Goal: Task Accomplishment & Management: Manage account settings

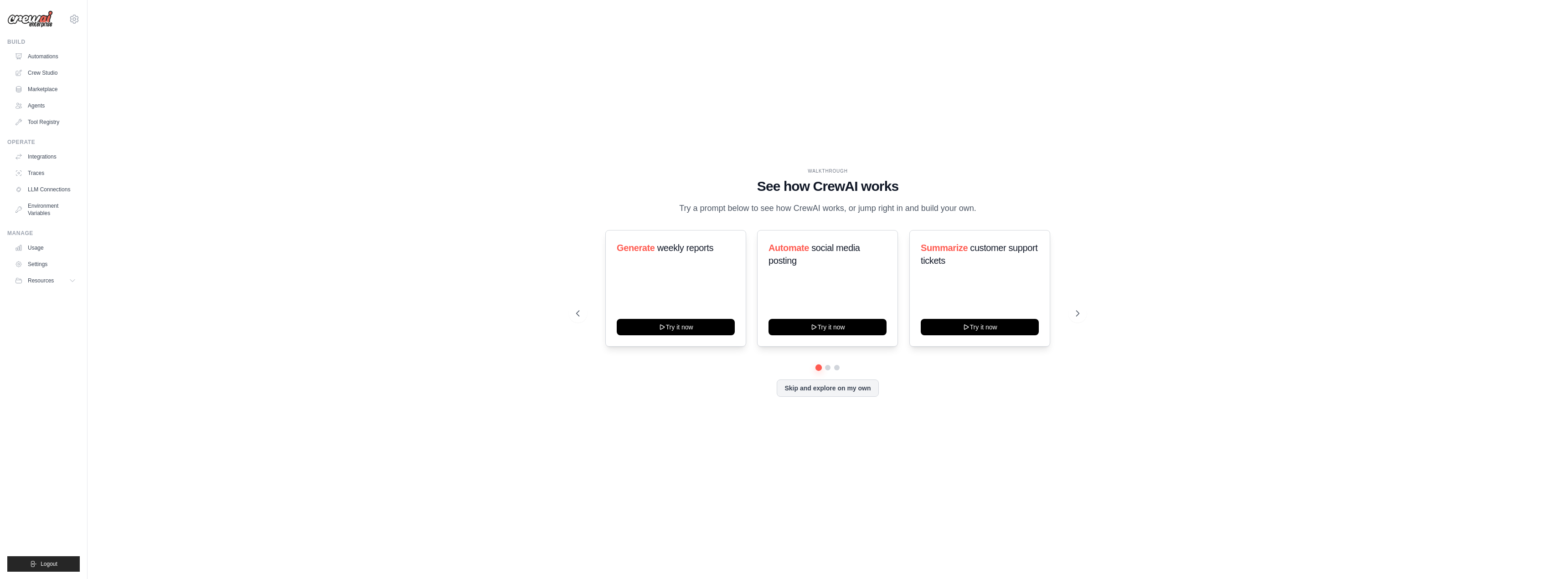
click at [509, 66] on div "WALKTHROUGH See how [PERSON_NAME] works Try a prompt below to see how [PERSON_N…" at bounding box center [827, 289] width 1452 height 561
click at [1075, 312] on icon at bounding box center [1078, 313] width 9 height 9
click at [586, 313] on button at bounding box center [578, 313] width 18 height 18
click at [49, 73] on link "Crew Studio" at bounding box center [46, 73] width 69 height 15
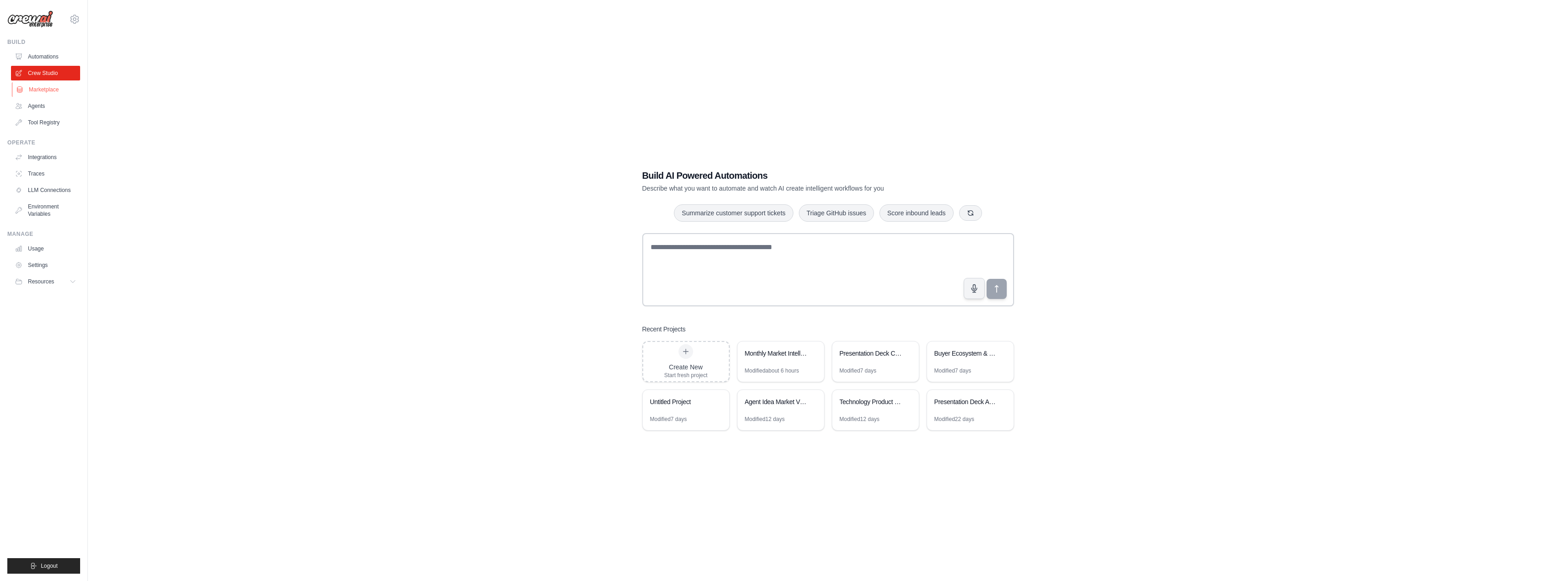
click at [43, 90] on link "Marketplace" at bounding box center [46, 90] width 69 height 15
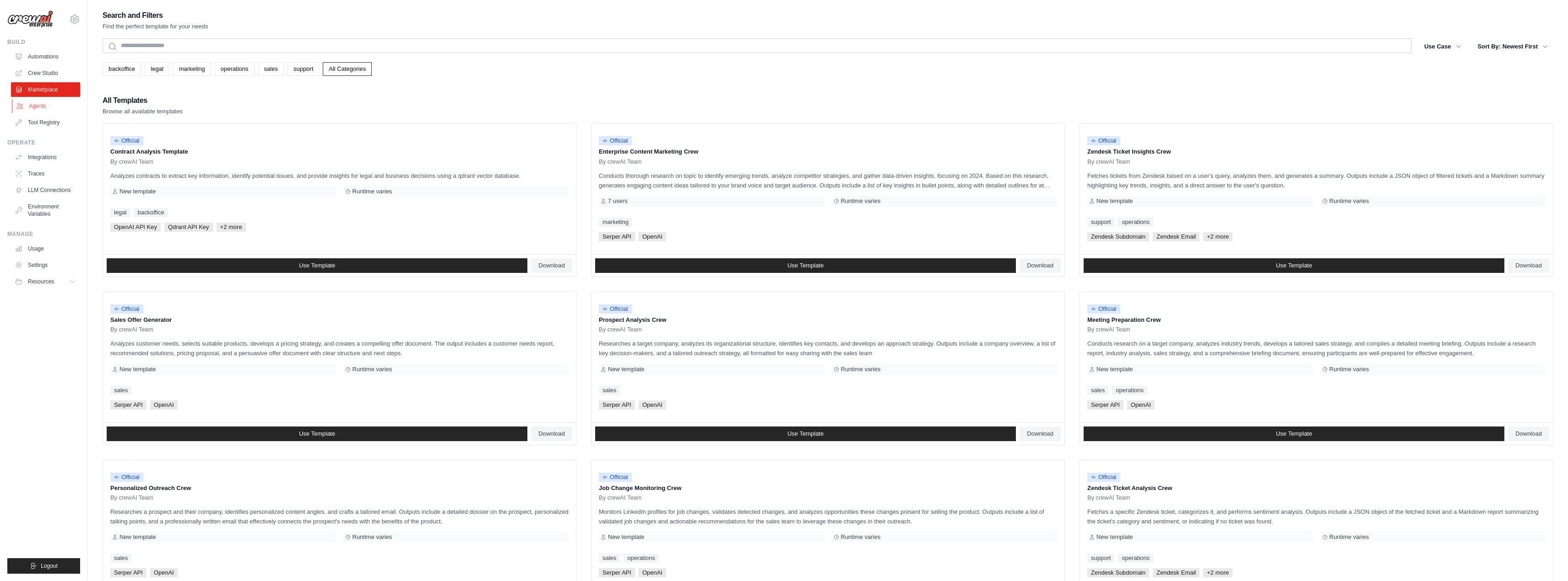
click at [49, 108] on link "Agents" at bounding box center [46, 107] width 69 height 15
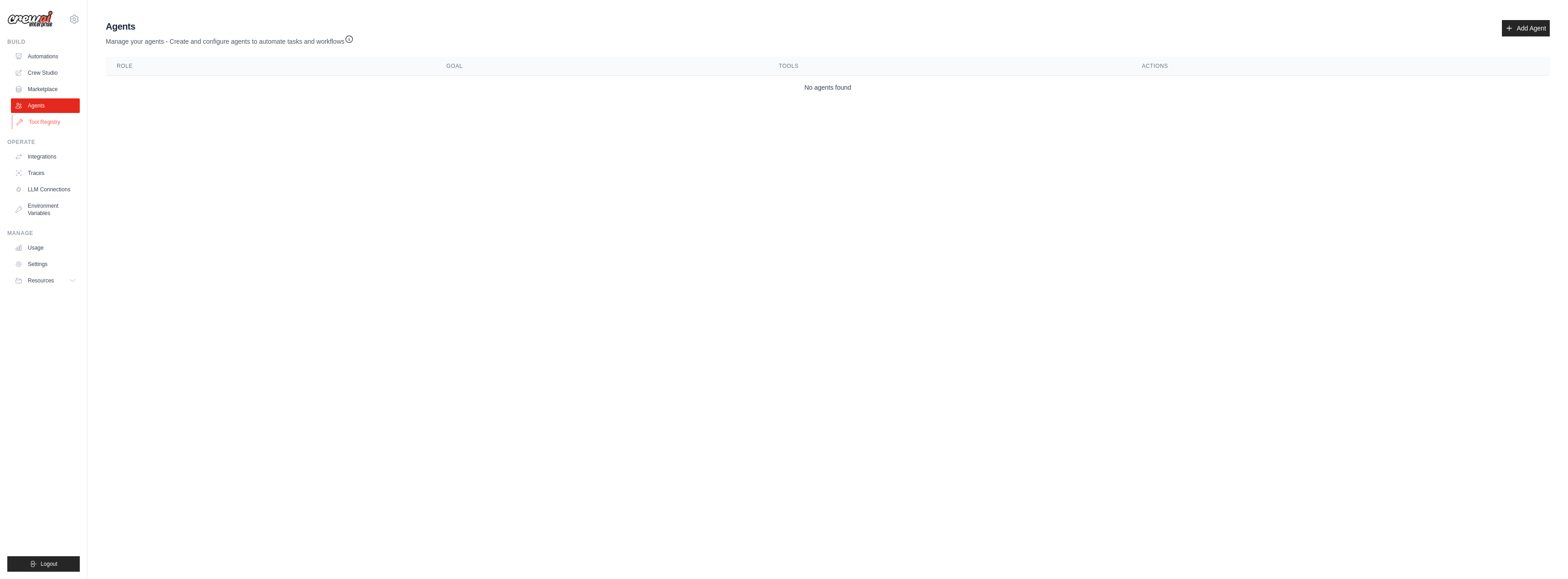
click at [50, 120] on link "Tool Registry" at bounding box center [46, 122] width 69 height 15
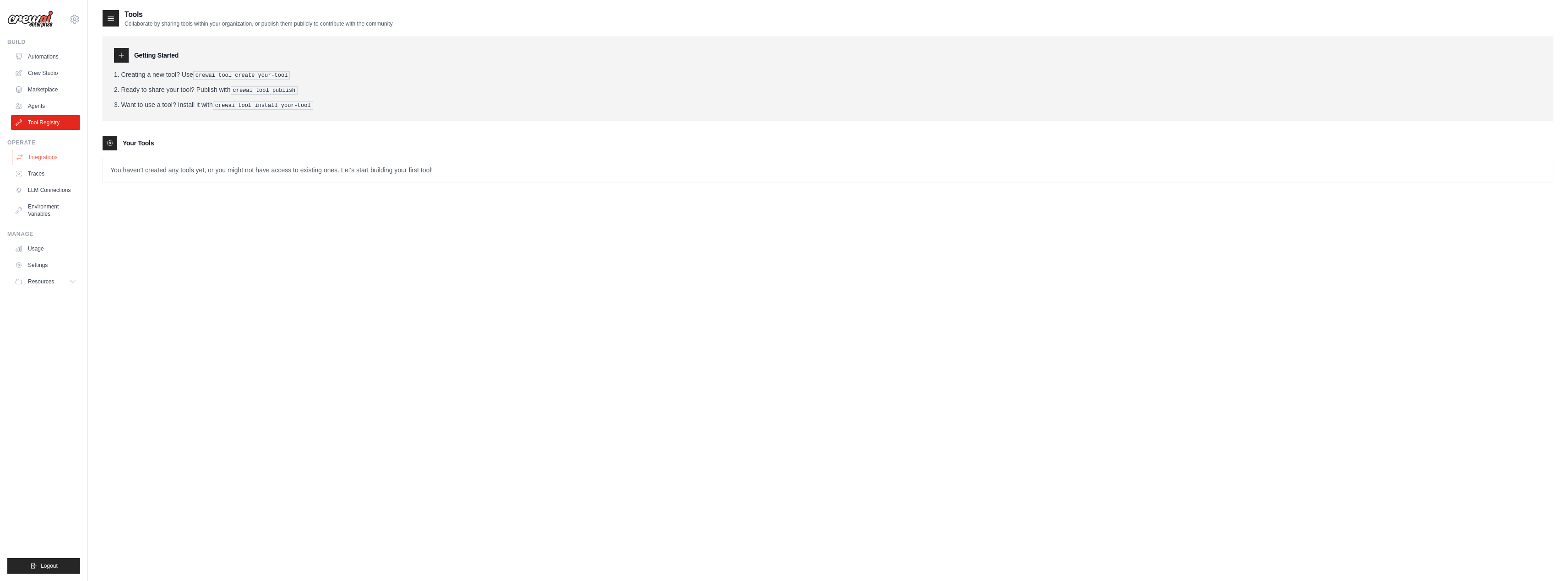
click at [46, 156] on link "Integrations" at bounding box center [46, 157] width 69 height 15
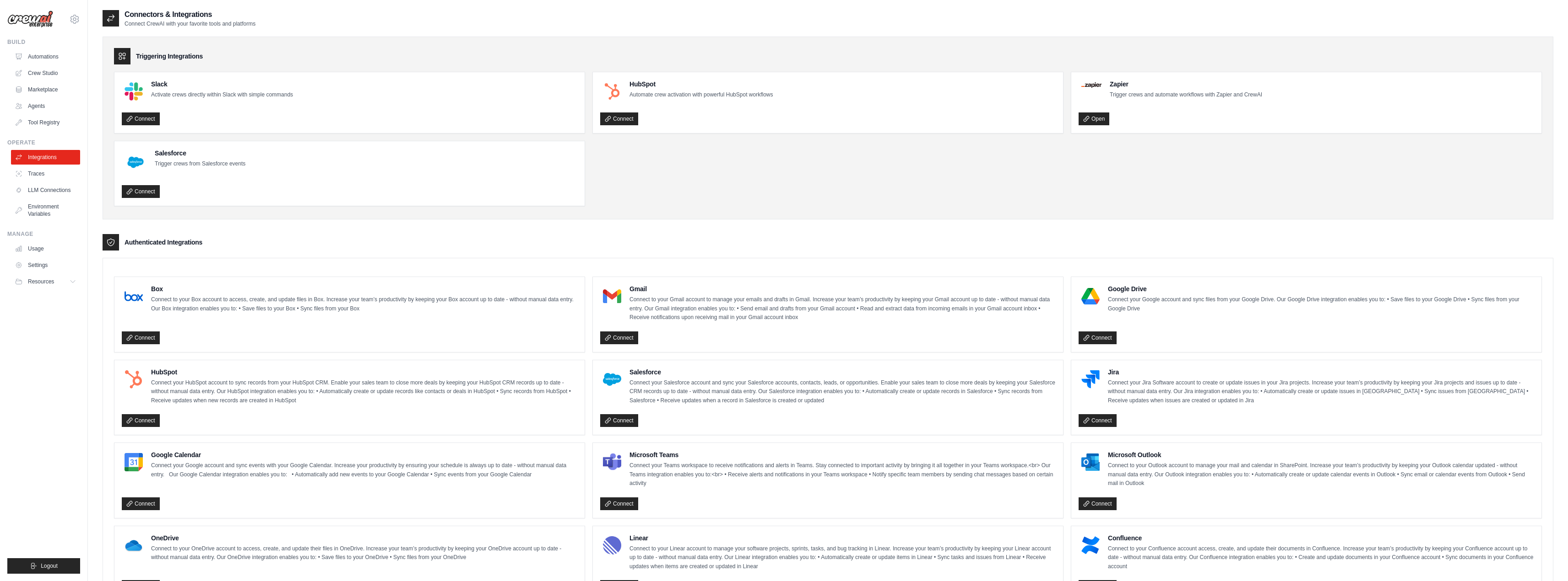
click at [776, 187] on ul "Slack Activate crews directly within Slack with simple commands Connect HubSpot…" at bounding box center [828, 139] width 1428 height 134
click at [784, 65] on div "Triggering Integrations Slack Activate crews directly within Slack with simple …" at bounding box center [827, 128] width 1450 height 183
click at [54, 173] on link "Traces" at bounding box center [46, 174] width 69 height 15
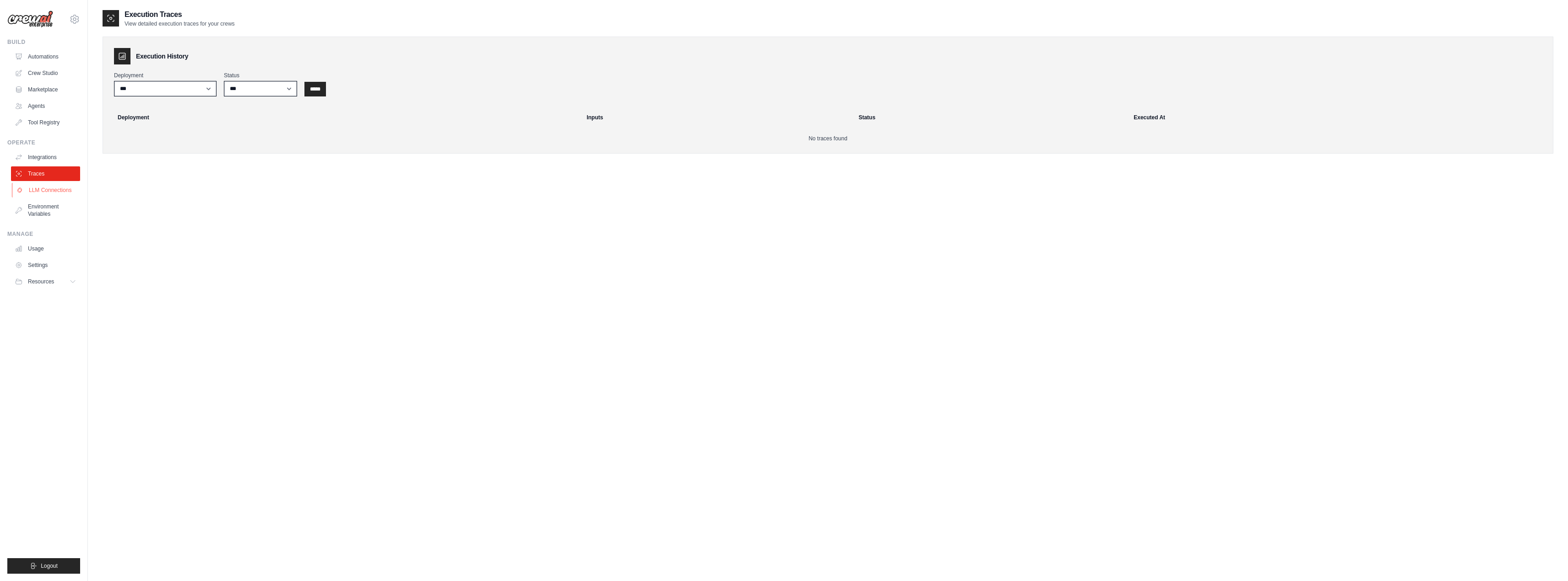
click at [54, 189] on link "LLM Connections" at bounding box center [46, 190] width 69 height 15
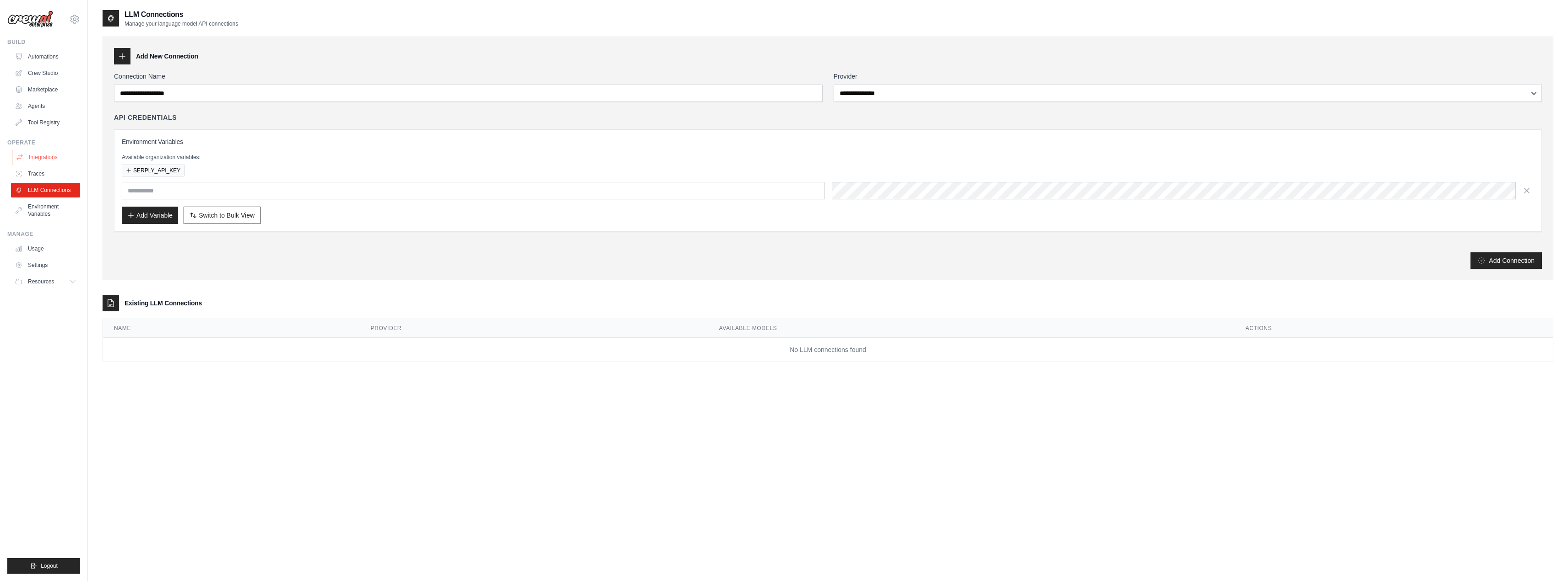
click at [59, 159] on link "Integrations" at bounding box center [46, 157] width 69 height 15
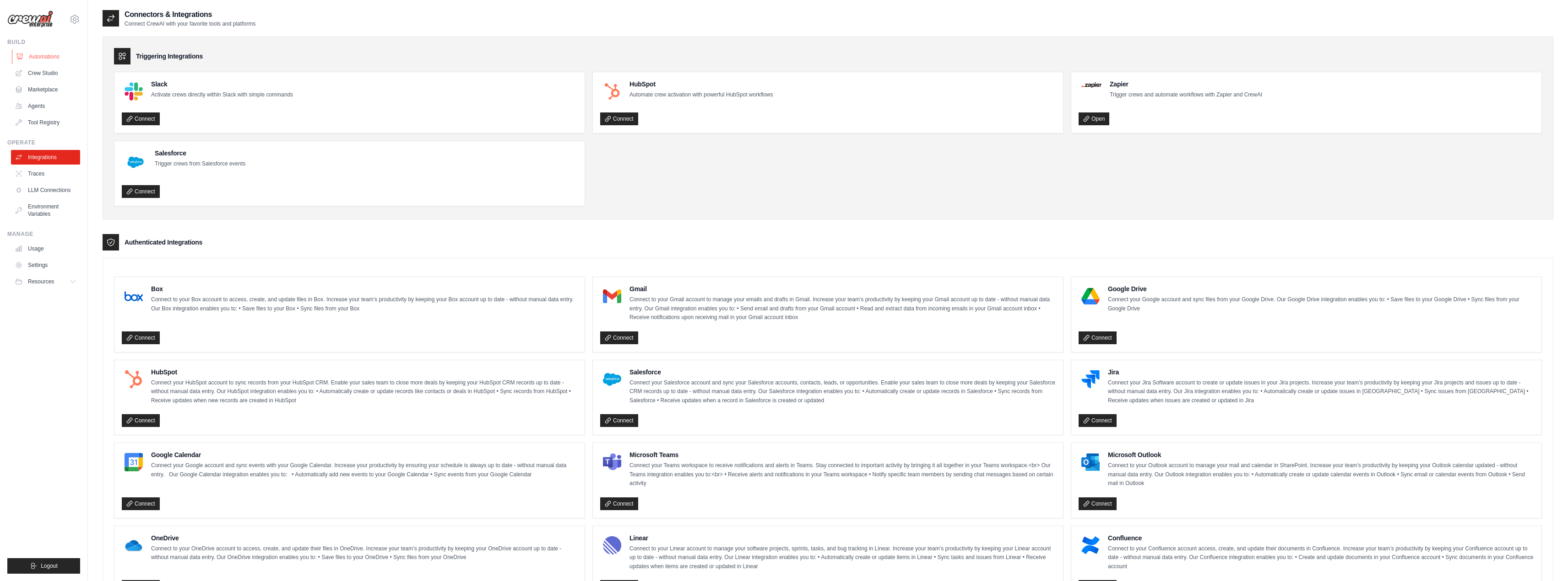
click at [40, 59] on link "Automations" at bounding box center [46, 57] width 69 height 15
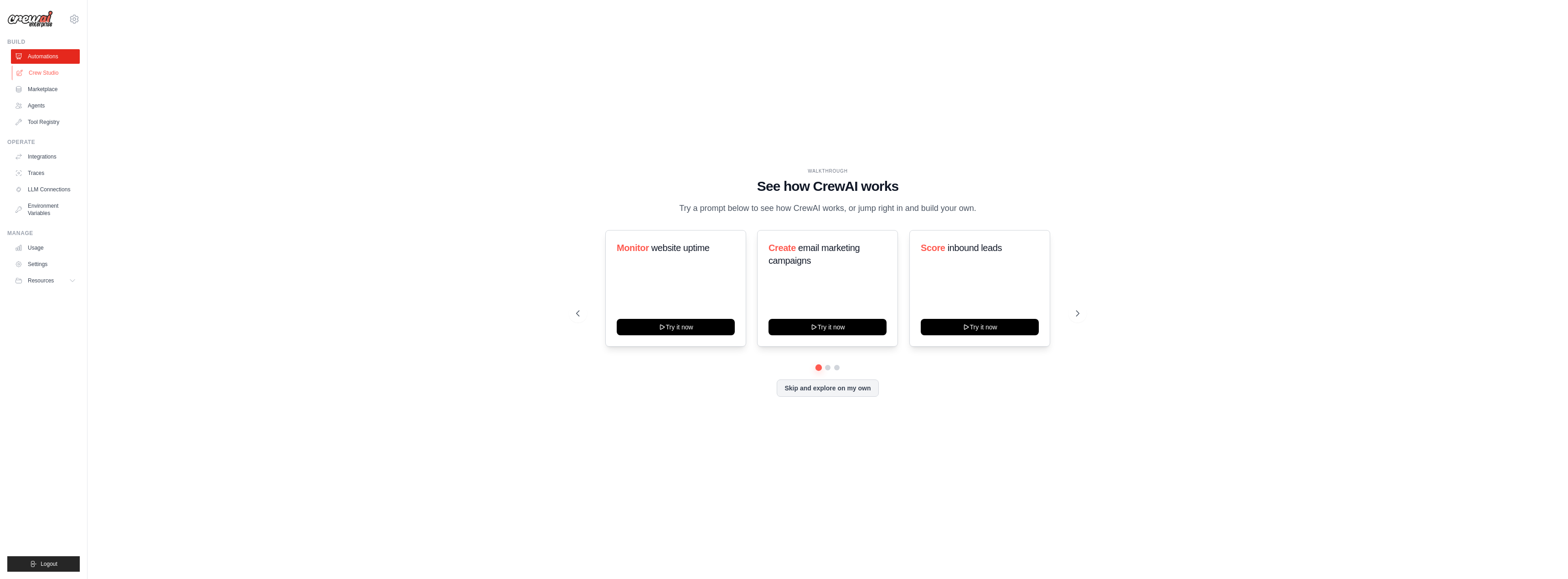
click at [57, 68] on link "Crew Studio" at bounding box center [46, 73] width 69 height 15
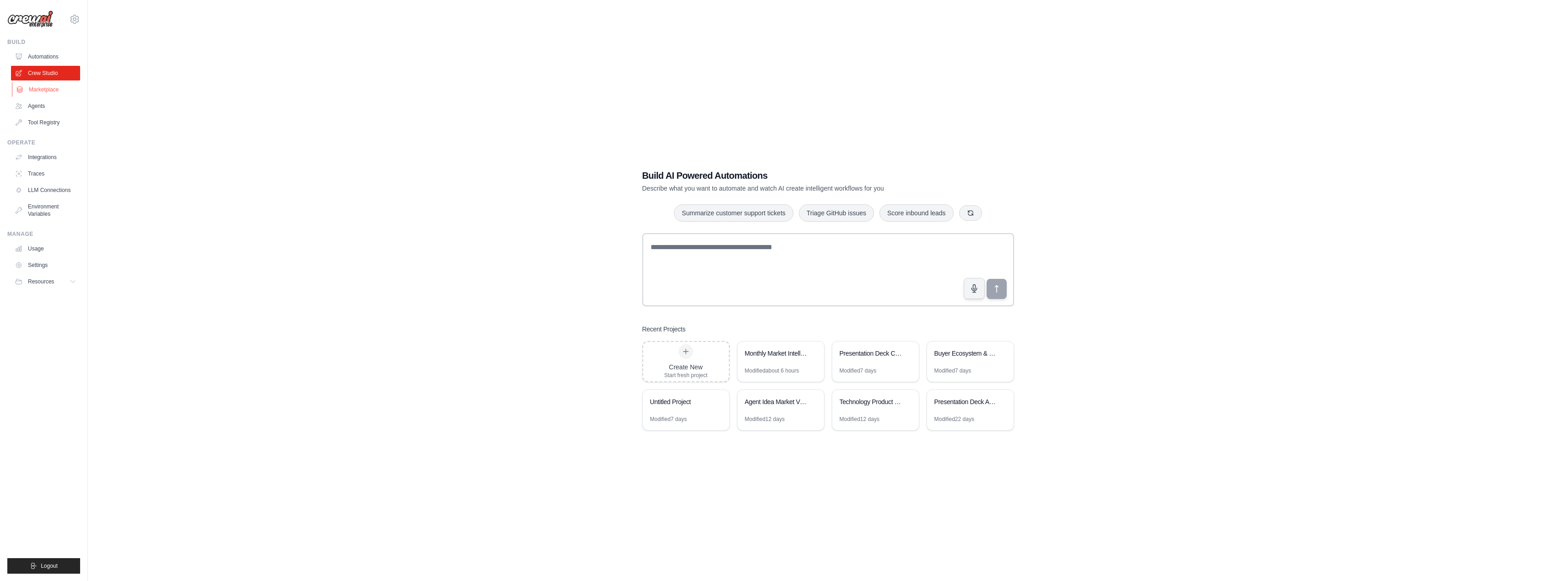
click at [36, 89] on link "Marketplace" at bounding box center [46, 90] width 69 height 15
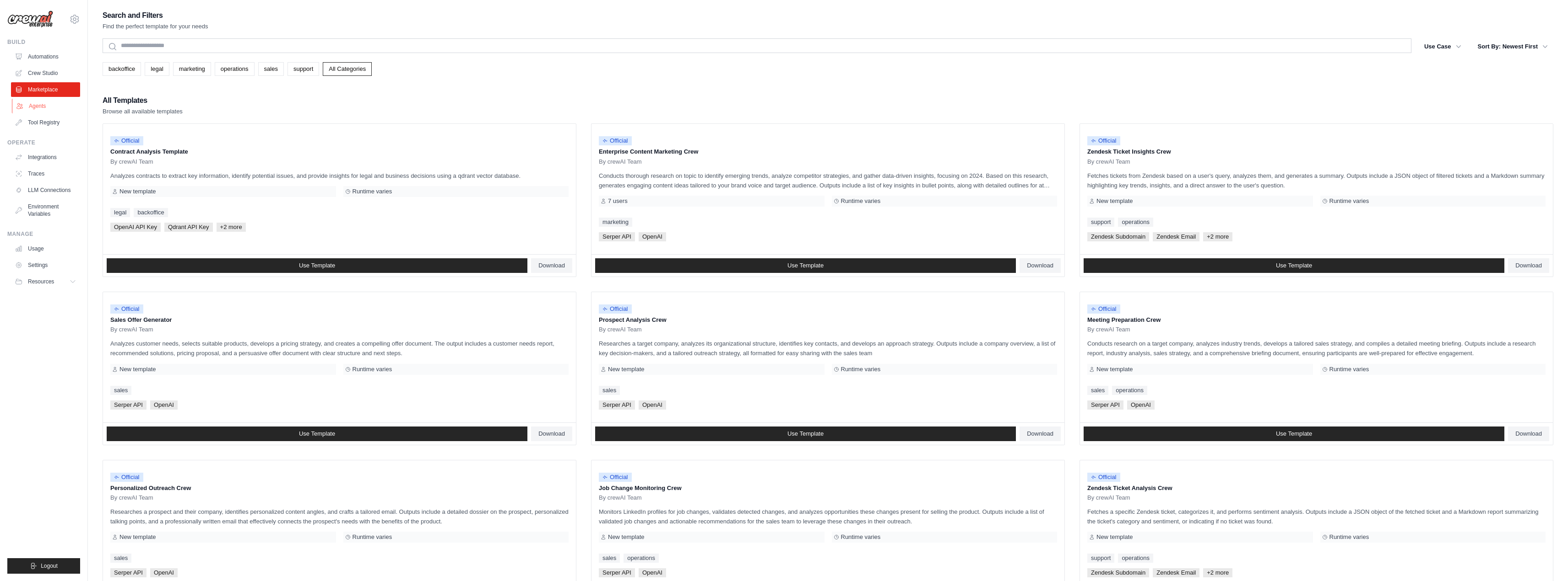
click at [40, 108] on link "Agents" at bounding box center [46, 107] width 69 height 15
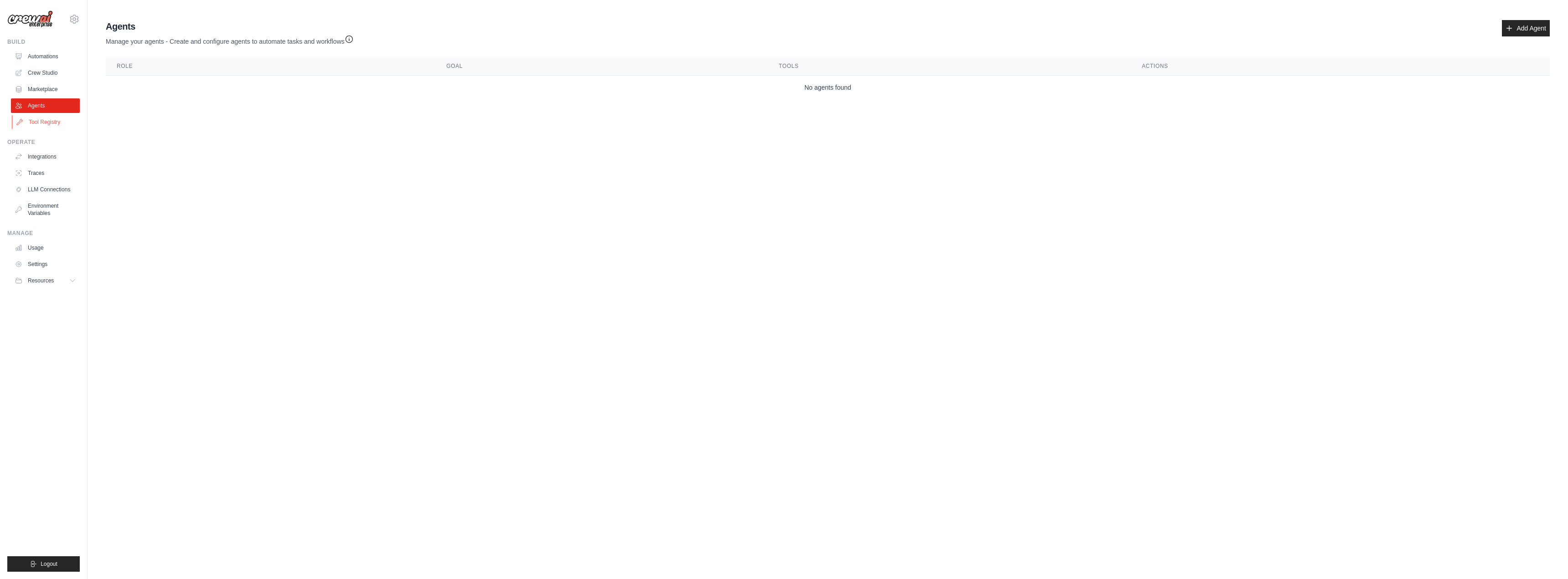
click at [38, 129] on link "Tool Registry" at bounding box center [46, 122] width 69 height 15
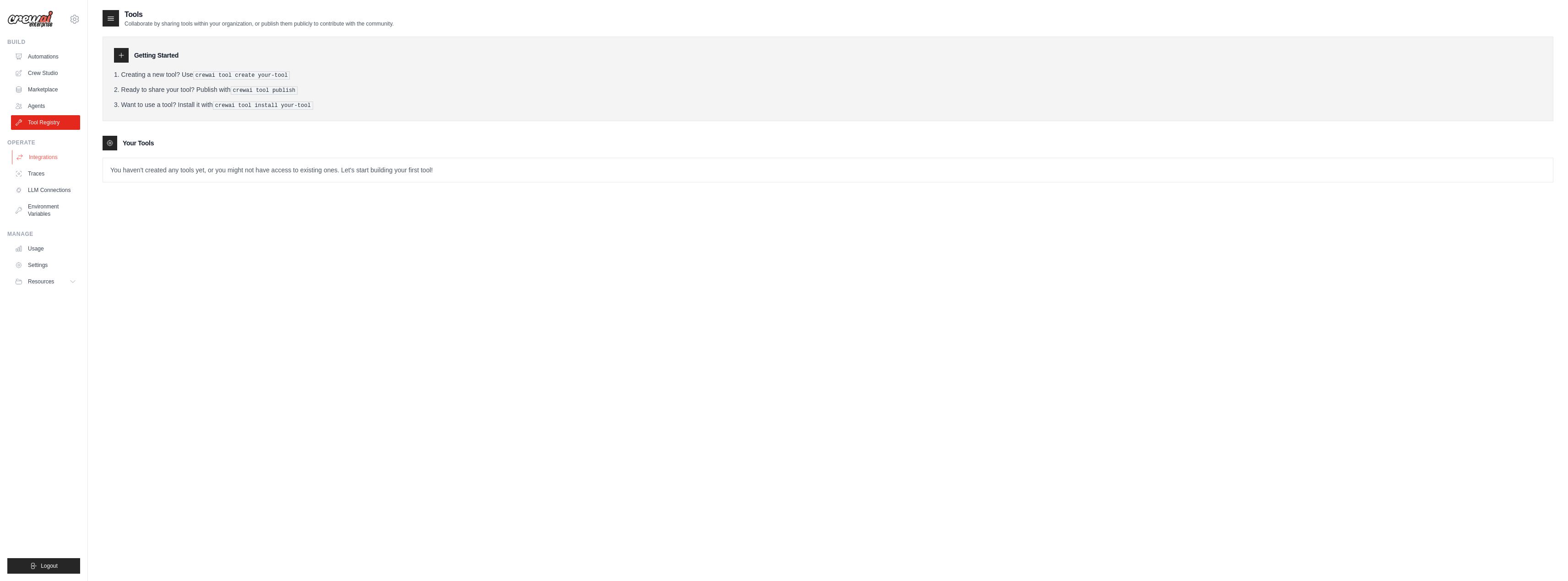
click at [38, 159] on link "Integrations" at bounding box center [46, 157] width 69 height 15
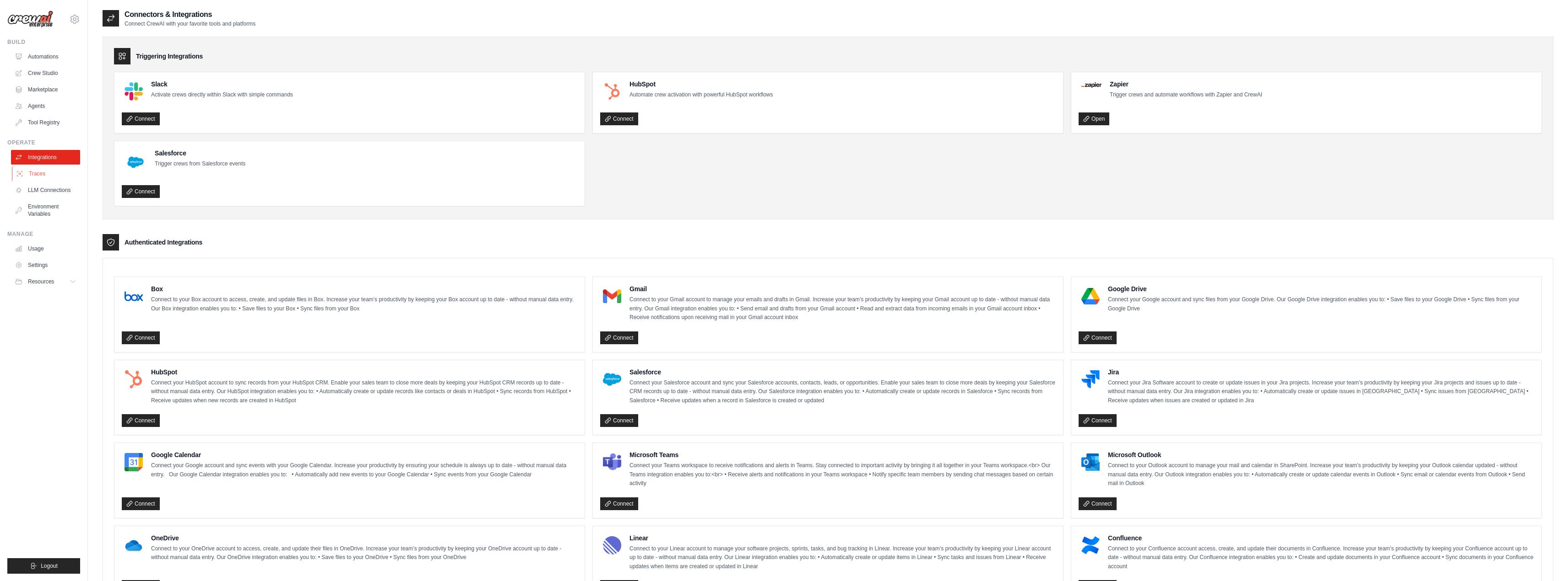
click at [41, 180] on link "Traces" at bounding box center [46, 174] width 69 height 15
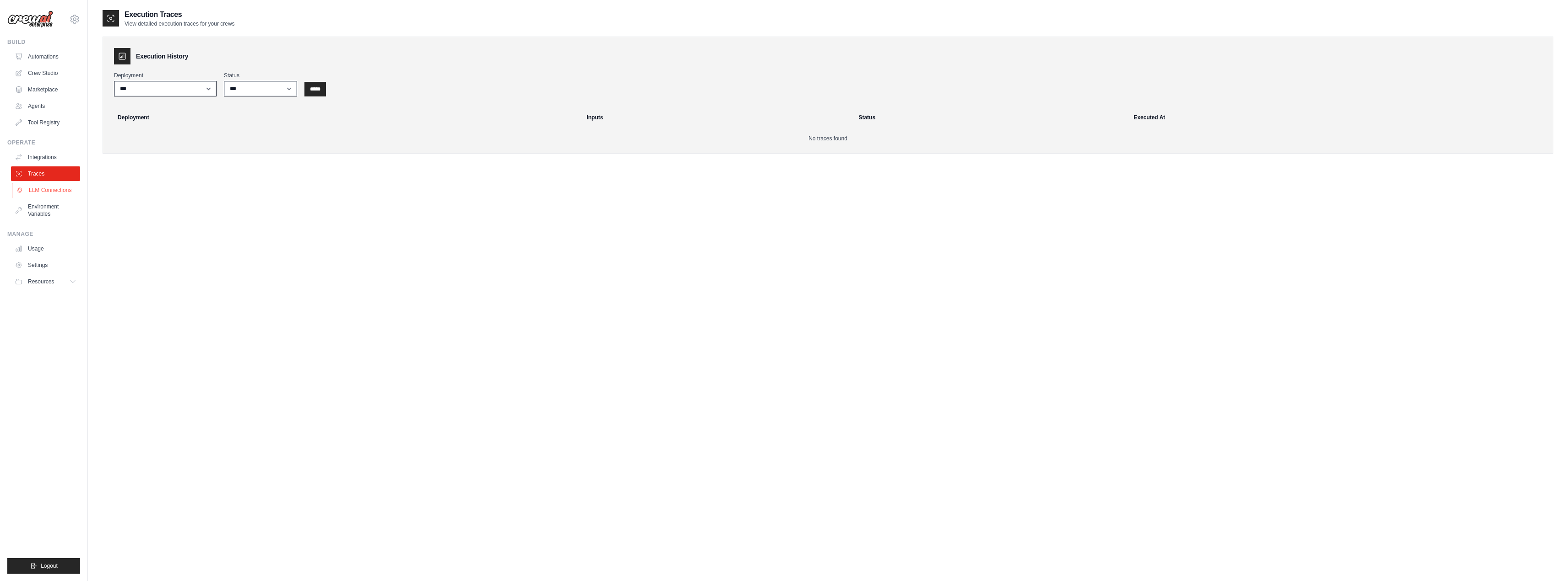
click at [43, 195] on link "LLM Connections" at bounding box center [46, 190] width 69 height 15
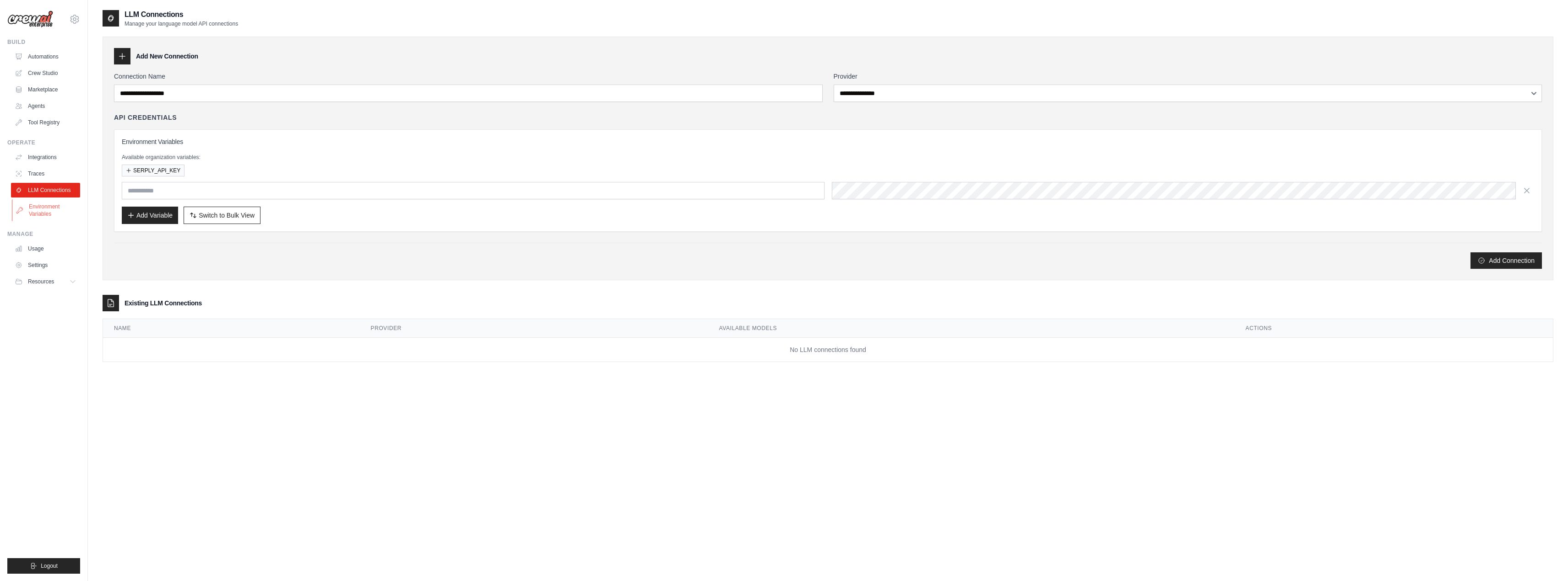
click at [48, 219] on link "Environment Variables" at bounding box center [46, 211] width 69 height 22
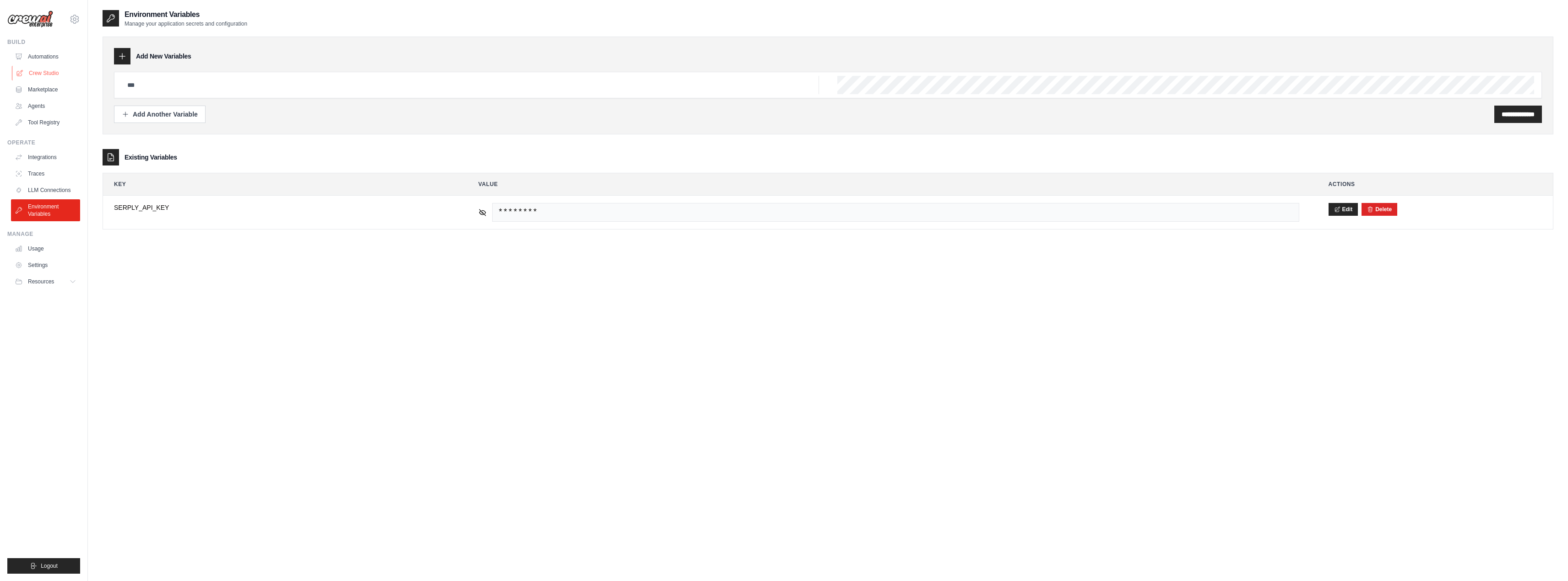
click at [43, 79] on link "Crew Studio" at bounding box center [46, 73] width 69 height 15
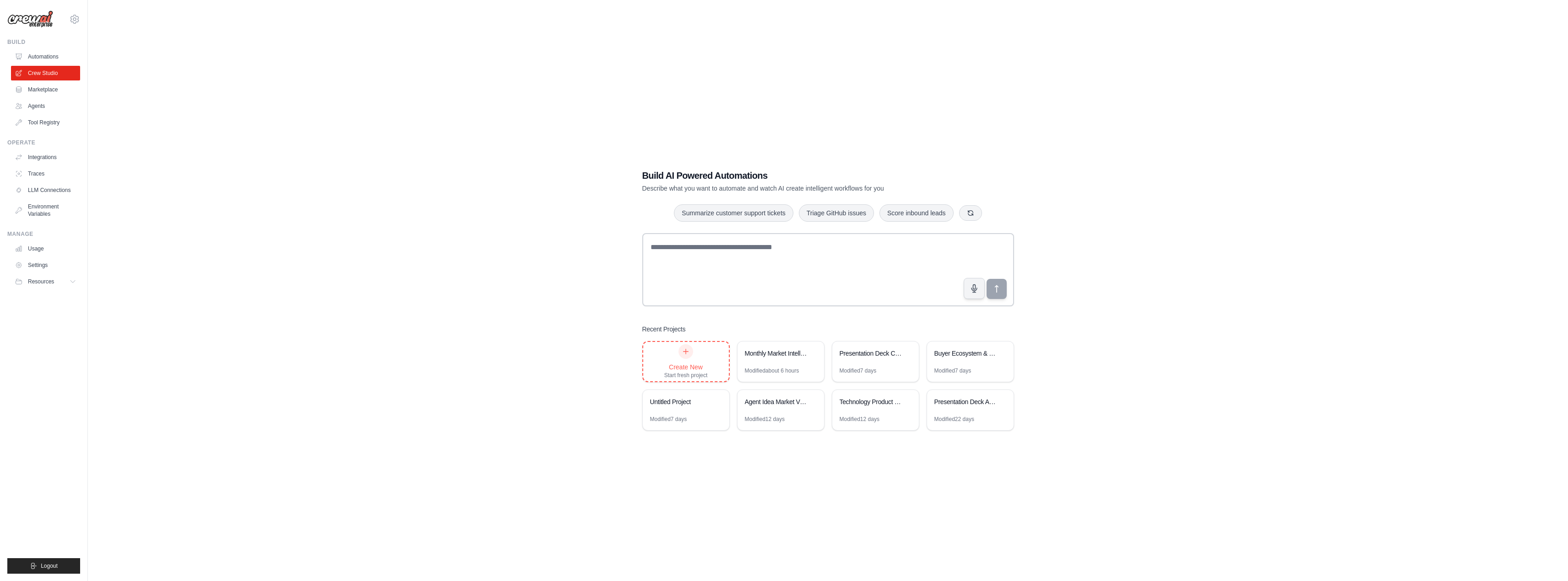
click at [696, 365] on div "Create New" at bounding box center [686, 367] width 43 height 9
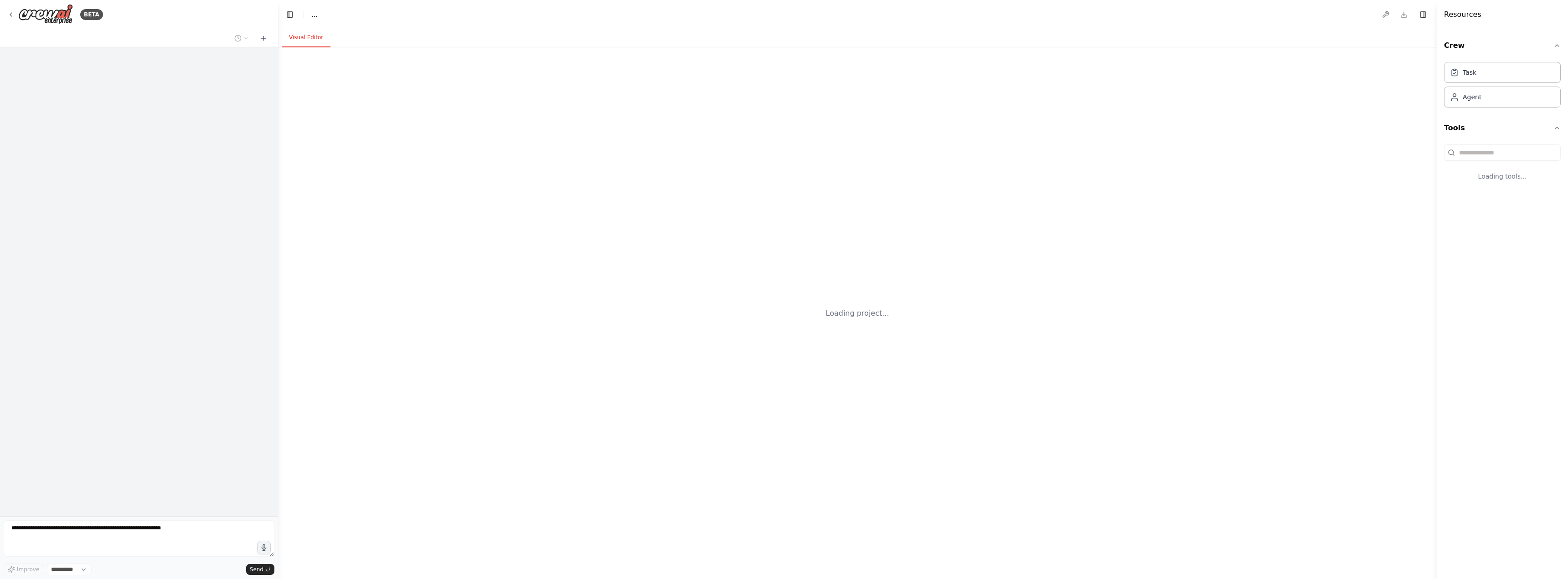
select select "****"
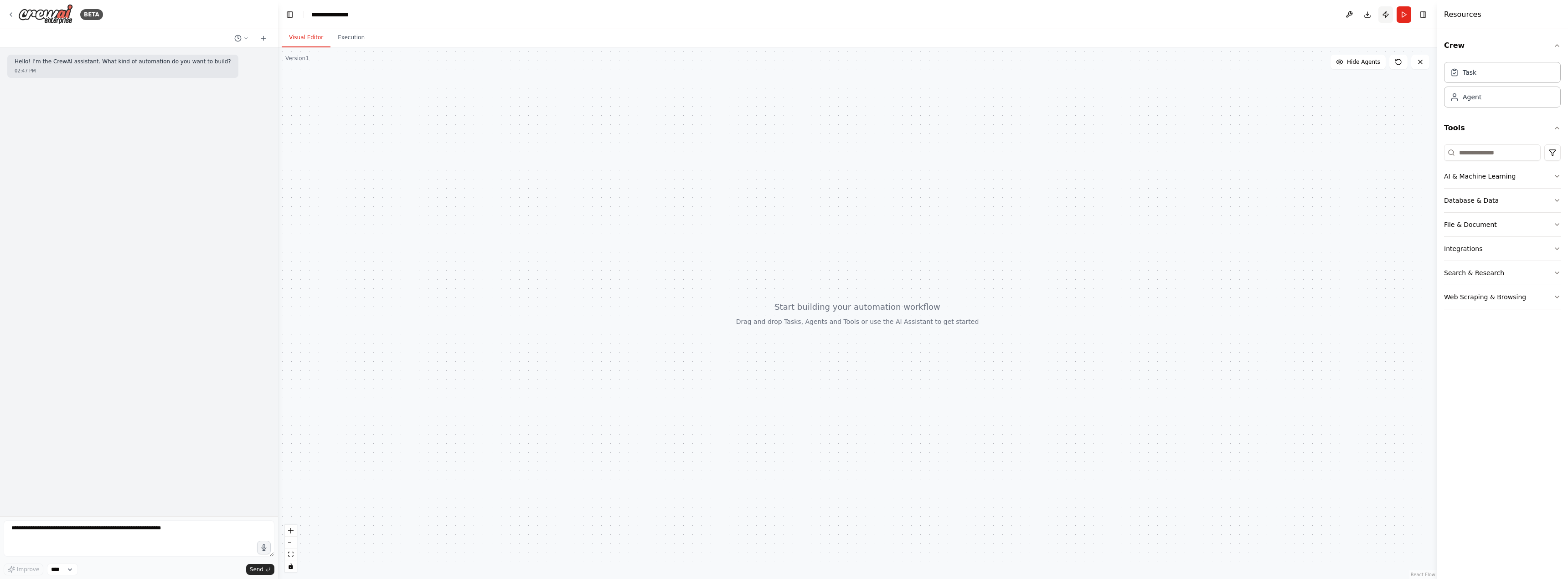
click at [1385, 15] on button "Publish" at bounding box center [1386, 15] width 15 height 16
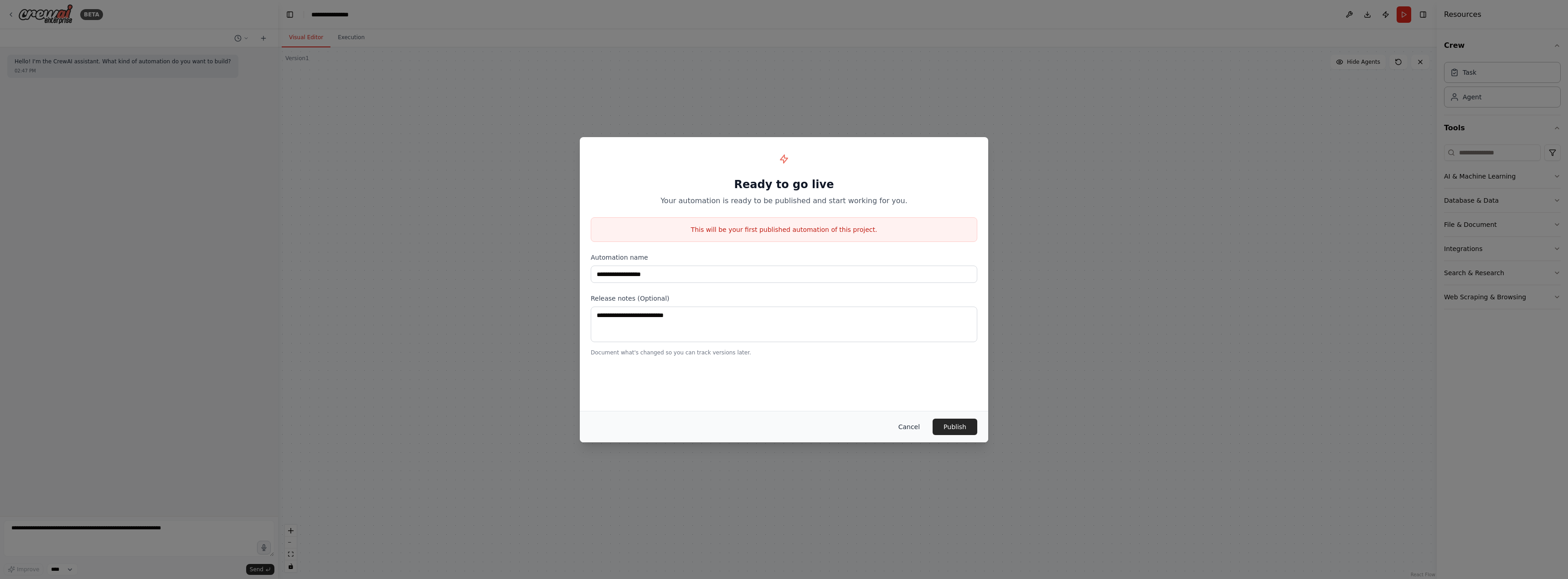
click at [907, 430] on button "Cancel" at bounding box center [908, 427] width 36 height 16
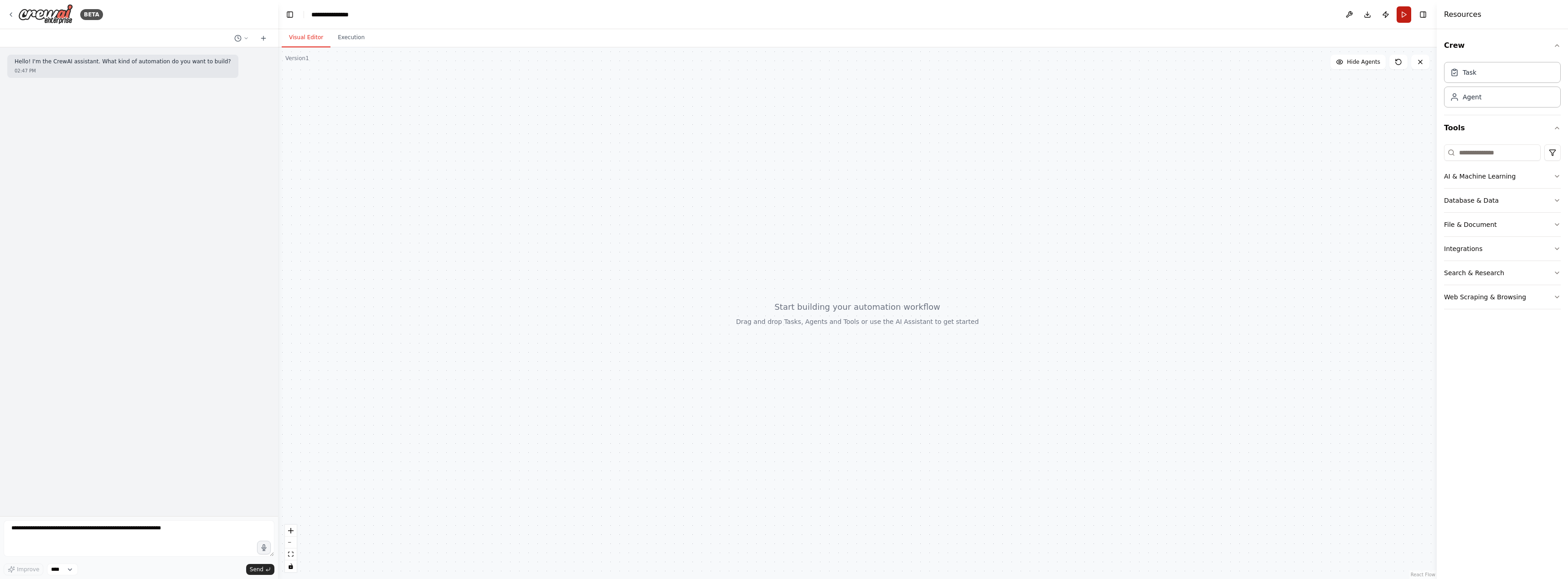
click at [1403, 14] on button "Run" at bounding box center [1404, 15] width 15 height 16
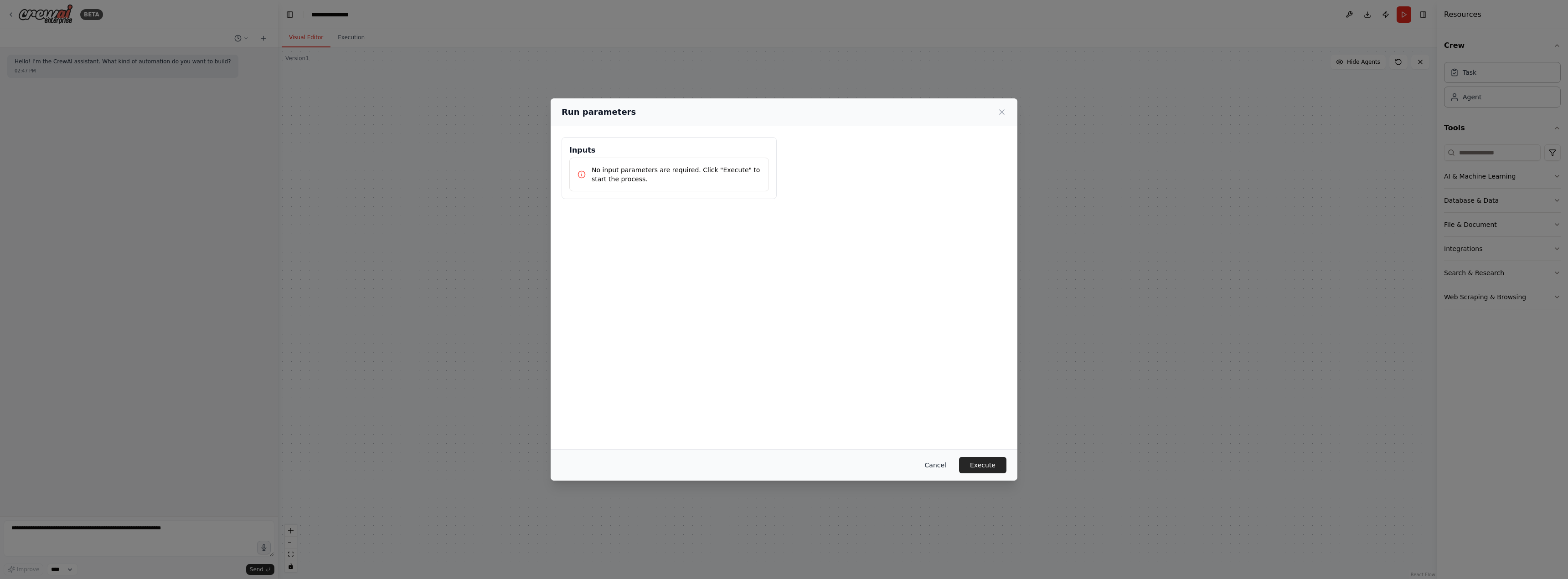
click at [943, 465] on button "Cancel" at bounding box center [936, 466] width 36 height 16
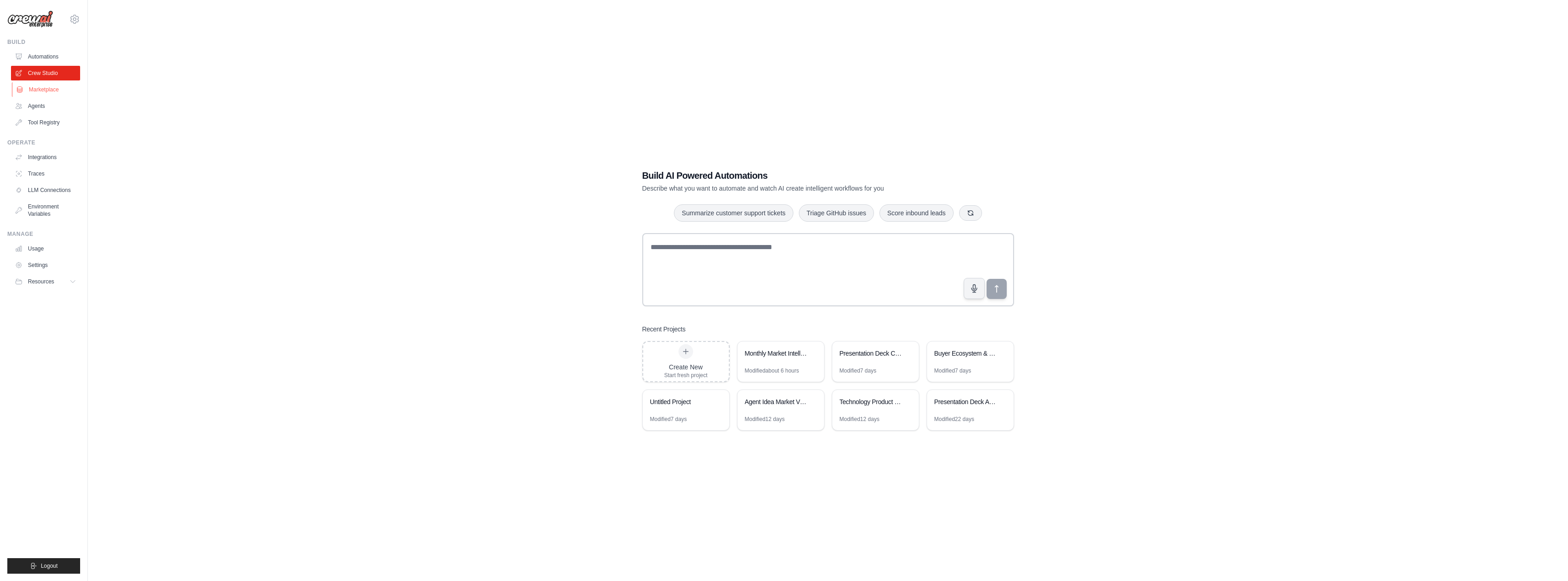
click at [38, 88] on link "Marketplace" at bounding box center [46, 90] width 69 height 15
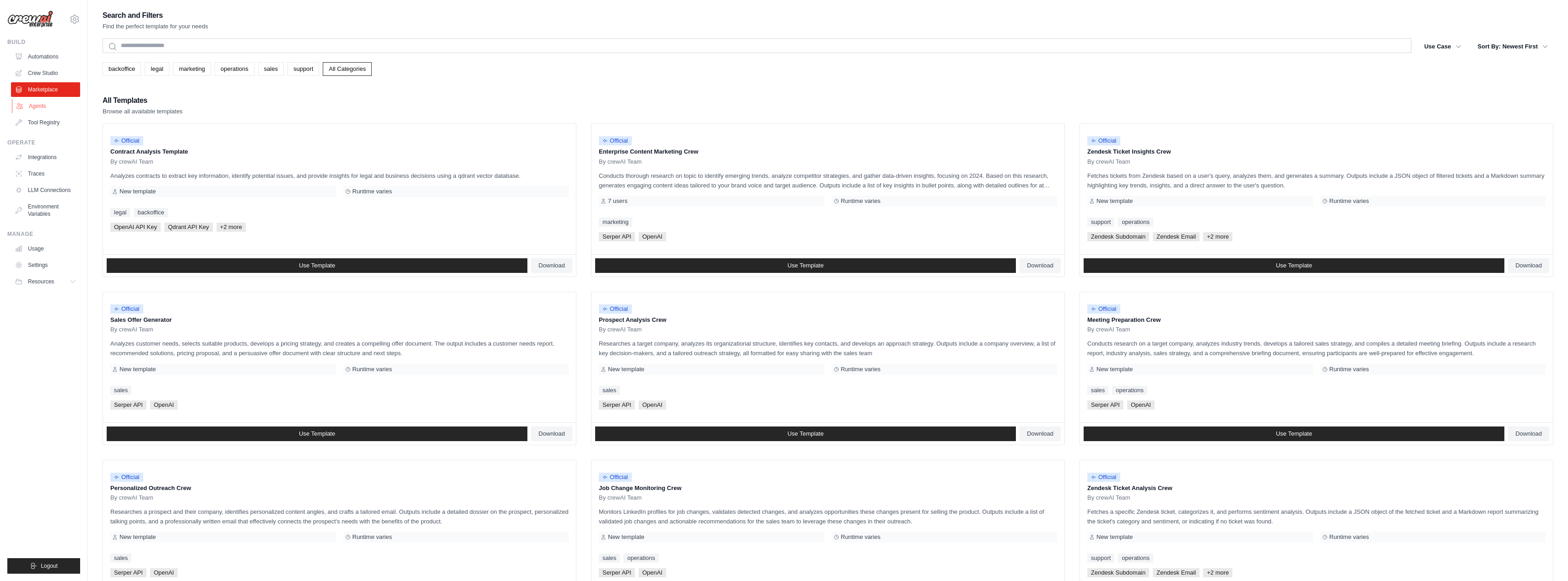
click at [30, 102] on link "Agents" at bounding box center [46, 107] width 69 height 15
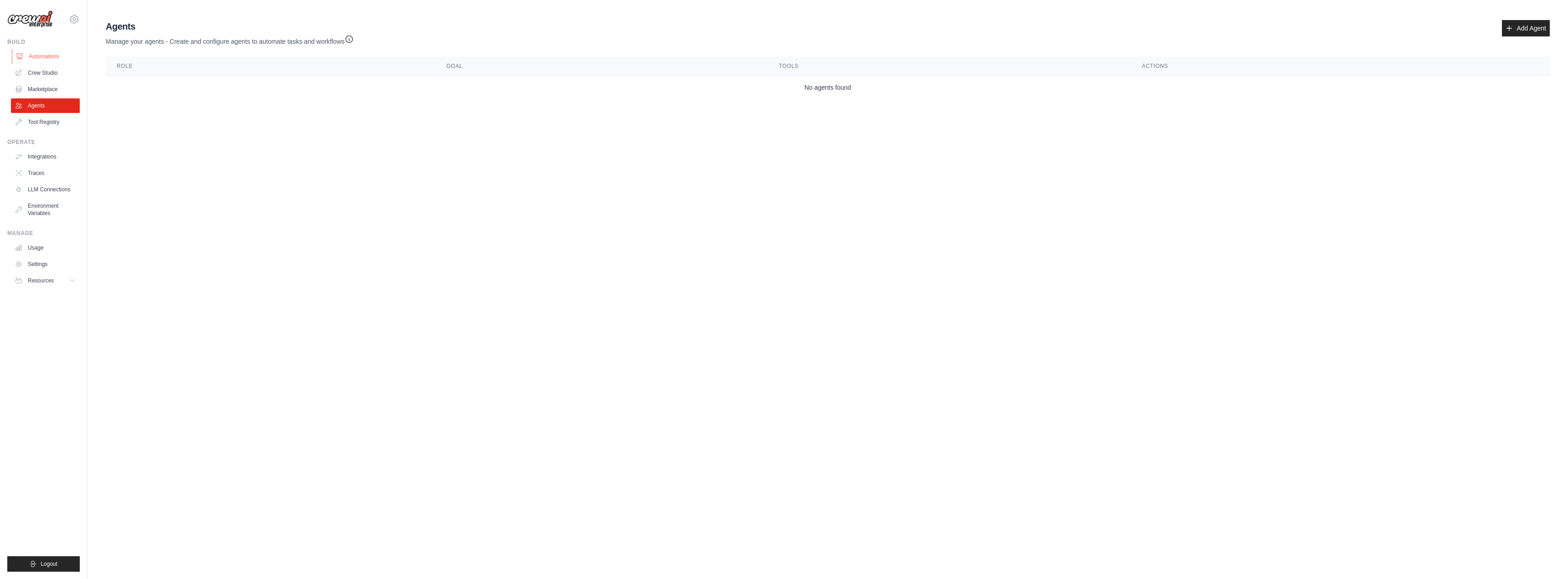
click at [53, 53] on link "Automations" at bounding box center [46, 56] width 69 height 15
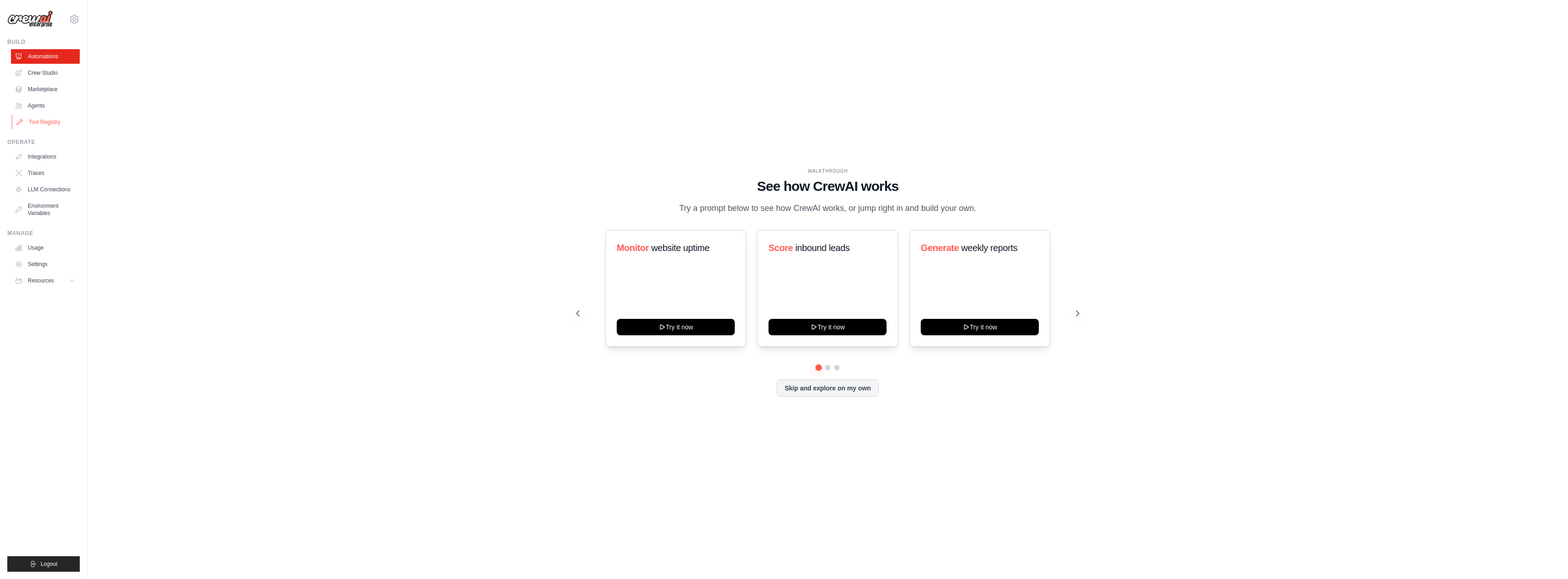
click at [51, 119] on link "Tool Registry" at bounding box center [46, 122] width 69 height 15
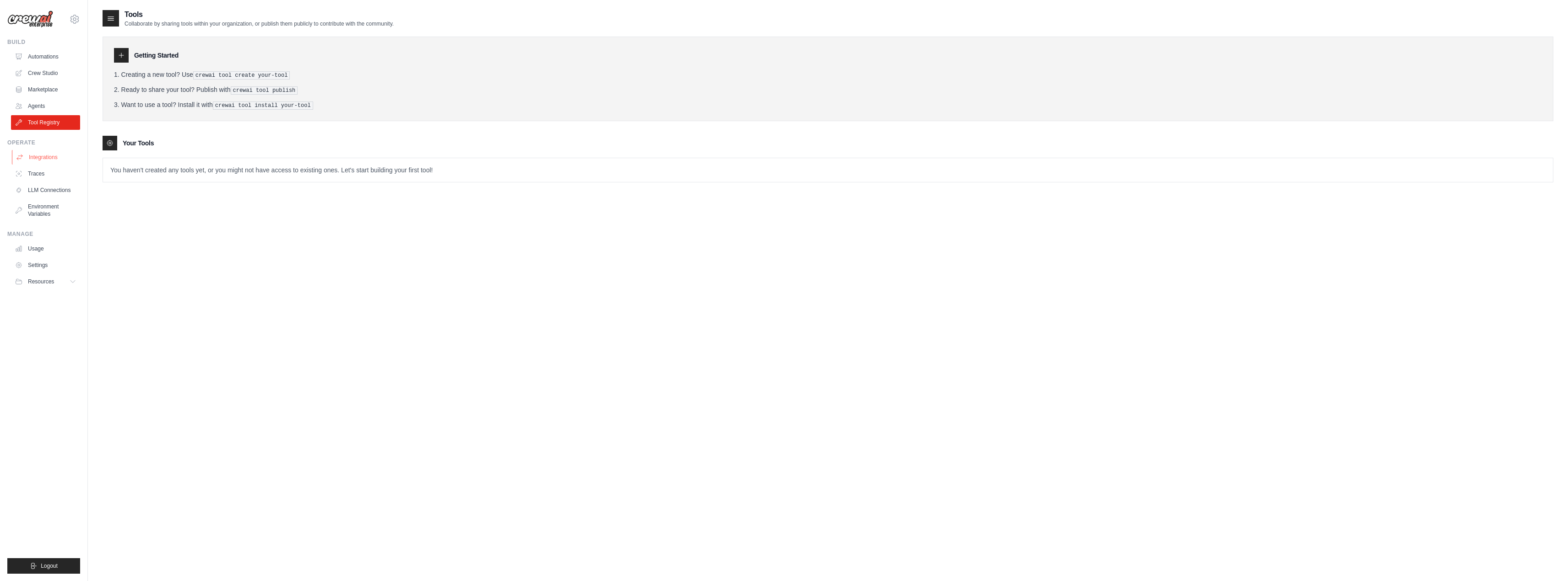
click at [57, 164] on link "Integrations" at bounding box center [46, 157] width 69 height 15
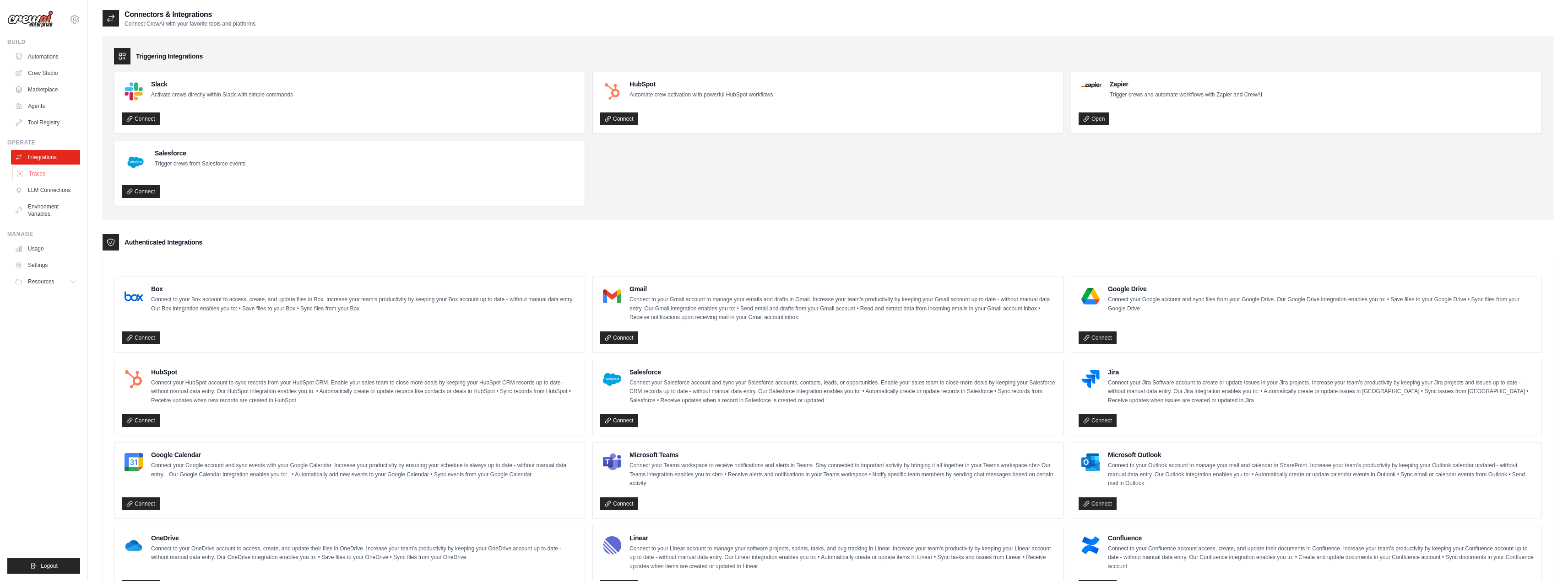
click at [57, 176] on link "Traces" at bounding box center [46, 174] width 69 height 15
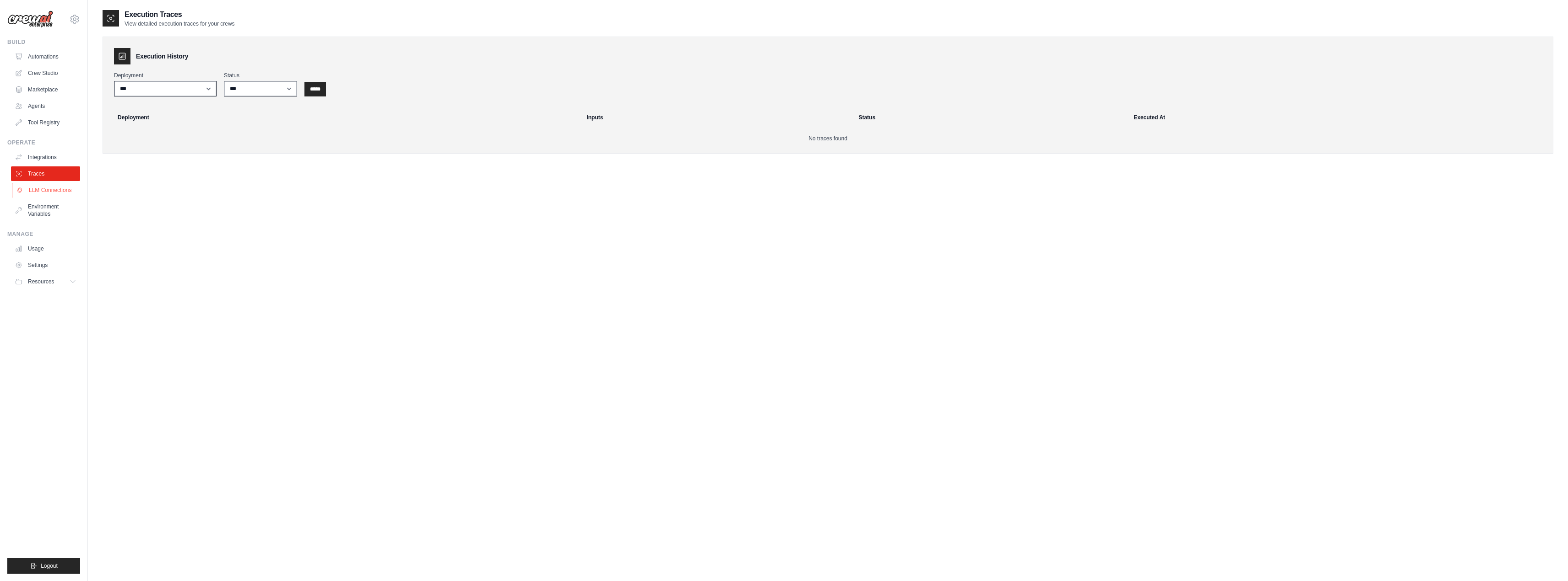
click at [58, 192] on link "LLM Connections" at bounding box center [46, 190] width 69 height 15
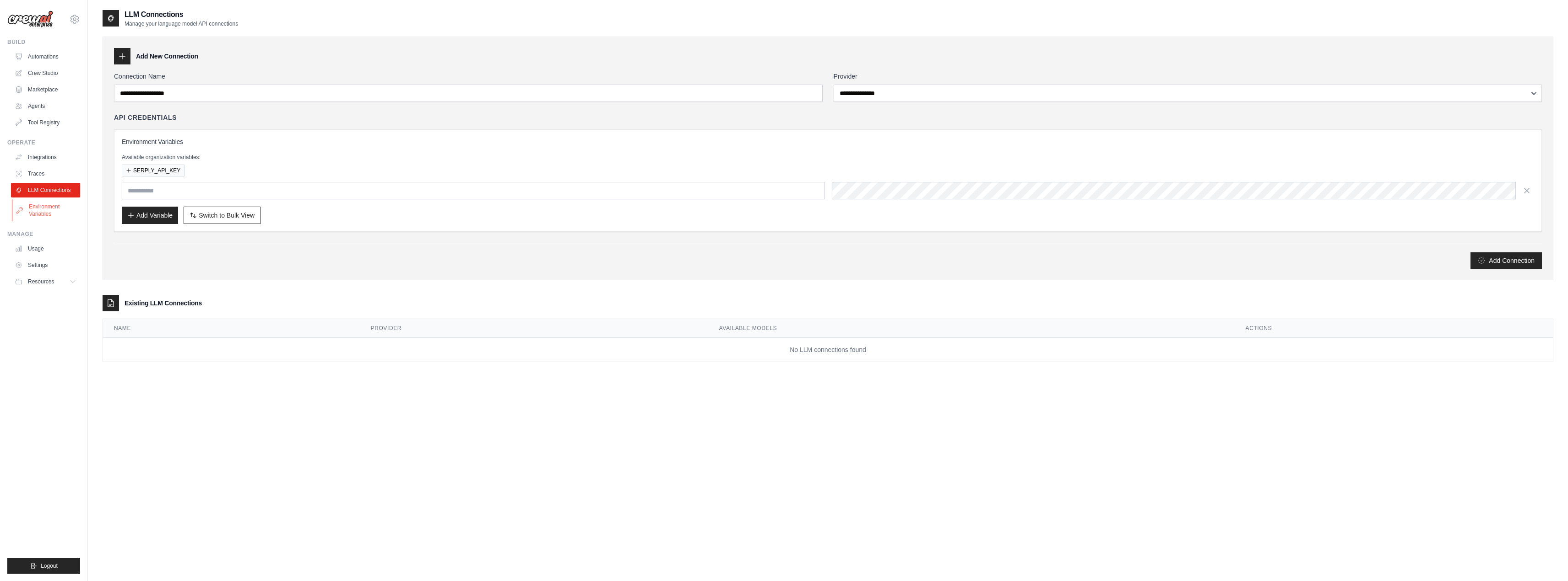
click at [57, 214] on link "Environment Variables" at bounding box center [46, 211] width 69 height 22
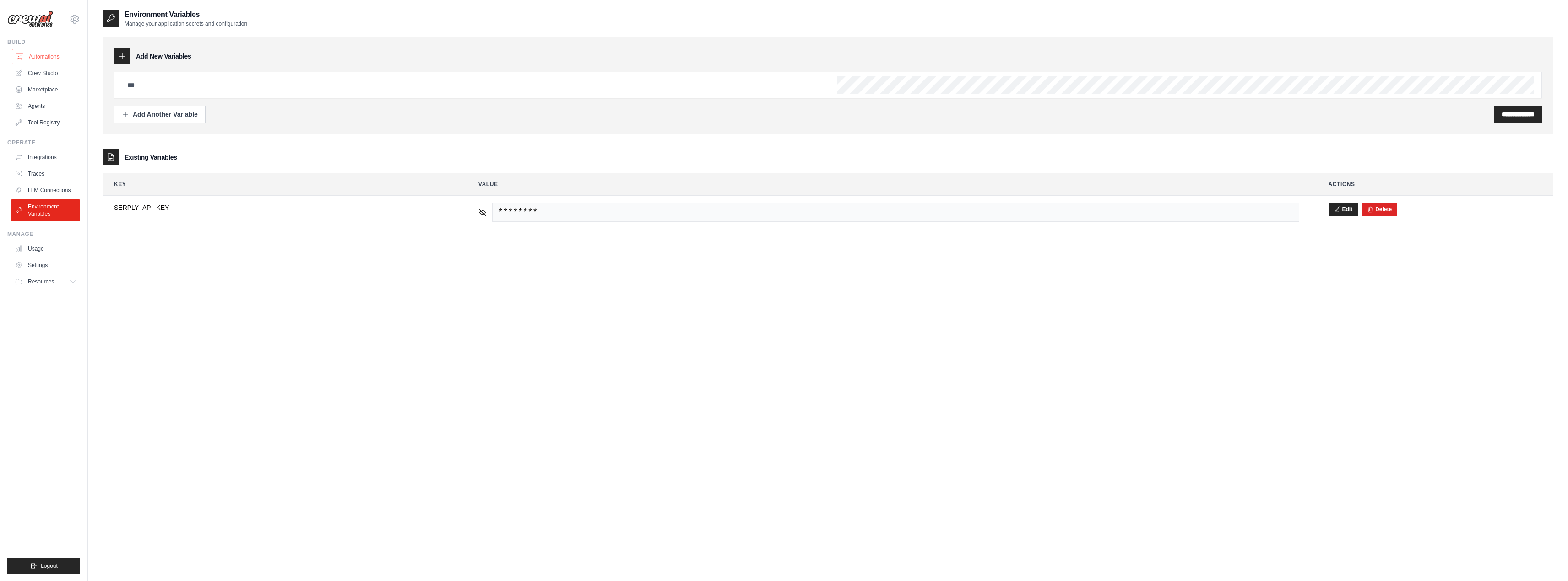
click at [33, 51] on link "Automations" at bounding box center [46, 57] width 69 height 15
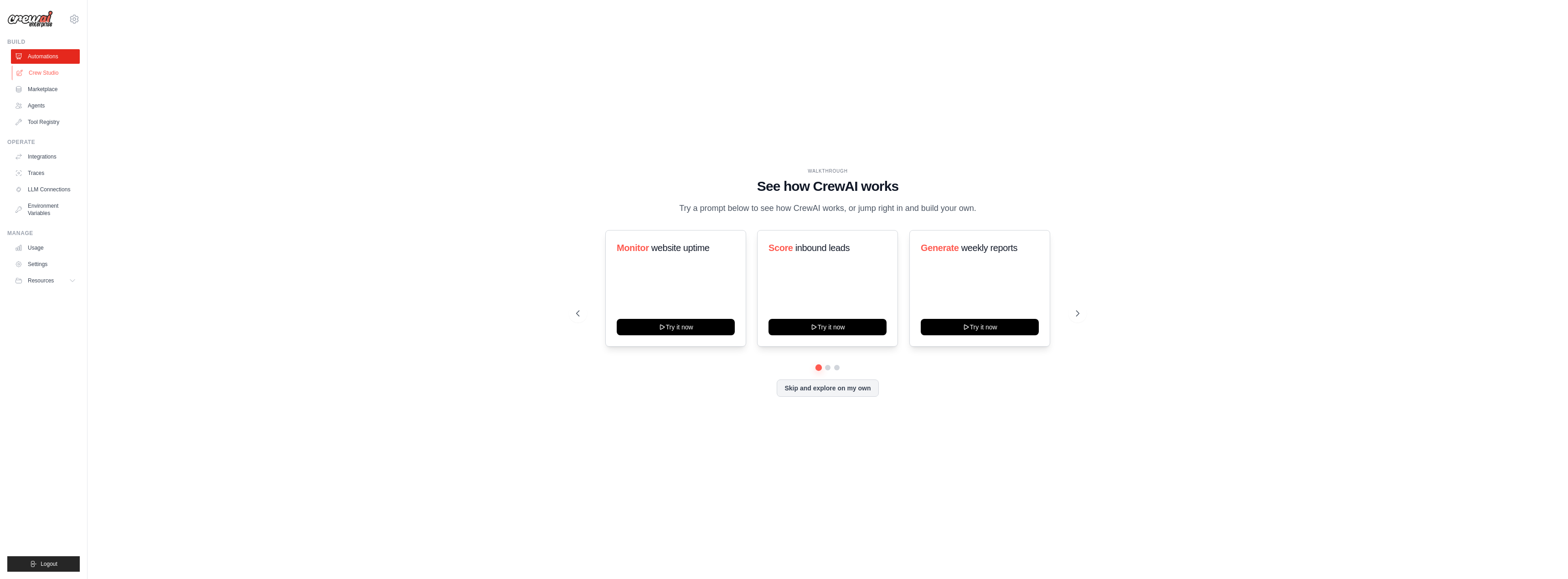
click at [38, 70] on link "Crew Studio" at bounding box center [46, 73] width 69 height 15
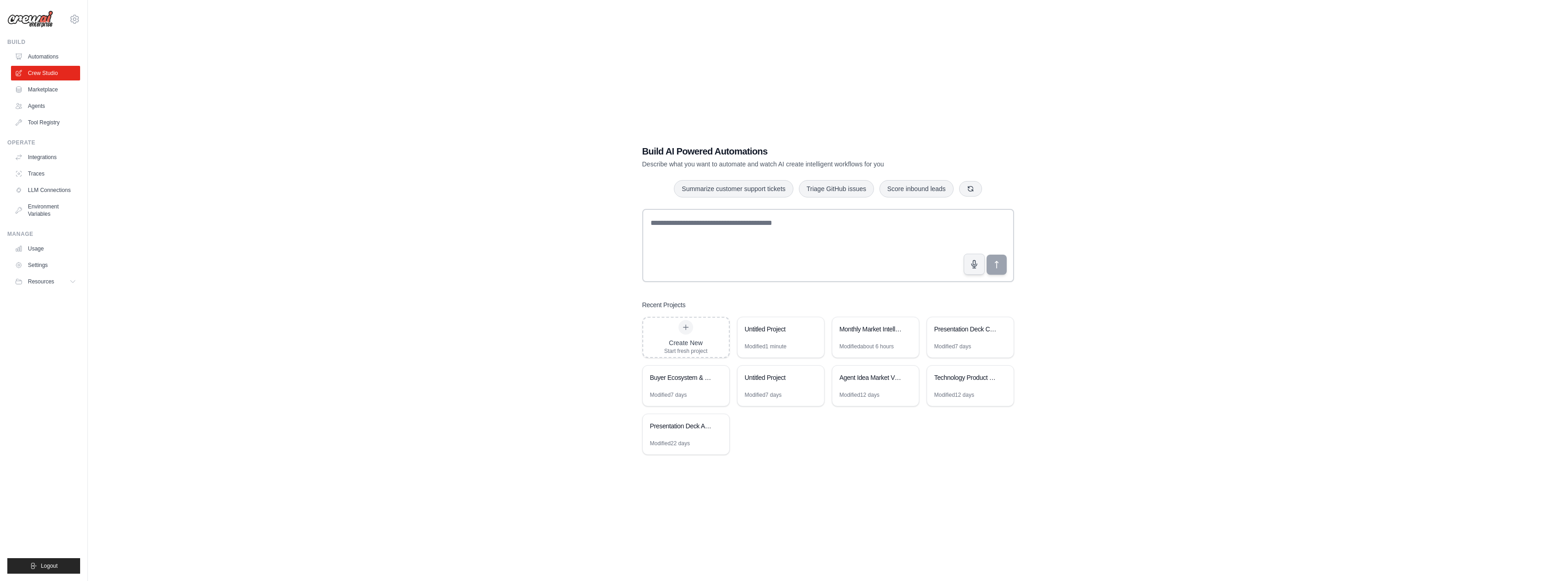
click at [39, 95] on link "Marketplace" at bounding box center [46, 90] width 69 height 15
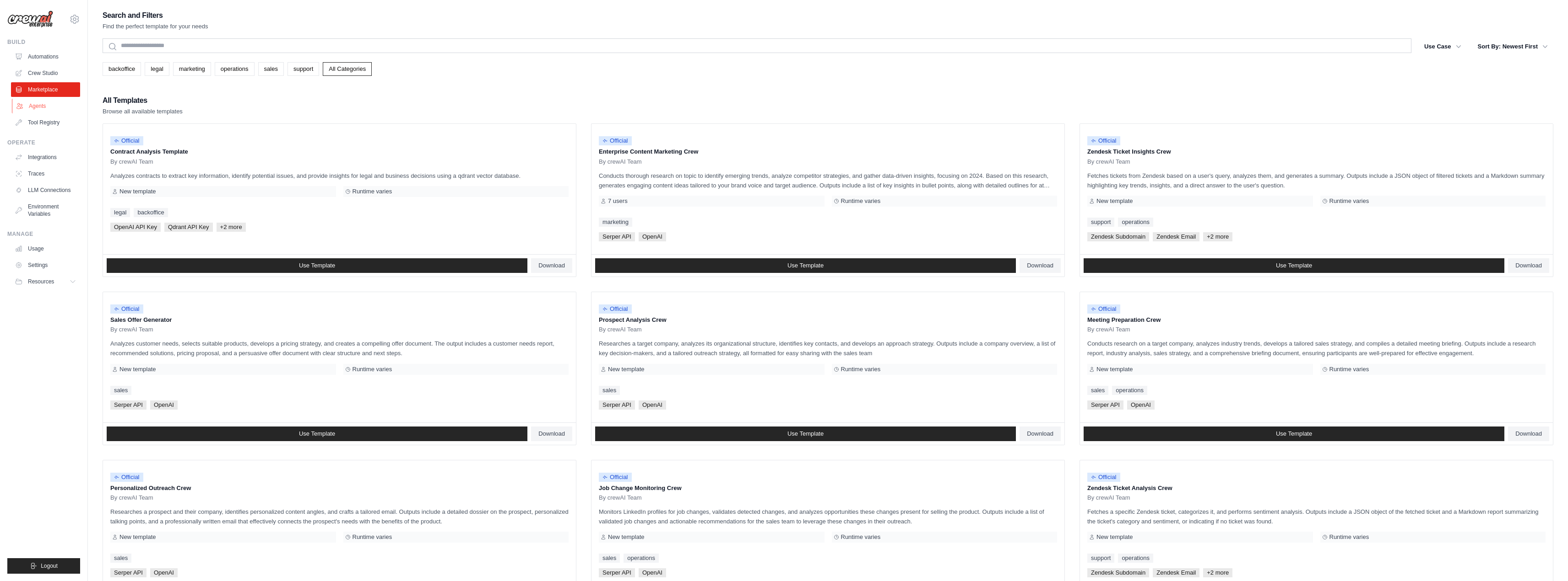
click at [39, 108] on link "Agents" at bounding box center [46, 107] width 69 height 15
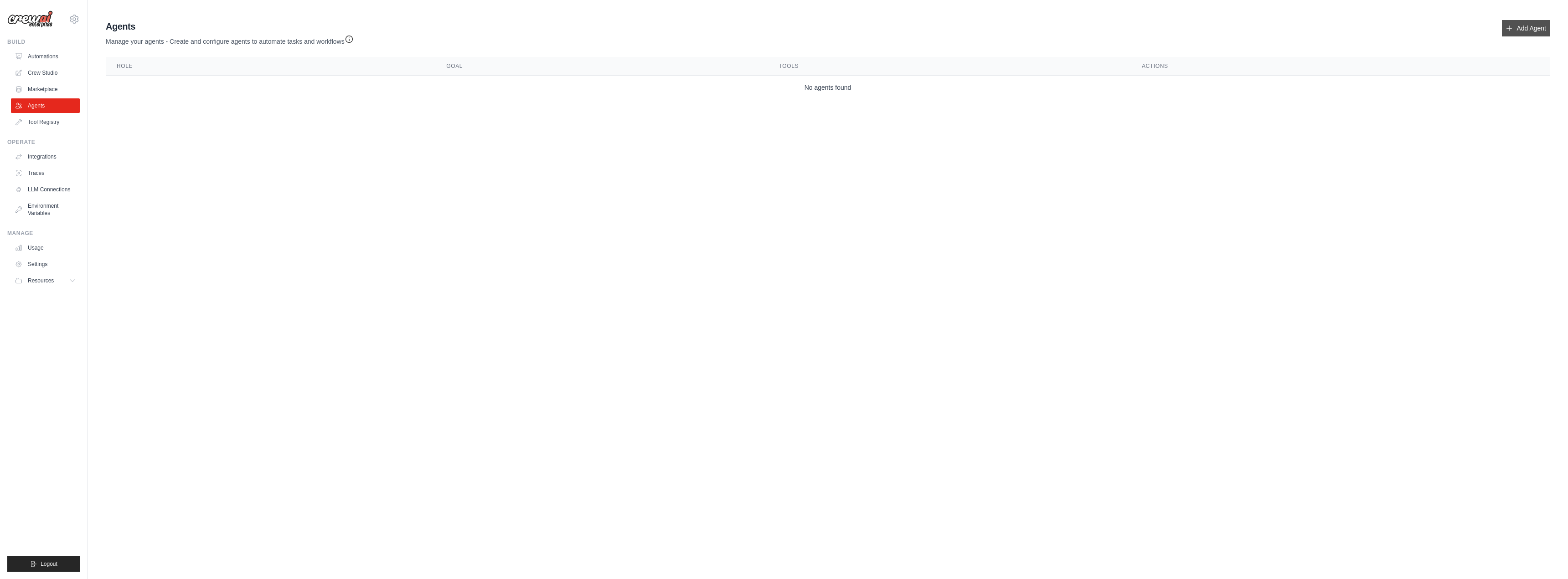
click at [1520, 24] on link "Add Agent" at bounding box center [1526, 28] width 48 height 16
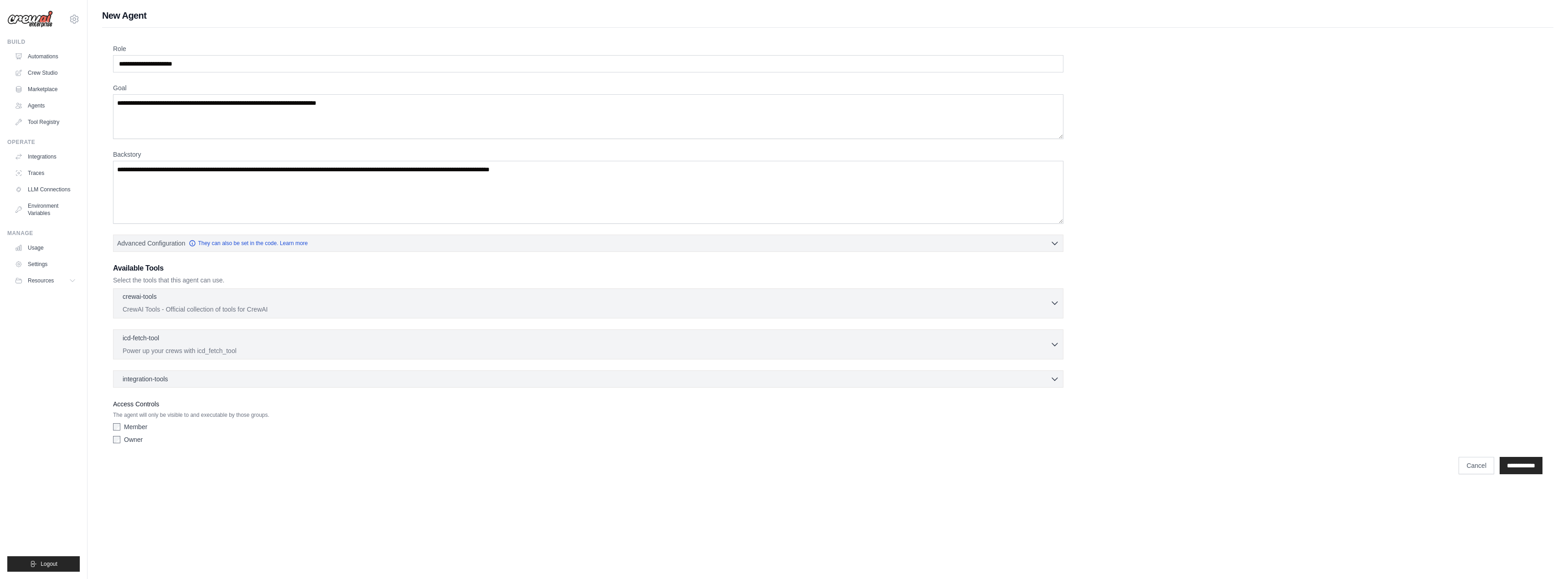
click at [493, 313] on p "CrewAI Tools - Official collection of tools for CrewAI" at bounding box center [586, 310] width 927 height 9
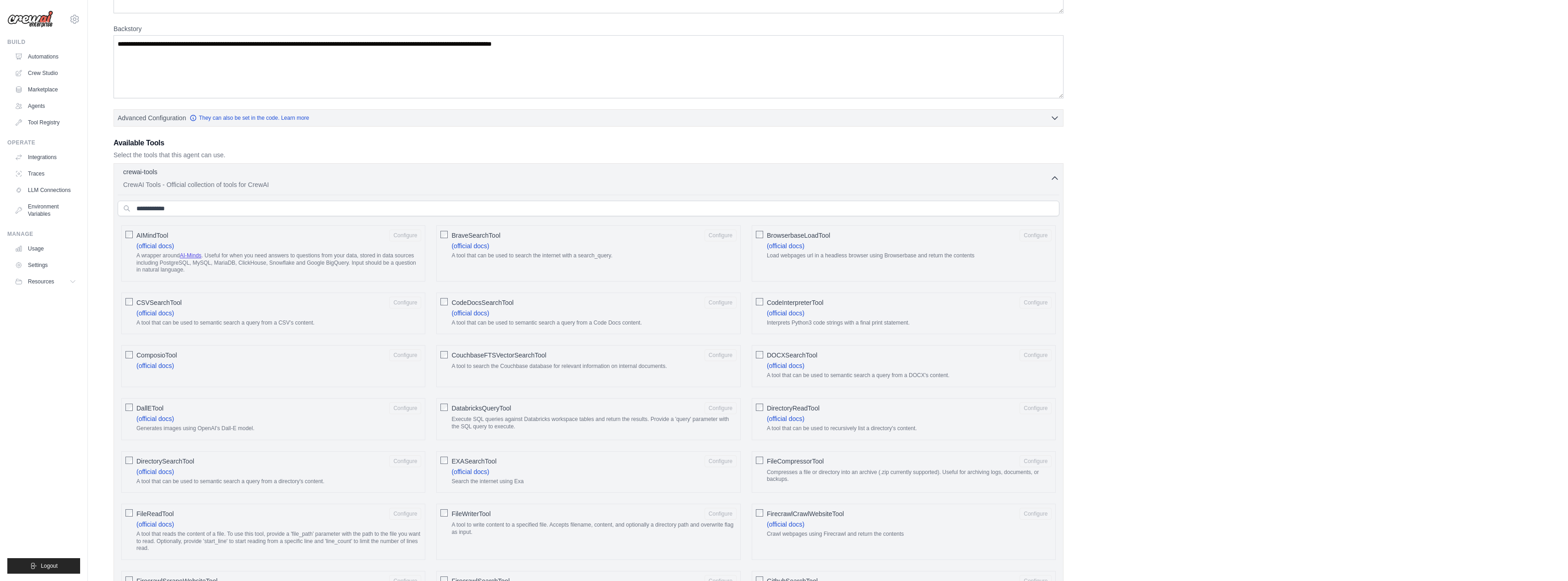
scroll to position [4, 0]
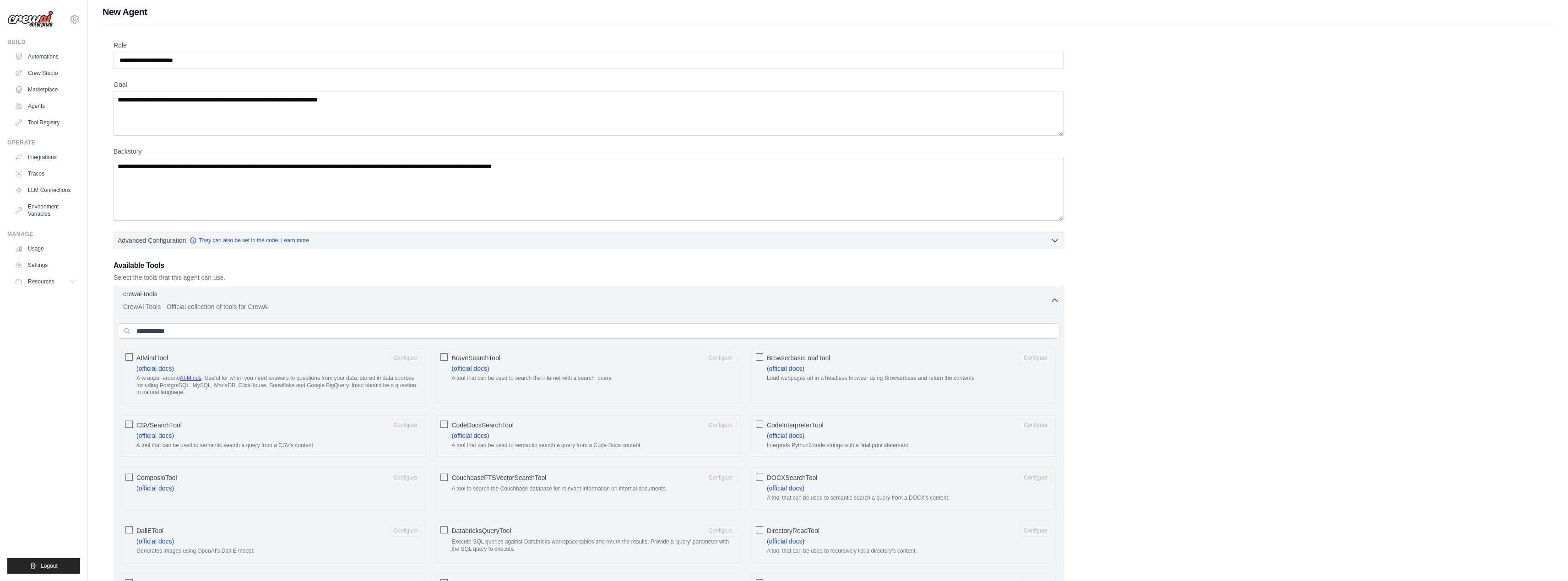
click at [1050, 297] on icon "button" at bounding box center [1055, 300] width 9 height 9
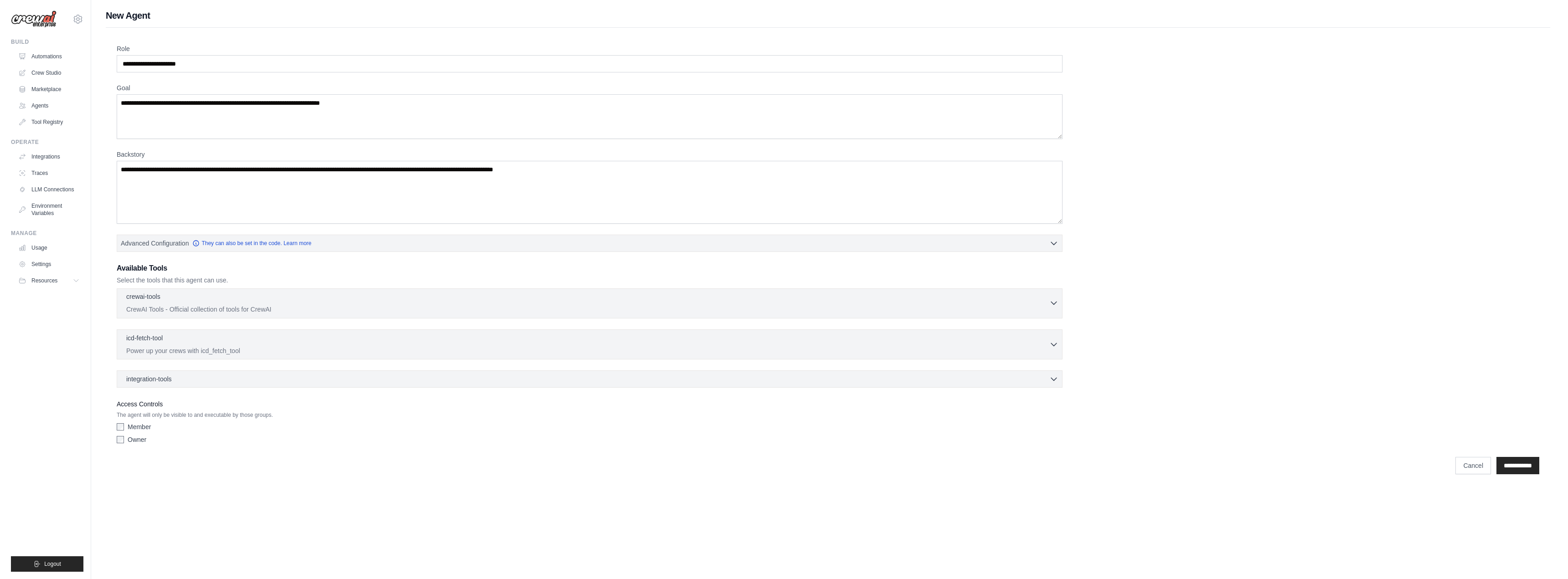
scroll to position [0, 0]
click at [63, 61] on link "Automations" at bounding box center [46, 56] width 69 height 15
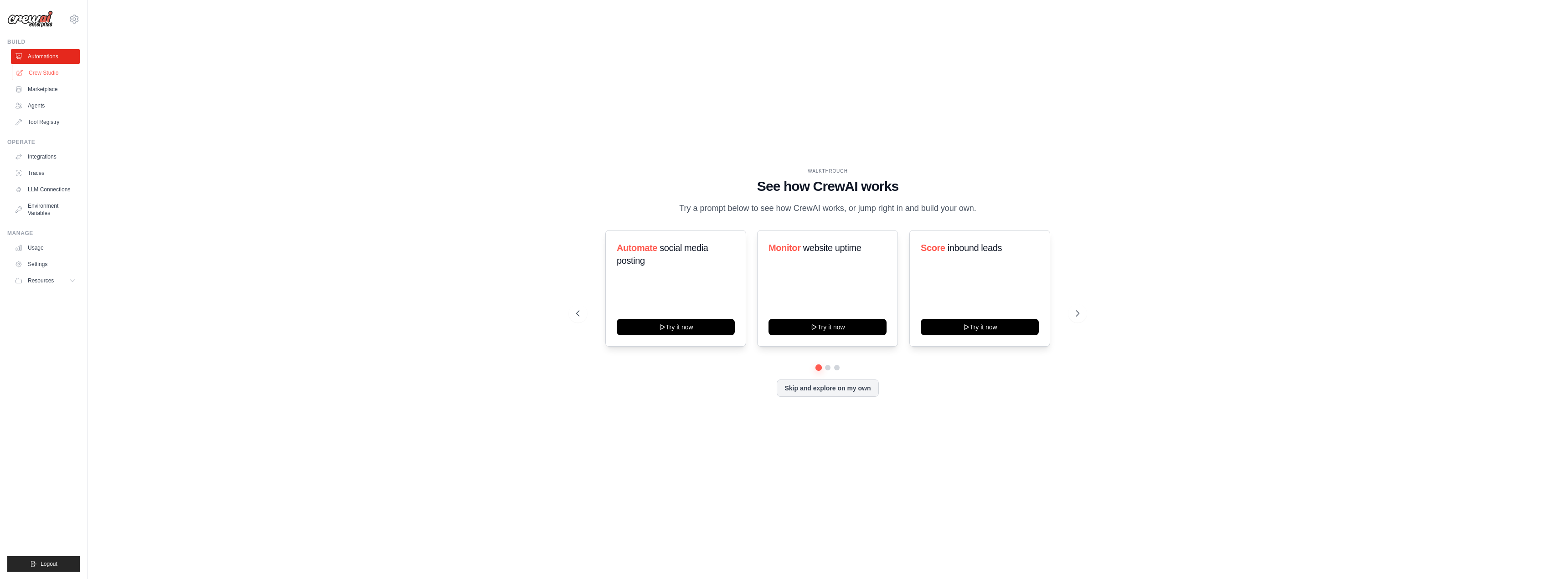
click at [57, 75] on link "Crew Studio" at bounding box center [46, 73] width 69 height 15
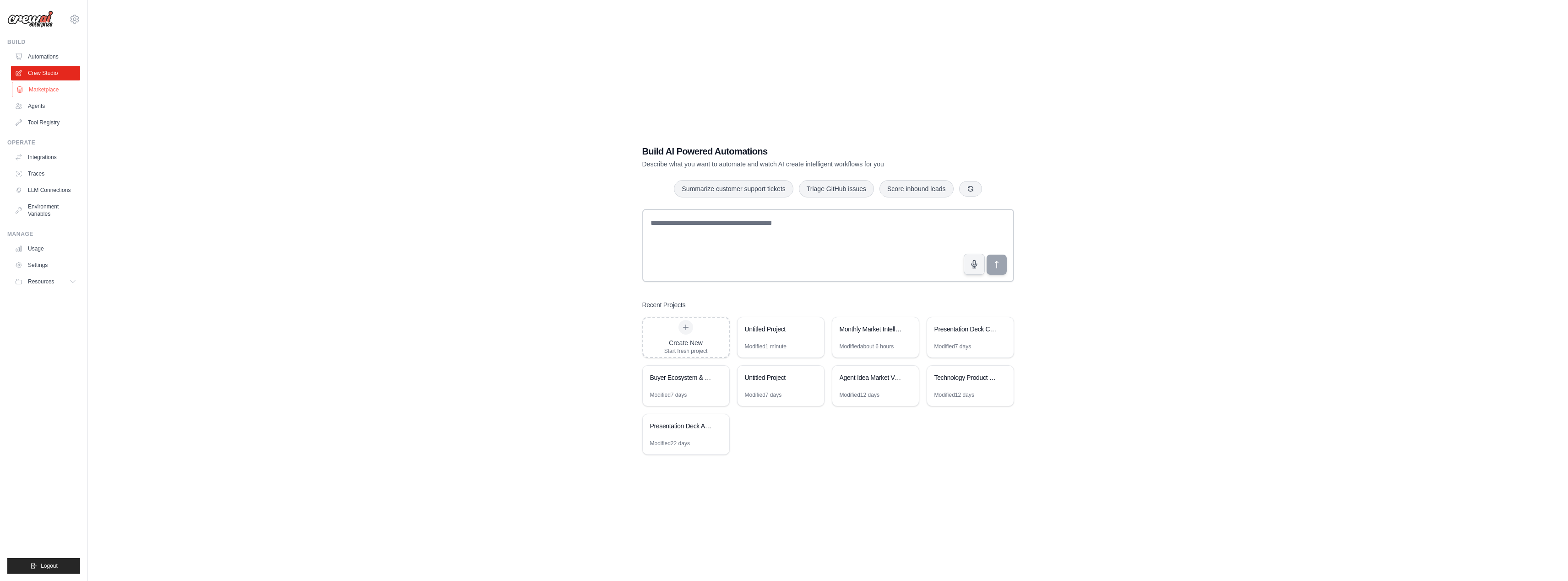
click at [51, 95] on link "Marketplace" at bounding box center [46, 90] width 69 height 15
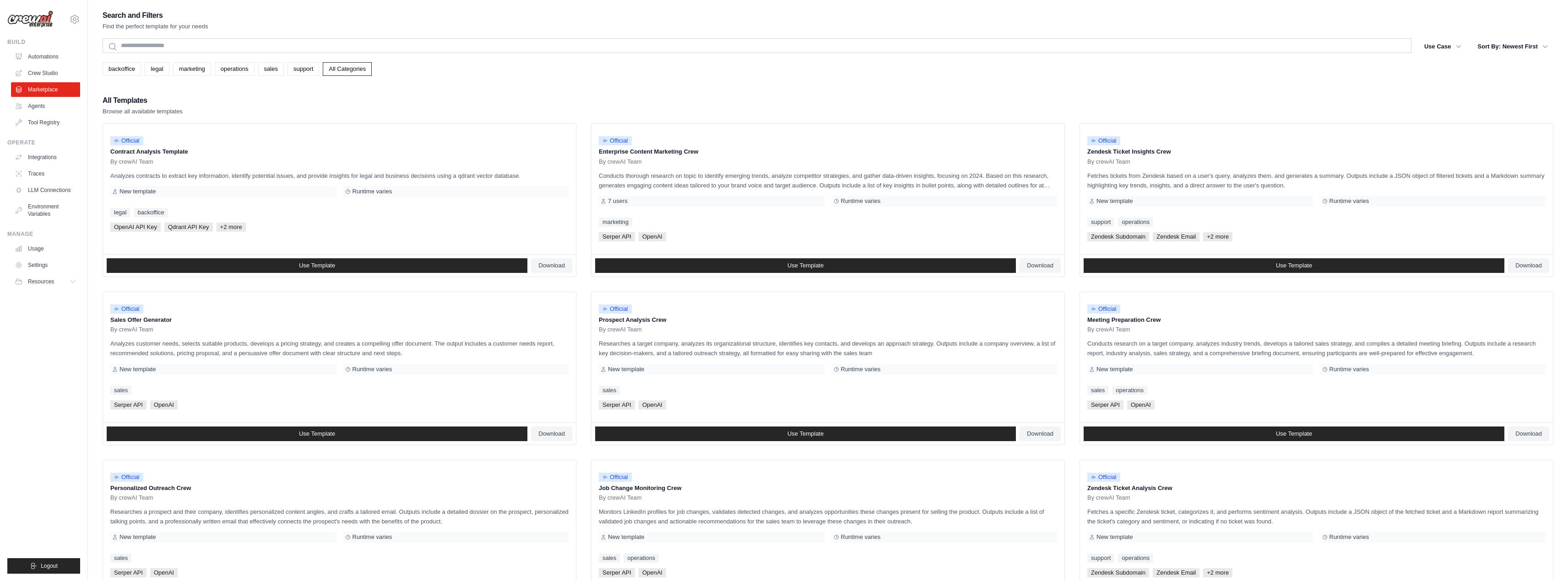
click at [45, 114] on ul "Automations Crew Studio Marketplace Agents Tool Registry" at bounding box center [46, 90] width 69 height 81
click at [46, 104] on link "Agents" at bounding box center [46, 107] width 69 height 15
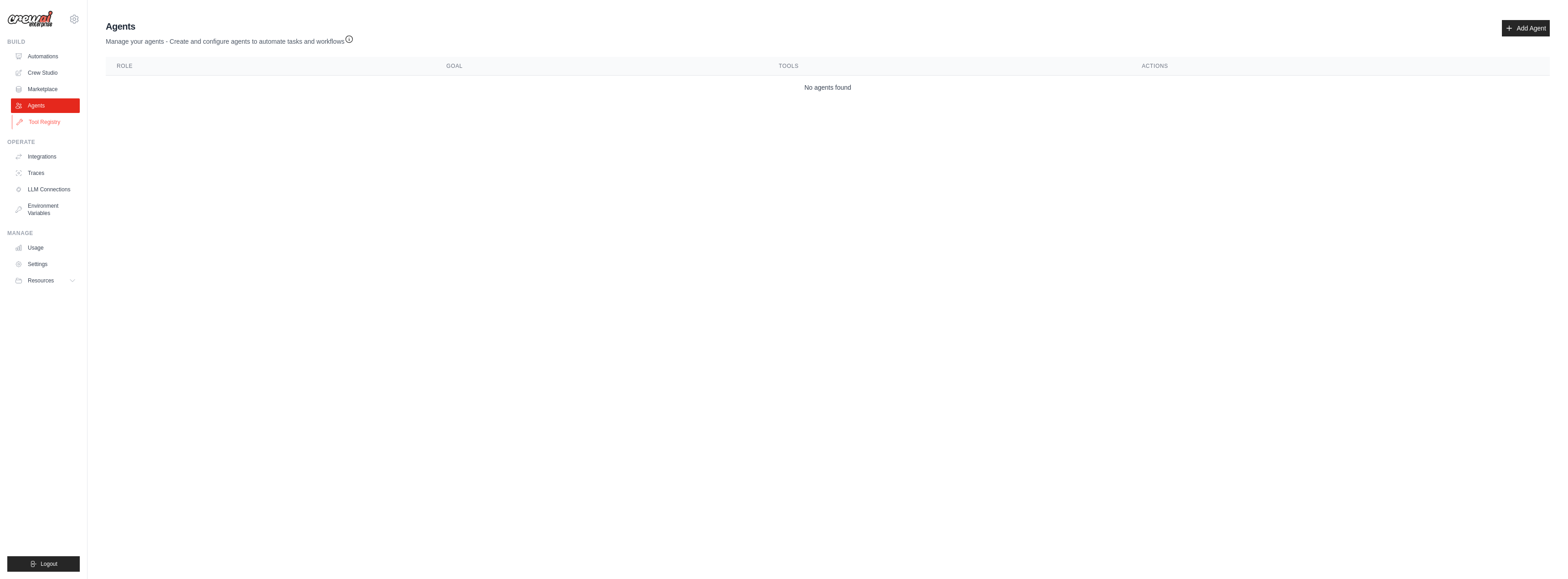
click at [45, 118] on link "Tool Registry" at bounding box center [46, 122] width 69 height 15
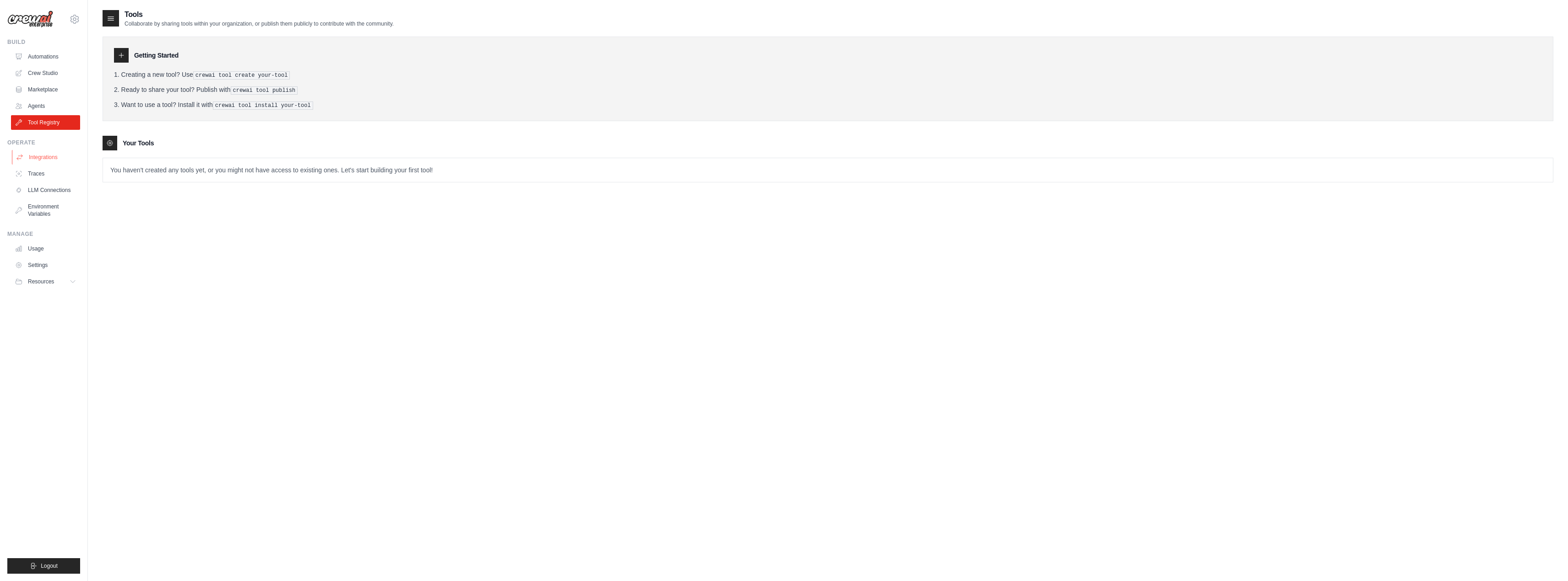
click at [38, 157] on link "Integrations" at bounding box center [46, 157] width 69 height 15
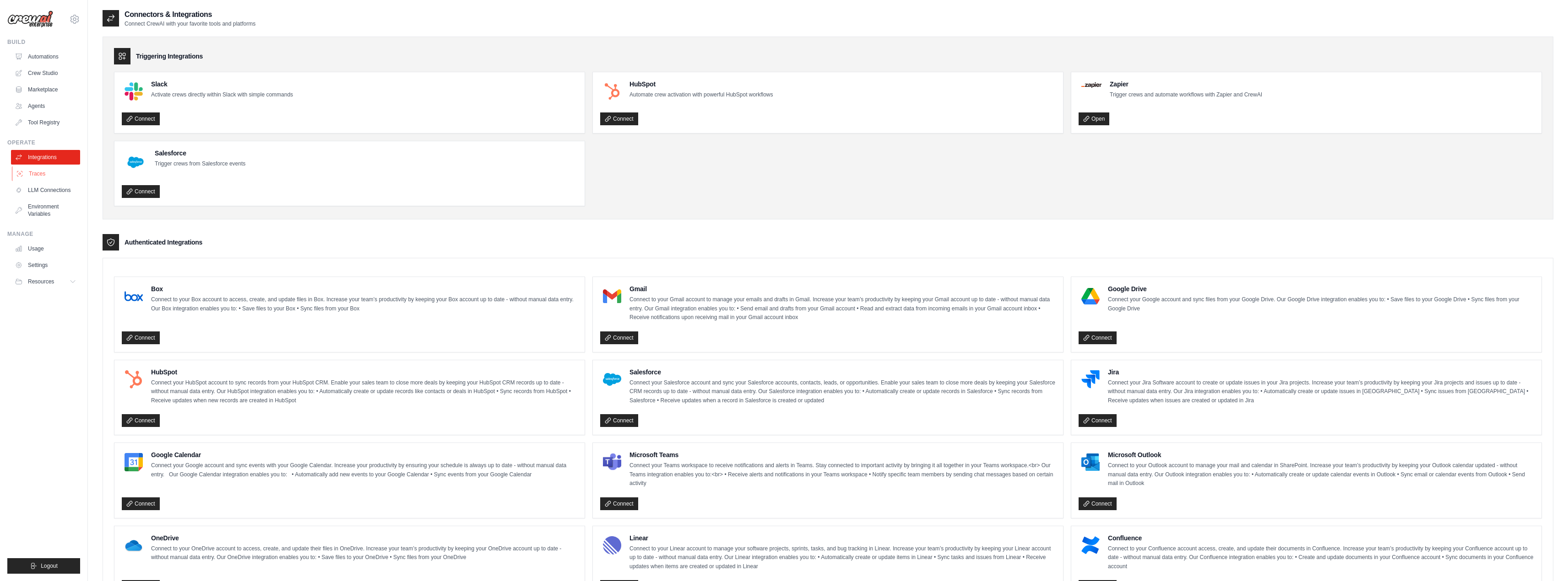
click at [38, 176] on link "Traces" at bounding box center [46, 174] width 69 height 15
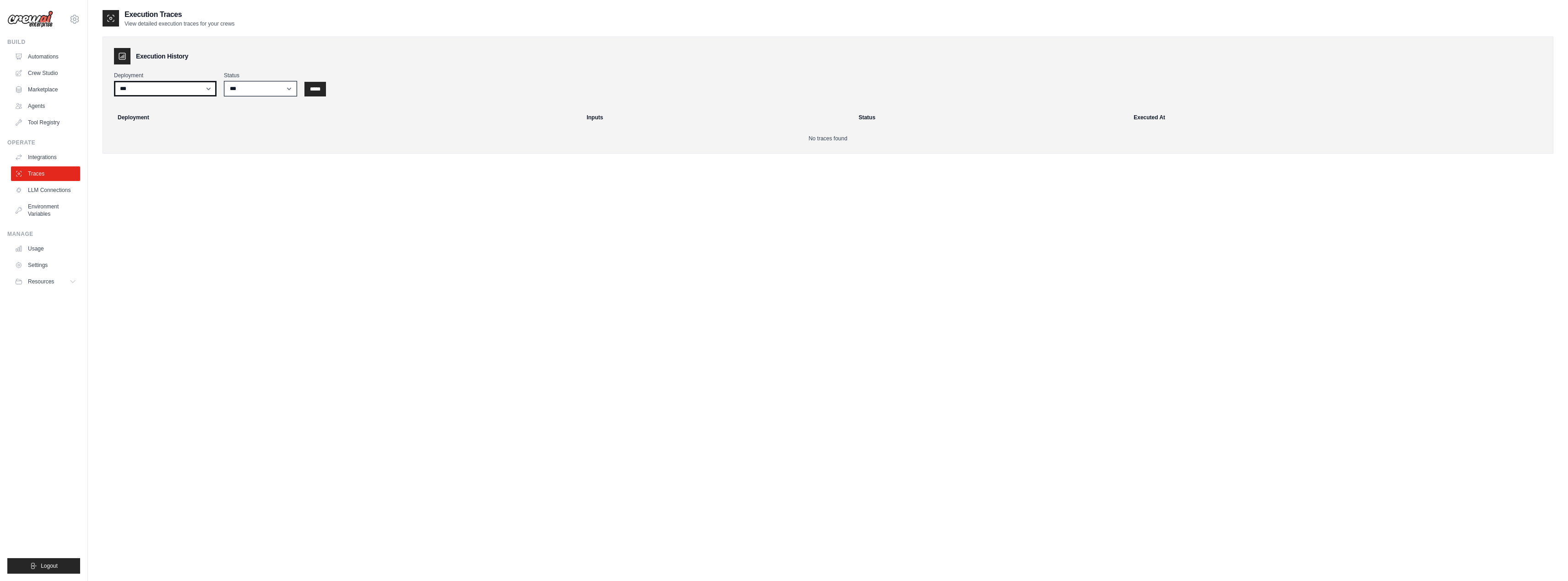
click at [212, 88] on select "***" at bounding box center [165, 88] width 102 height 15
click at [143, 120] on th "Deployment" at bounding box center [343, 117] width 474 height 20
click at [70, 190] on link "LLM Connections" at bounding box center [46, 190] width 69 height 15
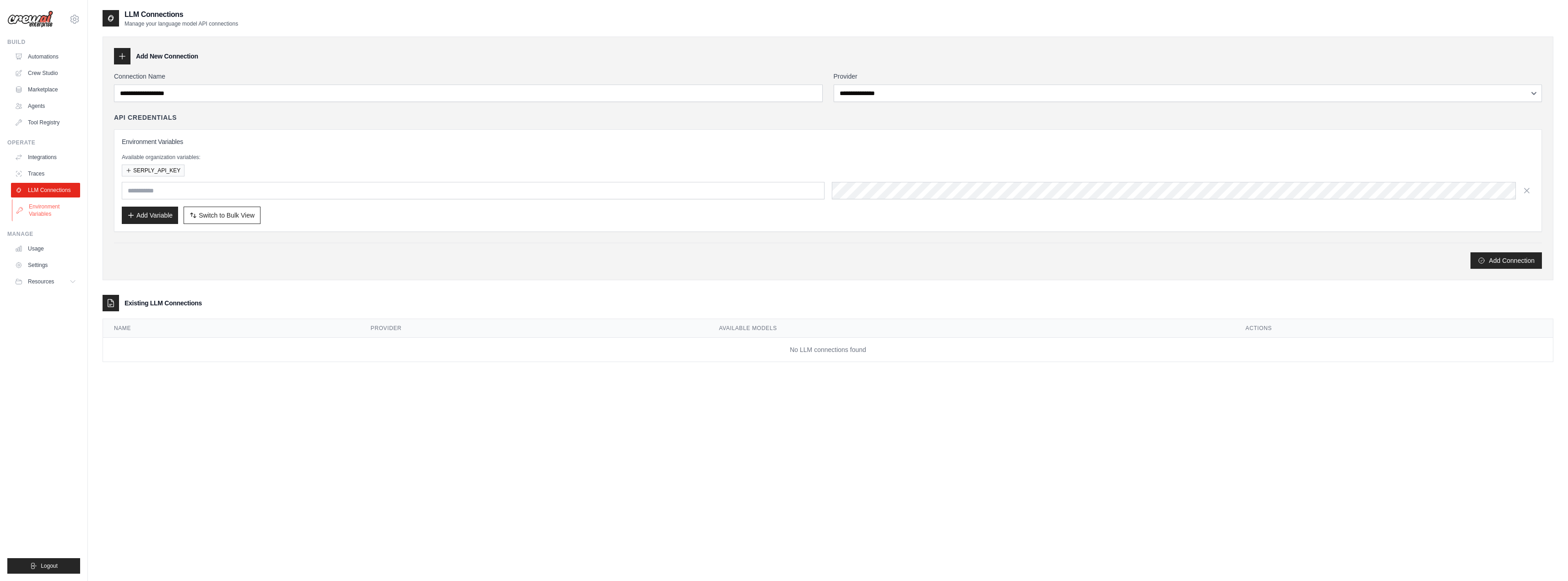
click at [50, 219] on link "Environment Variables" at bounding box center [46, 211] width 69 height 22
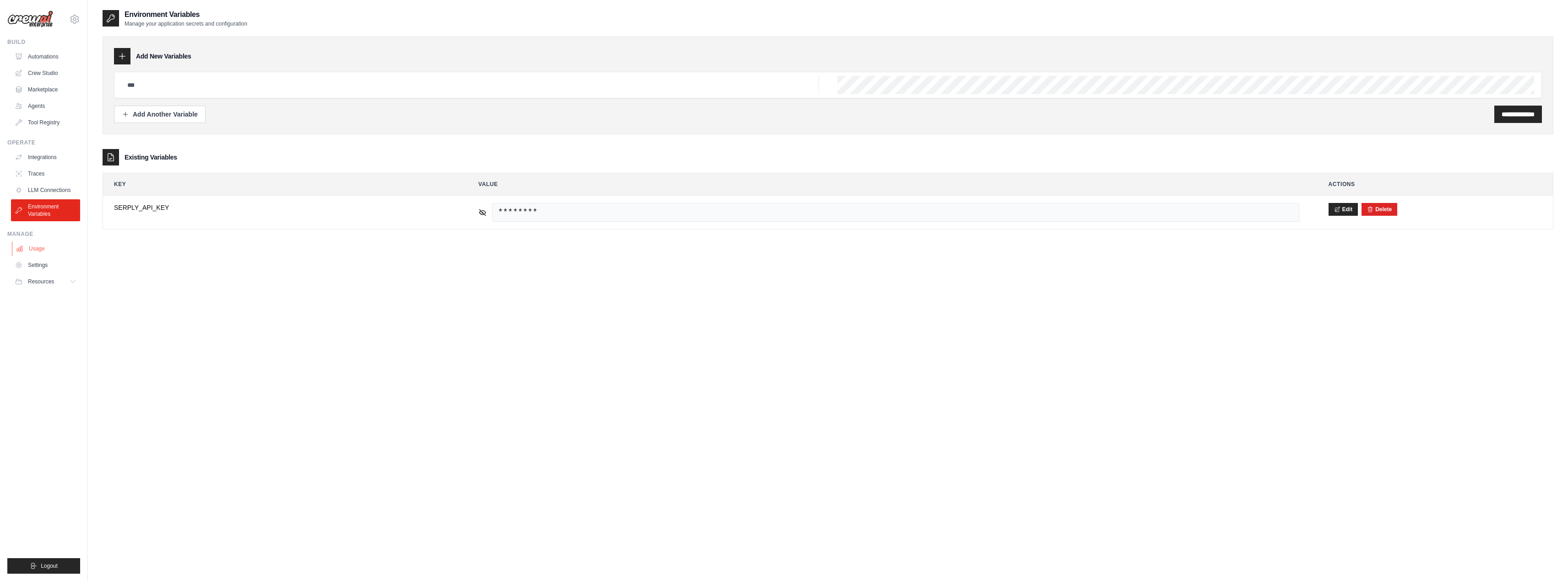
click at [35, 253] on link "Usage" at bounding box center [46, 249] width 69 height 15
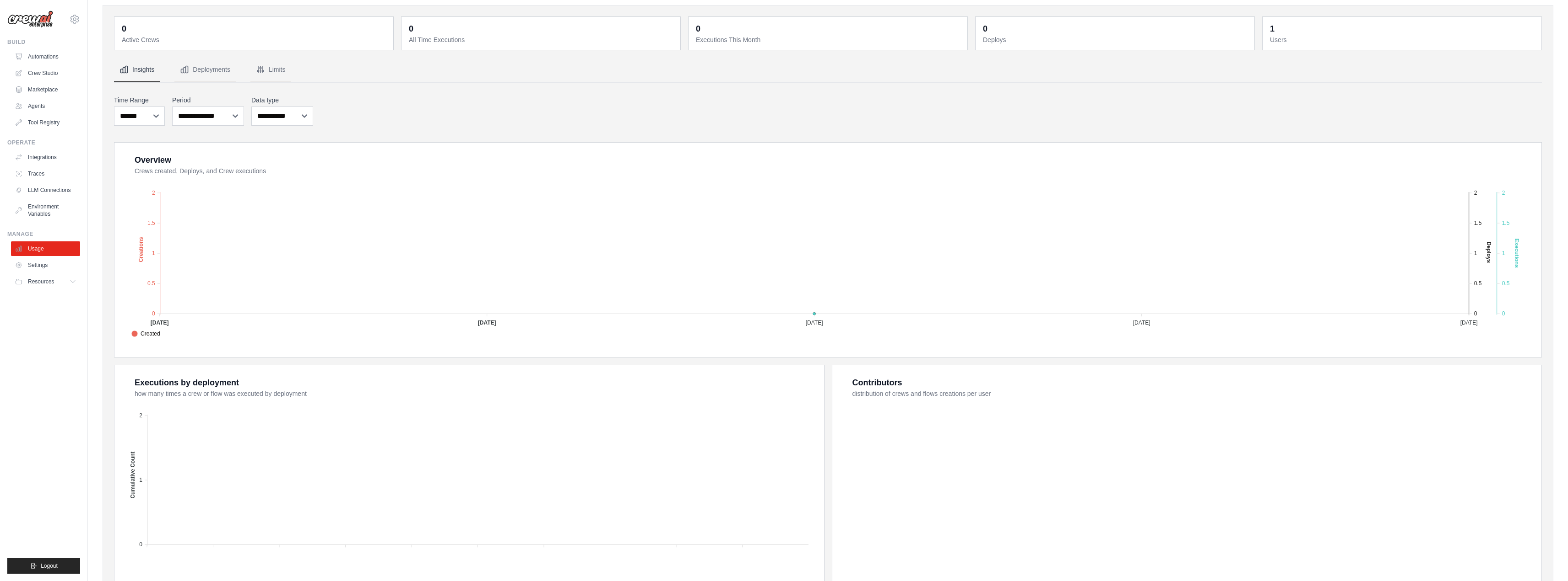
scroll to position [82, 0]
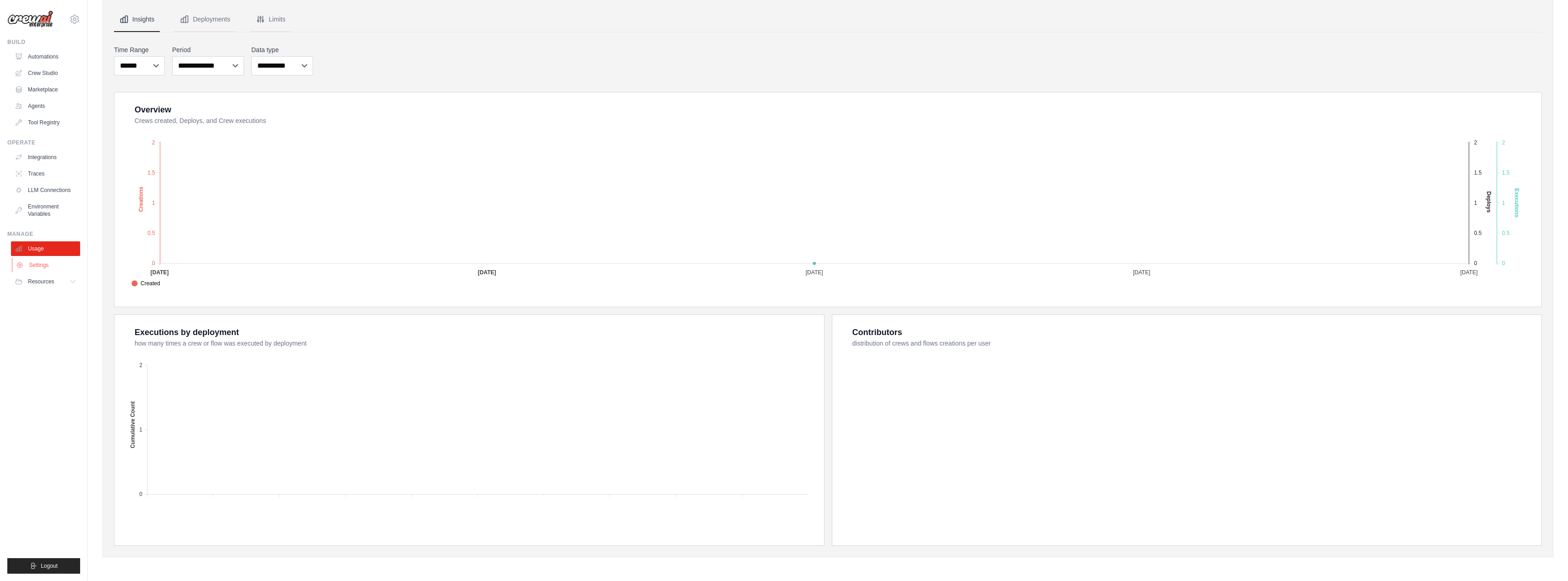
click at [38, 265] on link "Settings" at bounding box center [46, 265] width 69 height 15
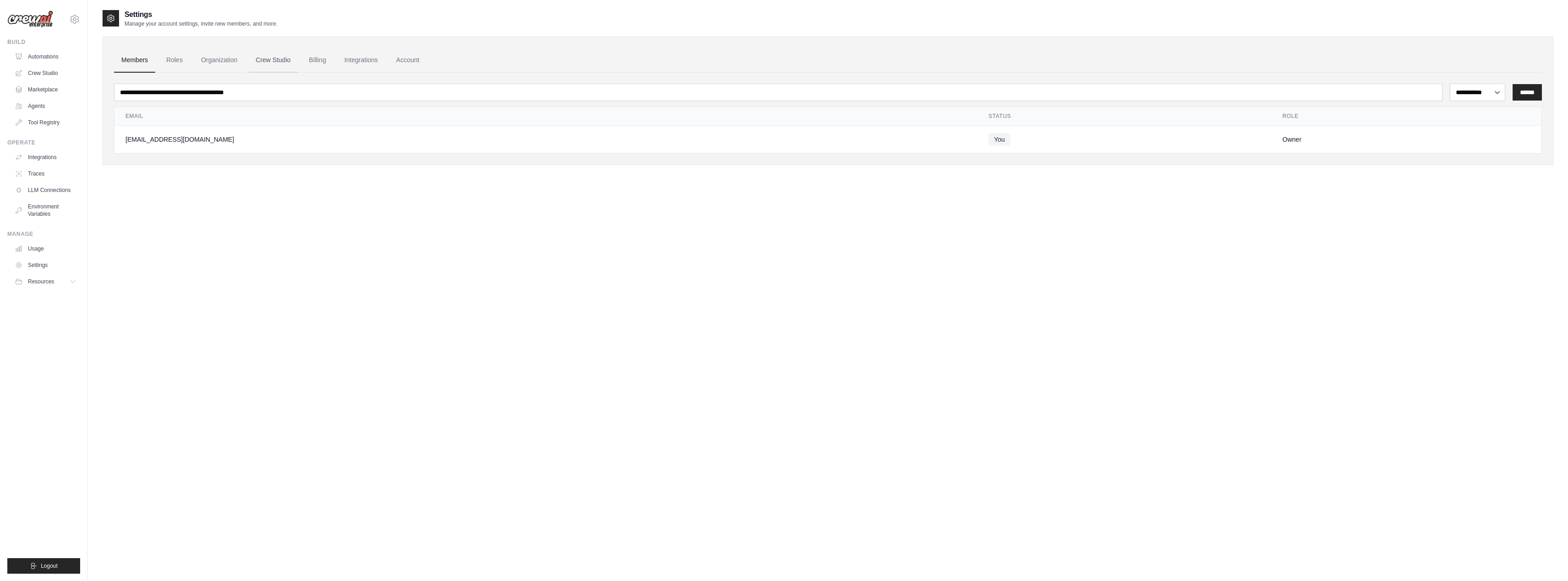
click at [281, 57] on link "Crew Studio" at bounding box center [273, 60] width 49 height 25
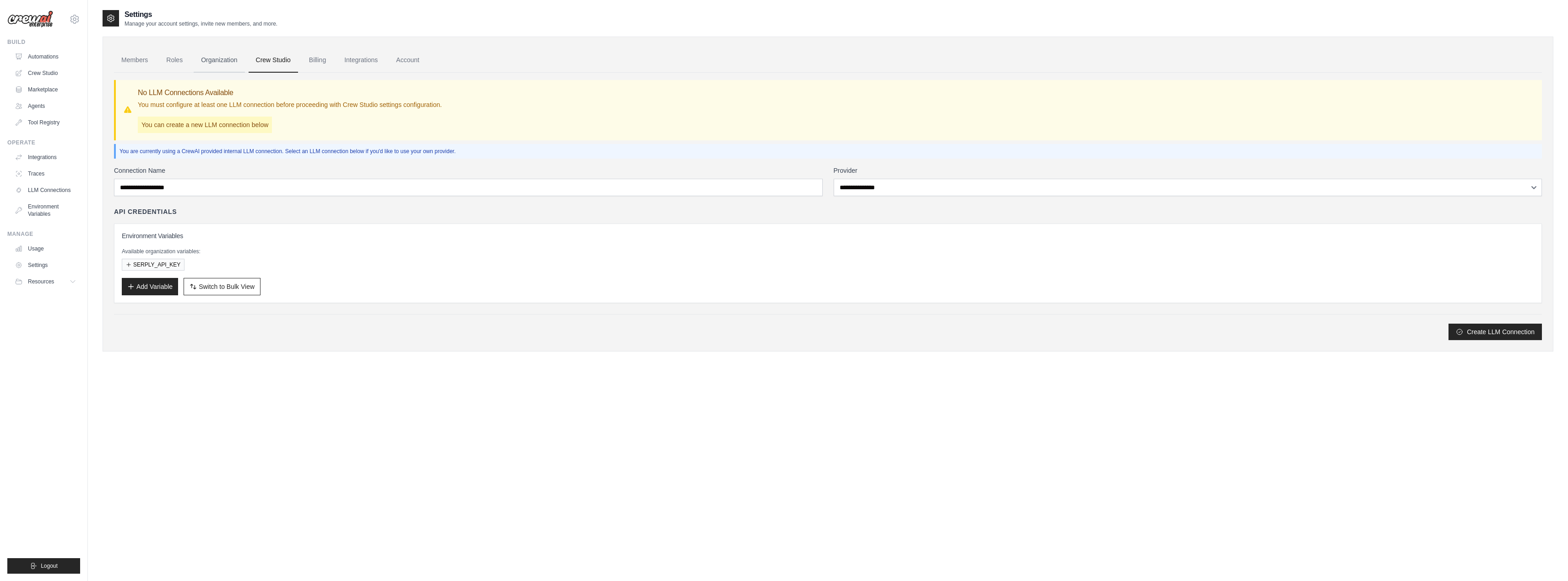
click at [212, 60] on link "Organization" at bounding box center [218, 60] width 51 height 25
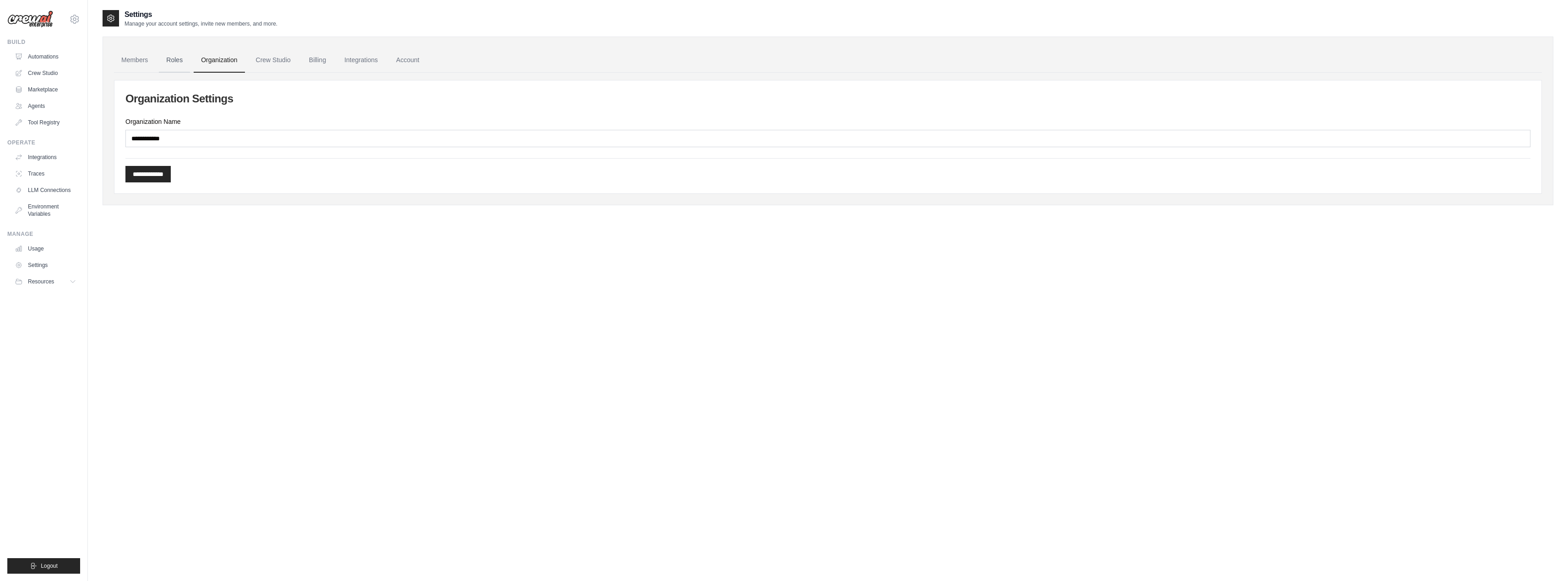
click at [167, 59] on link "Roles" at bounding box center [174, 60] width 31 height 25
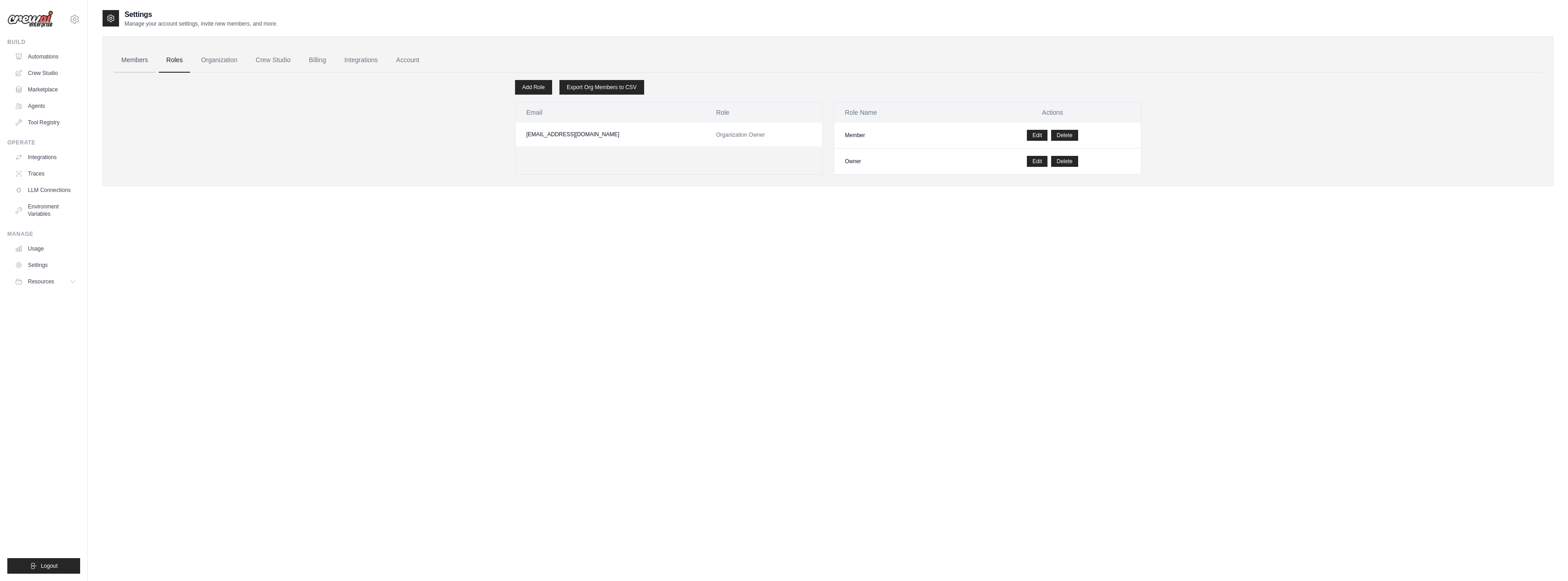
click at [146, 59] on link "Members" at bounding box center [135, 60] width 41 height 25
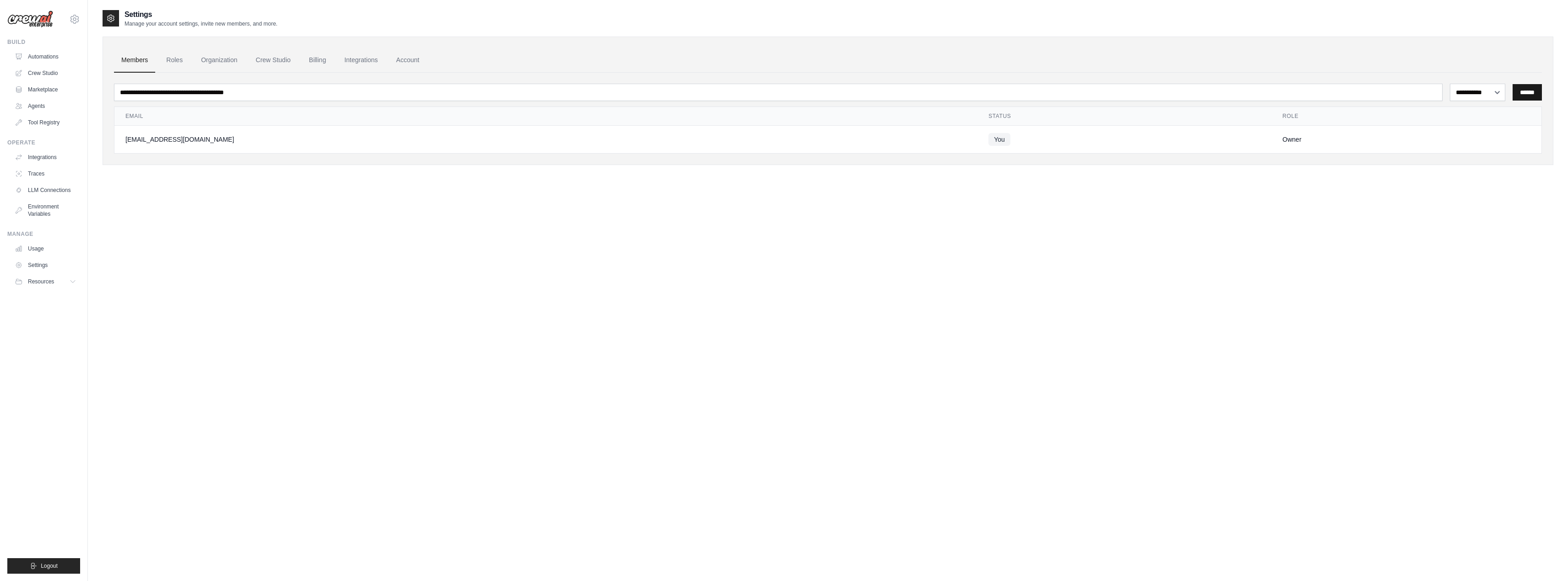
click at [1522, 89] on input "******" at bounding box center [1528, 93] width 29 height 16
click at [1524, 93] on input "******" at bounding box center [1528, 93] width 29 height 16
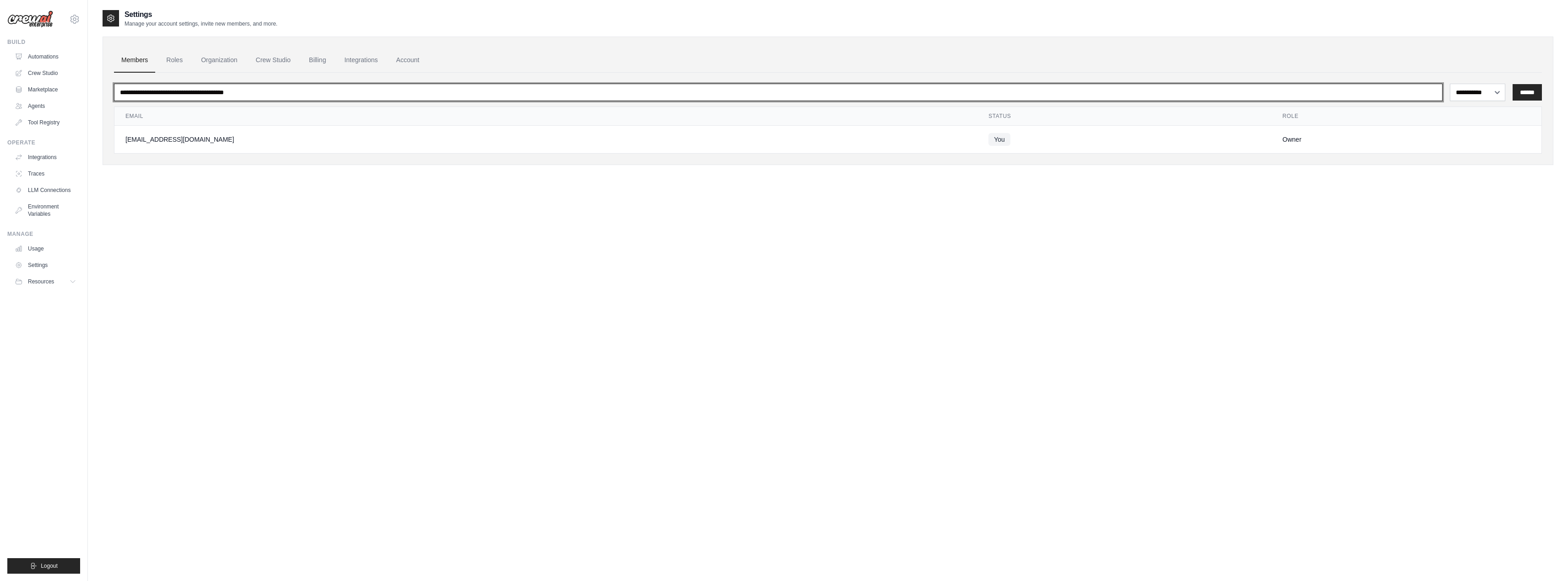
click at [586, 88] on input "email" at bounding box center [778, 93] width 1328 height 18
type input "*"
click at [284, 100] on input "*******" at bounding box center [778, 93] width 1328 height 18
type input "**********"
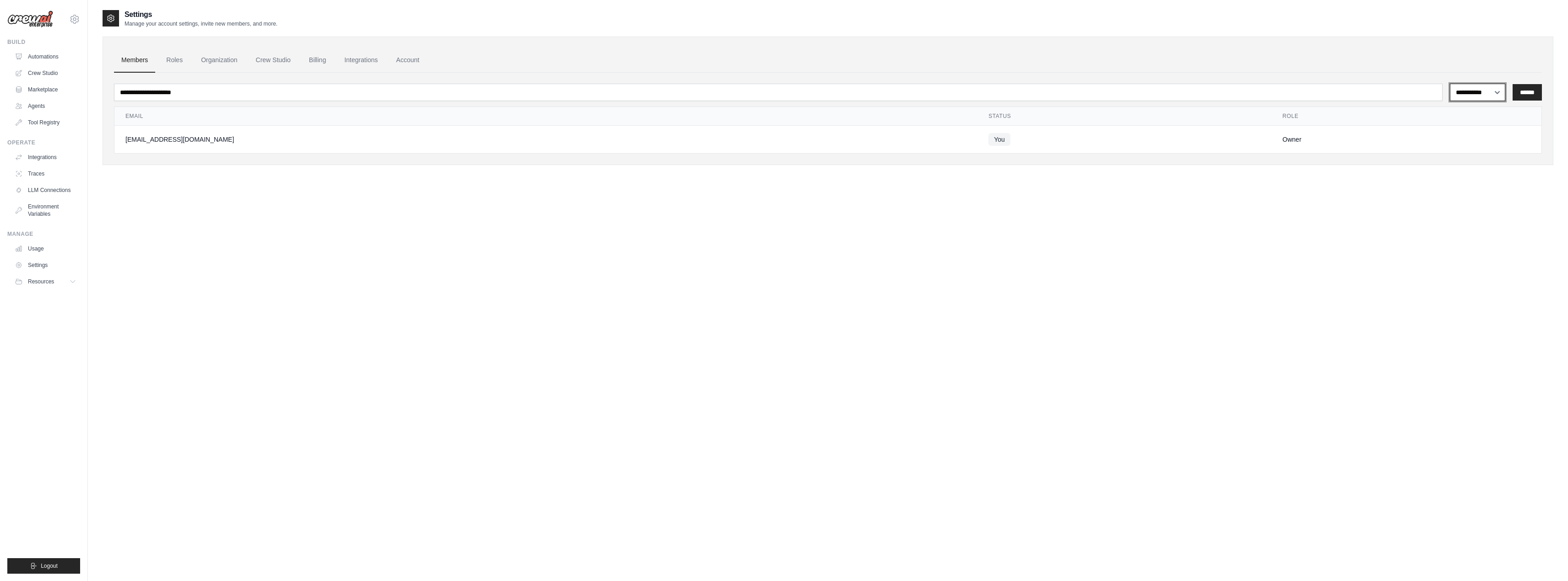
click at [1476, 92] on select "**********" at bounding box center [1477, 93] width 55 height 18
click at [1450, 84] on select "**********" at bounding box center [1477, 93] width 55 height 18
click at [1492, 94] on select "**********" at bounding box center [1477, 93] width 55 height 18
select select "******"
click at [1450, 84] on select "**********" at bounding box center [1477, 93] width 55 height 18
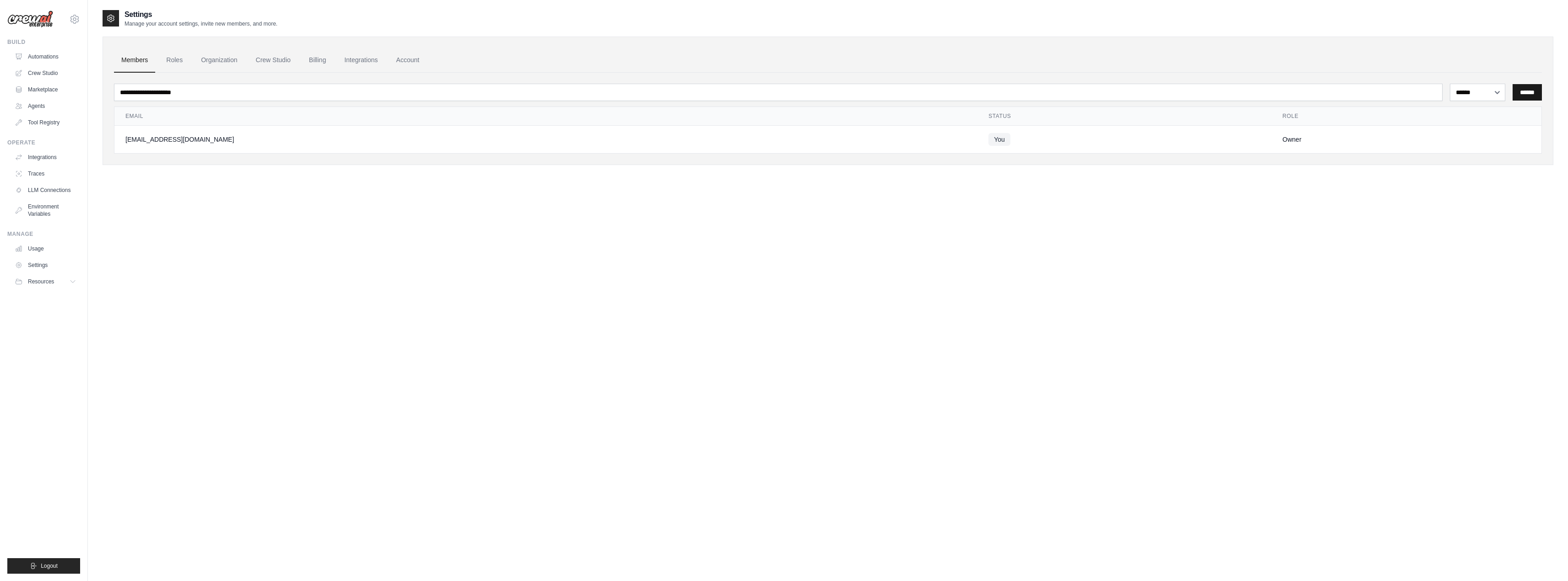
click at [1525, 92] on input "******" at bounding box center [1528, 93] width 29 height 16
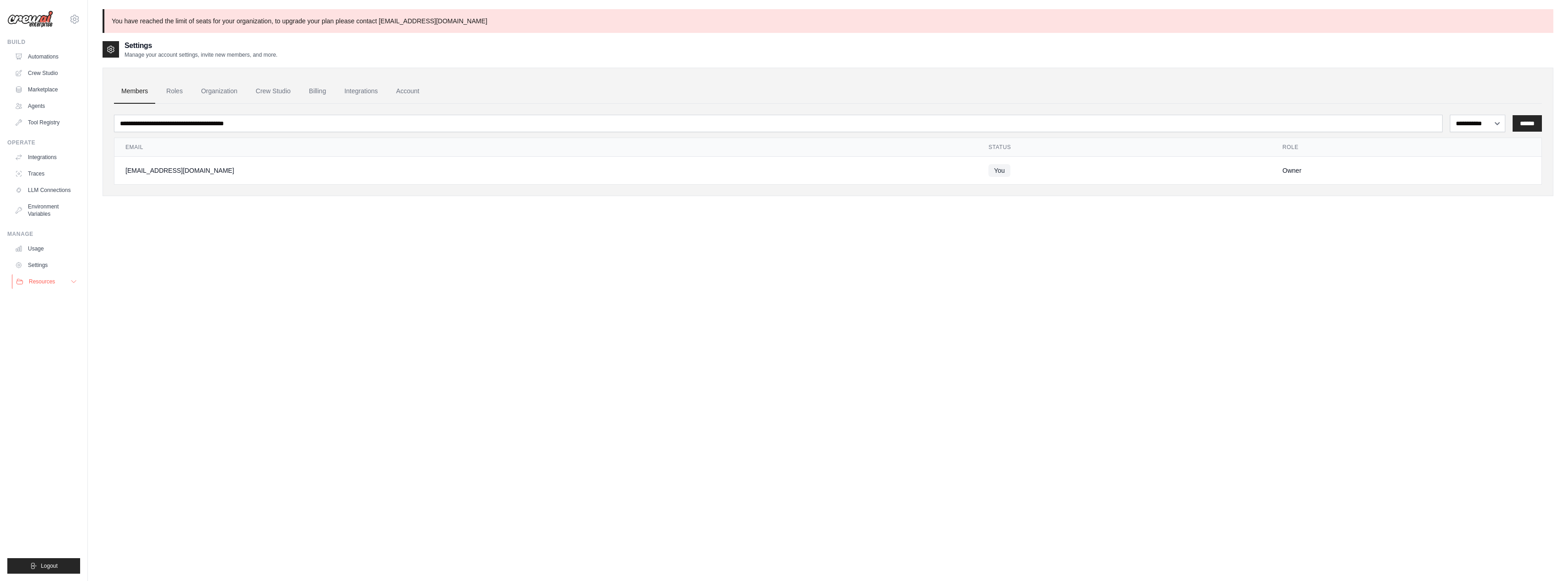
click at [49, 279] on span "Resources" at bounding box center [41, 282] width 26 height 7
click at [57, 283] on button "Resources" at bounding box center [46, 282] width 69 height 15
click at [42, 159] on link "Integrations" at bounding box center [46, 157] width 69 height 15
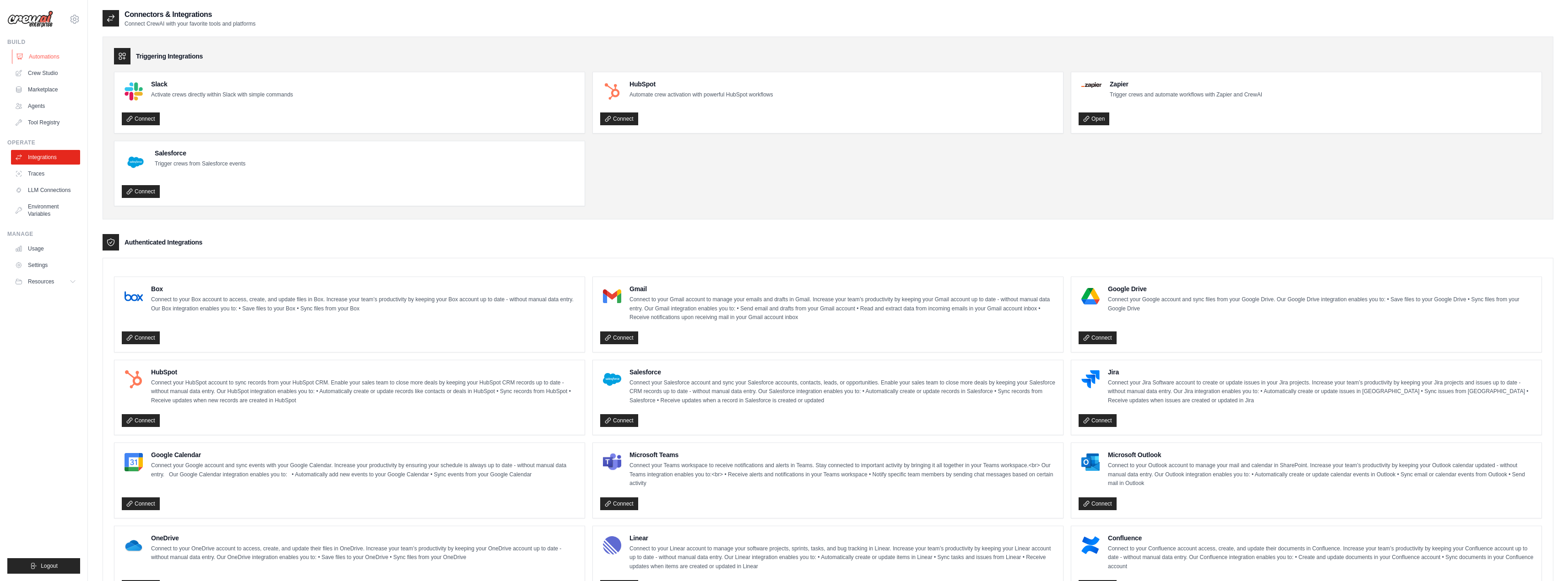
click at [46, 55] on link "Automations" at bounding box center [46, 57] width 69 height 15
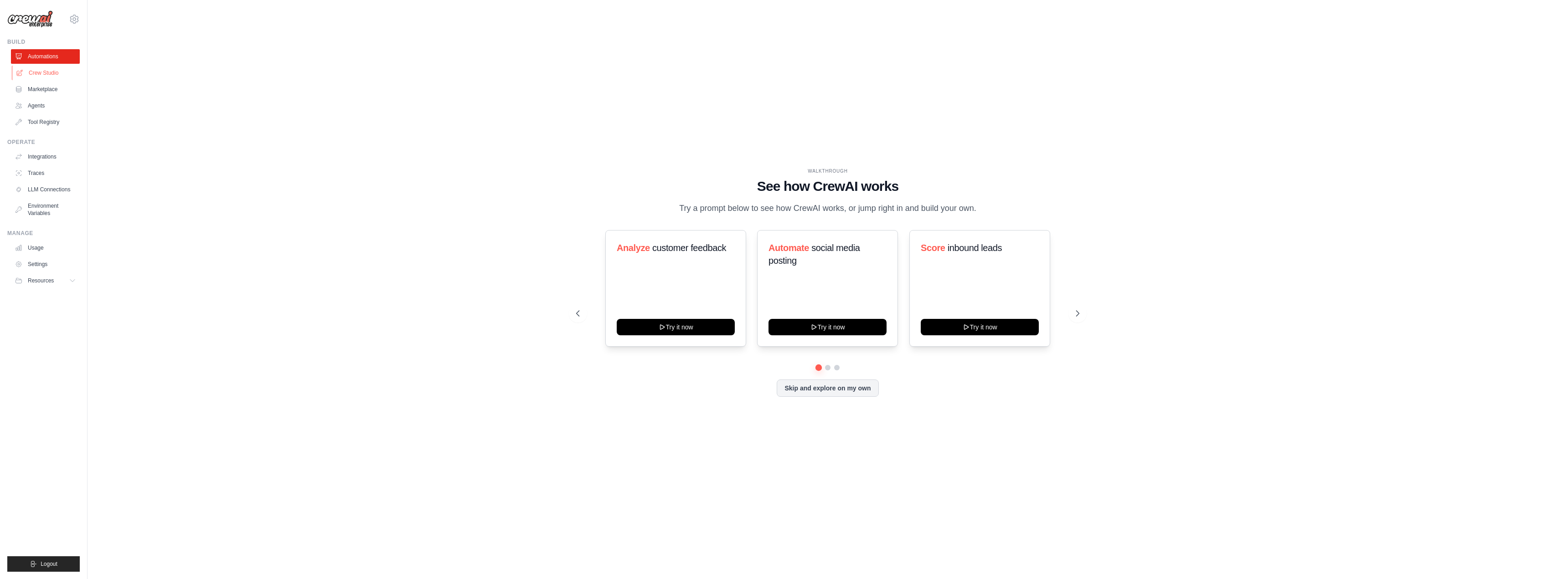
click at [46, 68] on link "Crew Studio" at bounding box center [46, 73] width 69 height 15
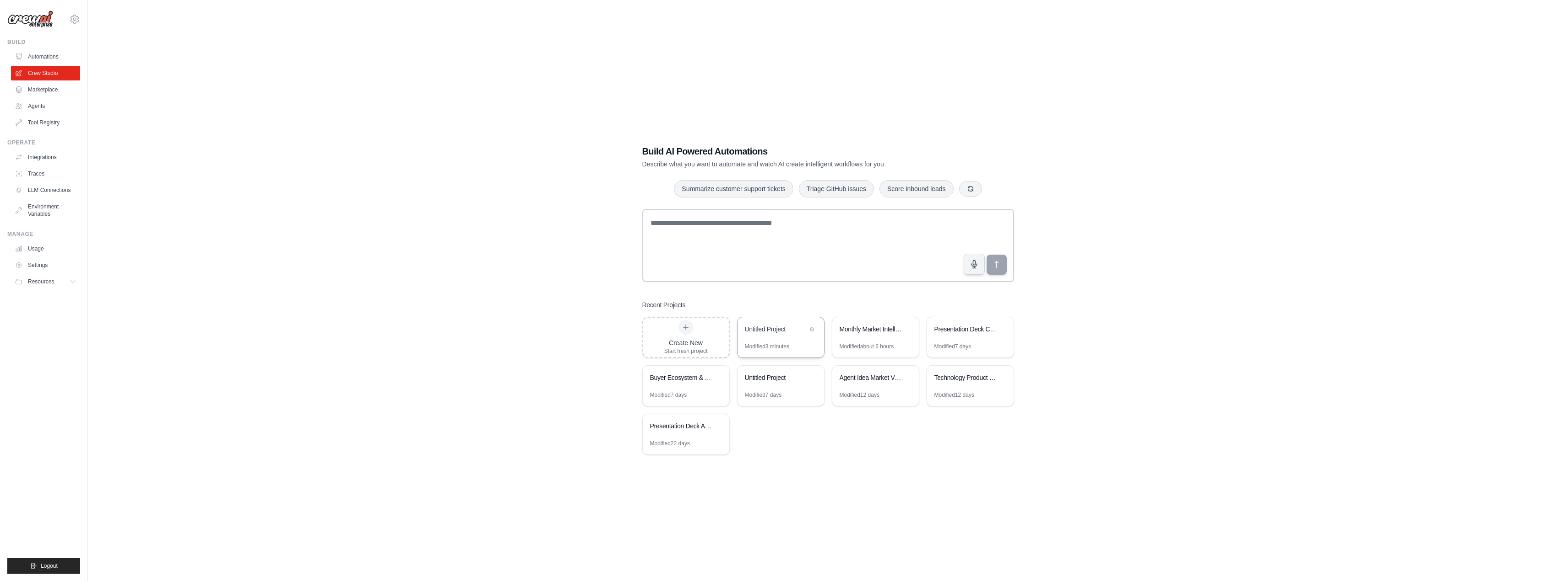
click at [776, 328] on div "Untitled Project" at bounding box center [776, 329] width 62 height 9
click at [881, 345] on div "Modified about 6 hours" at bounding box center [867, 347] width 54 height 7
click at [49, 85] on link "Marketplace" at bounding box center [46, 90] width 69 height 15
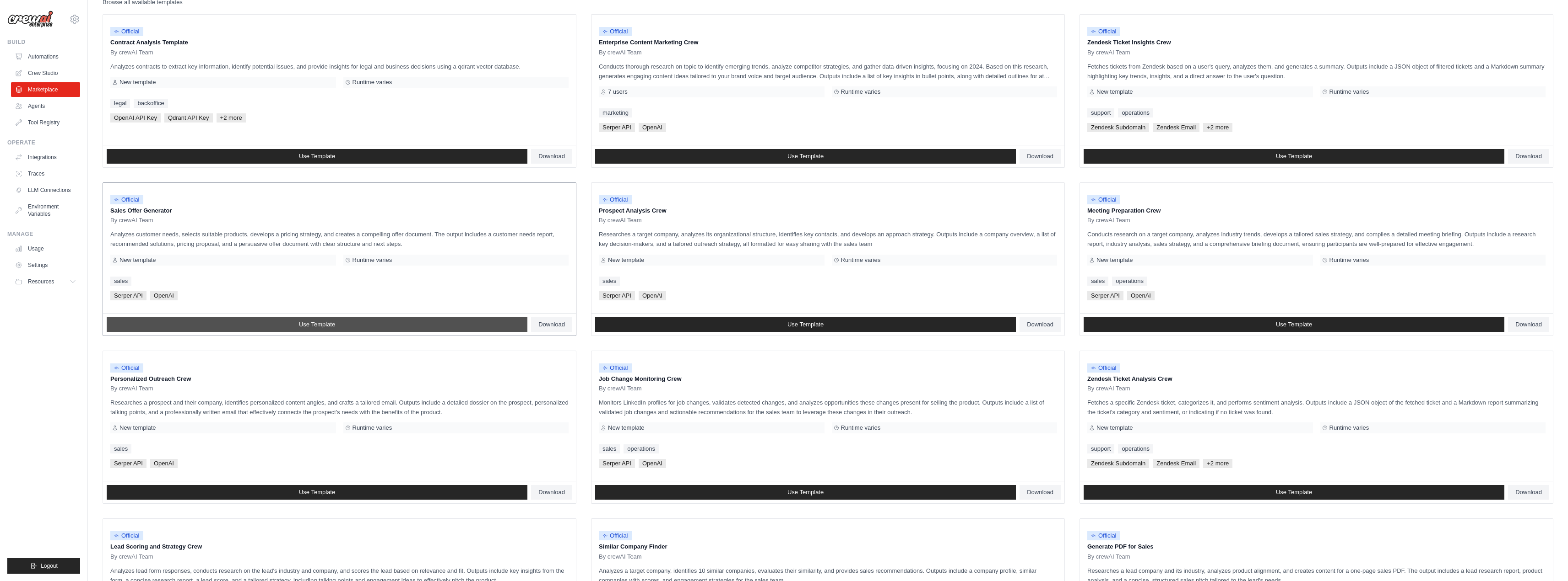
scroll to position [266, 0]
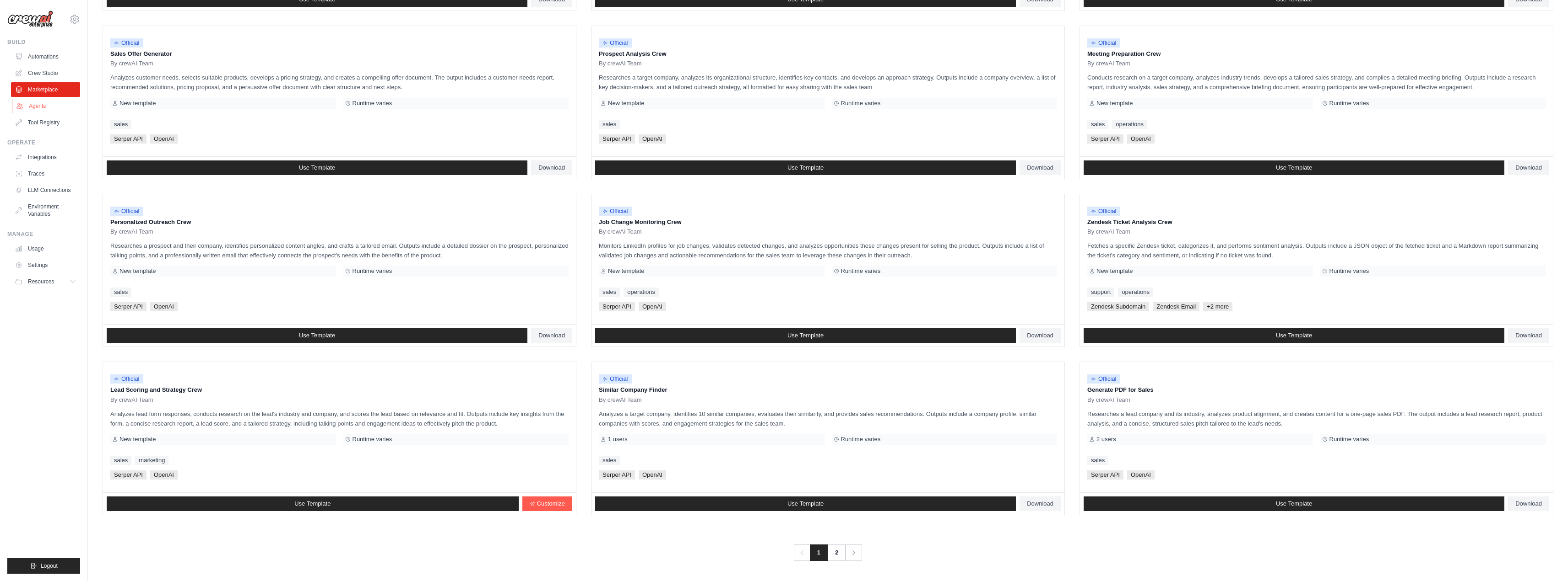
click at [48, 100] on link "Agents" at bounding box center [46, 107] width 69 height 15
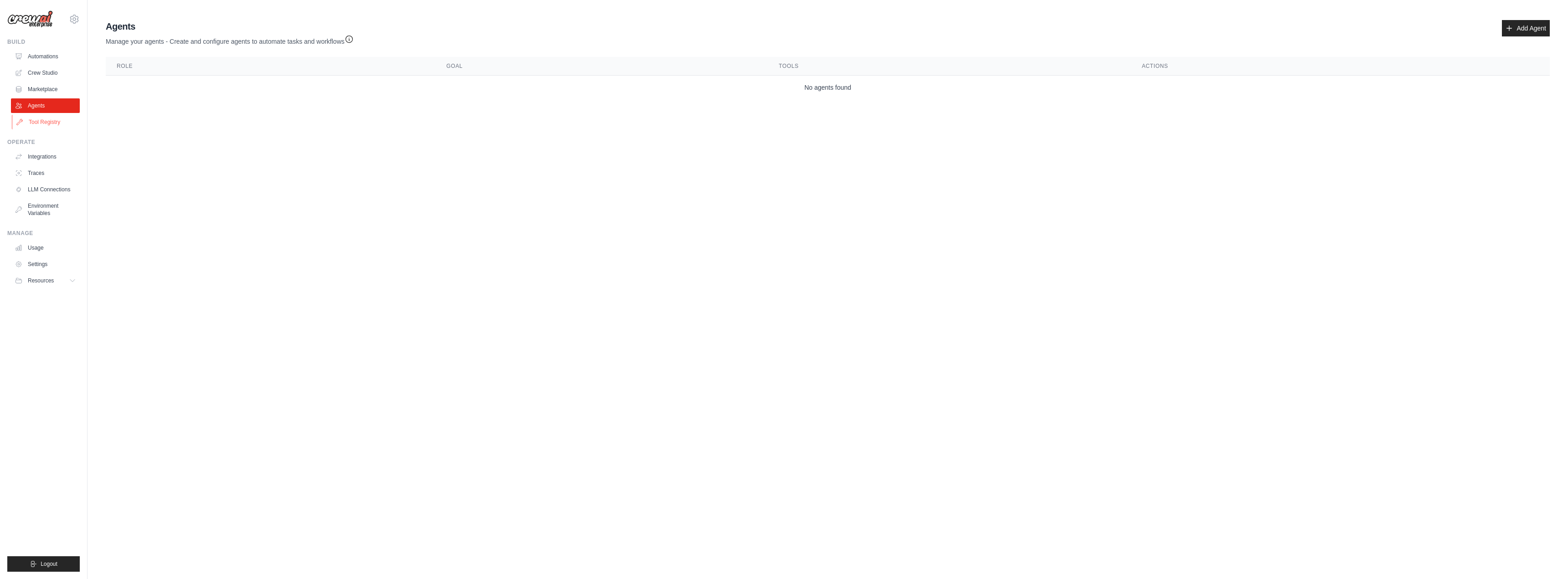
click at [48, 124] on link "Tool Registry" at bounding box center [46, 122] width 69 height 15
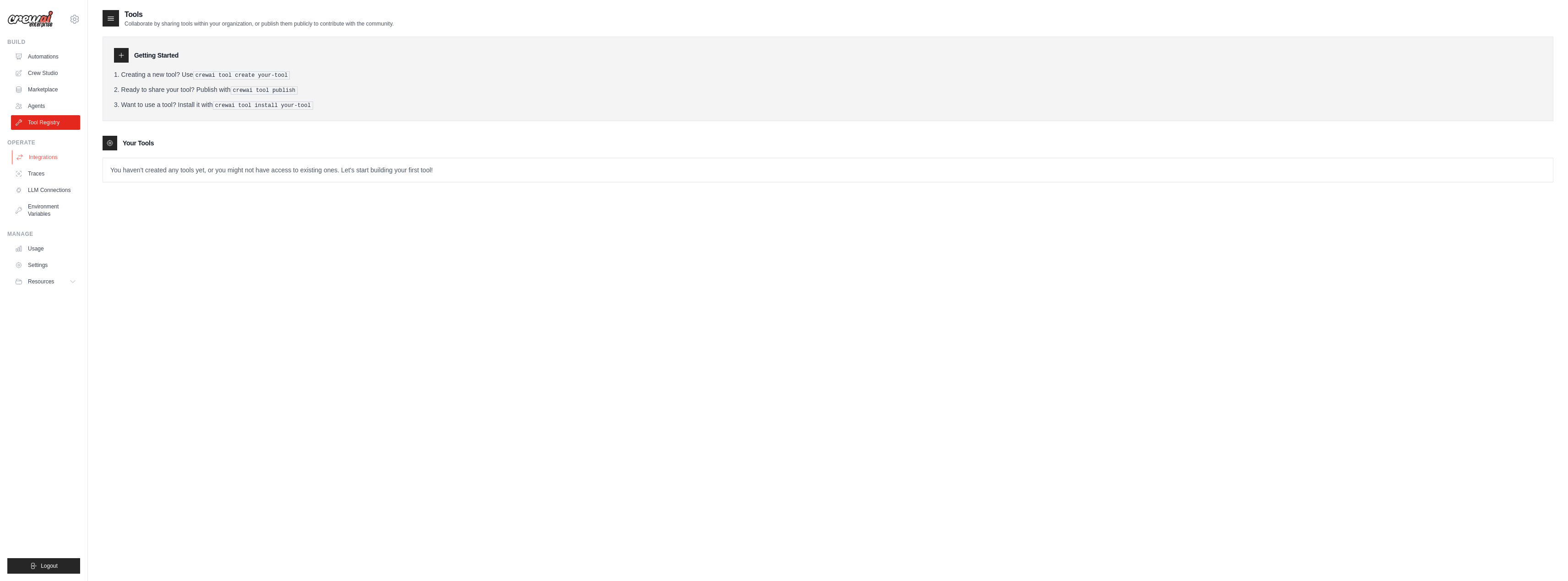
click at [51, 154] on link "Integrations" at bounding box center [46, 157] width 69 height 15
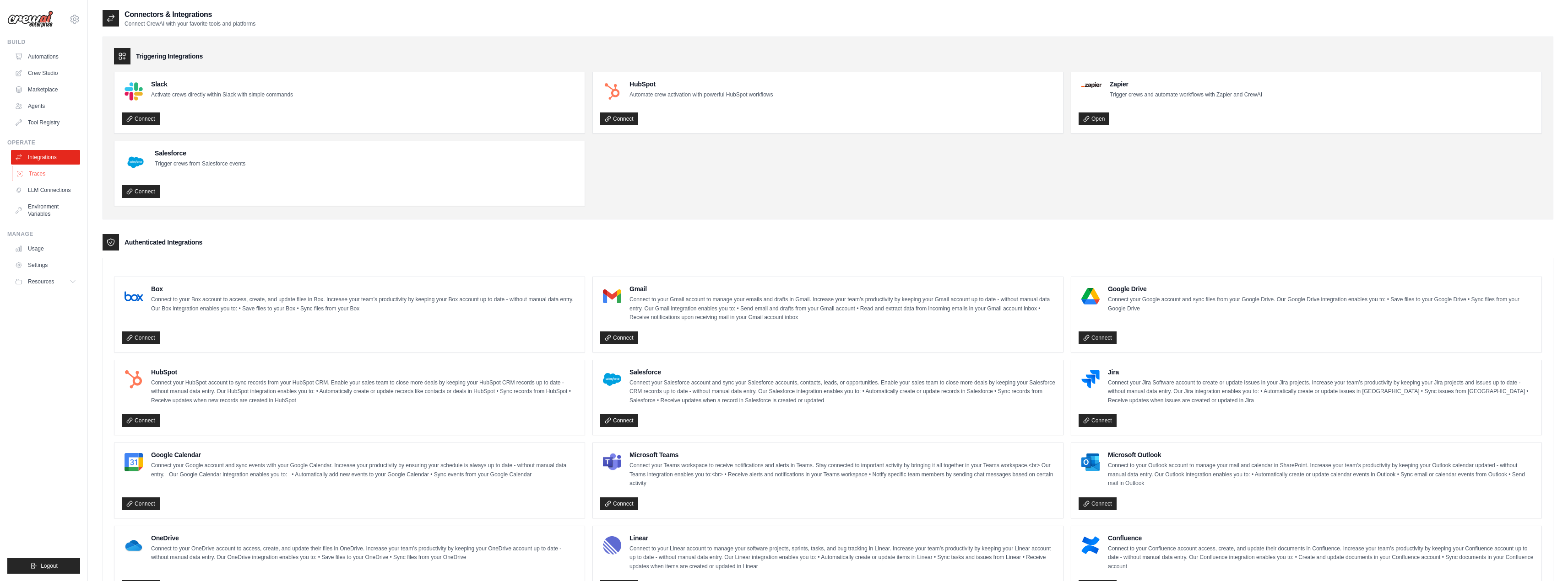
click at [49, 172] on link "Traces" at bounding box center [46, 174] width 69 height 15
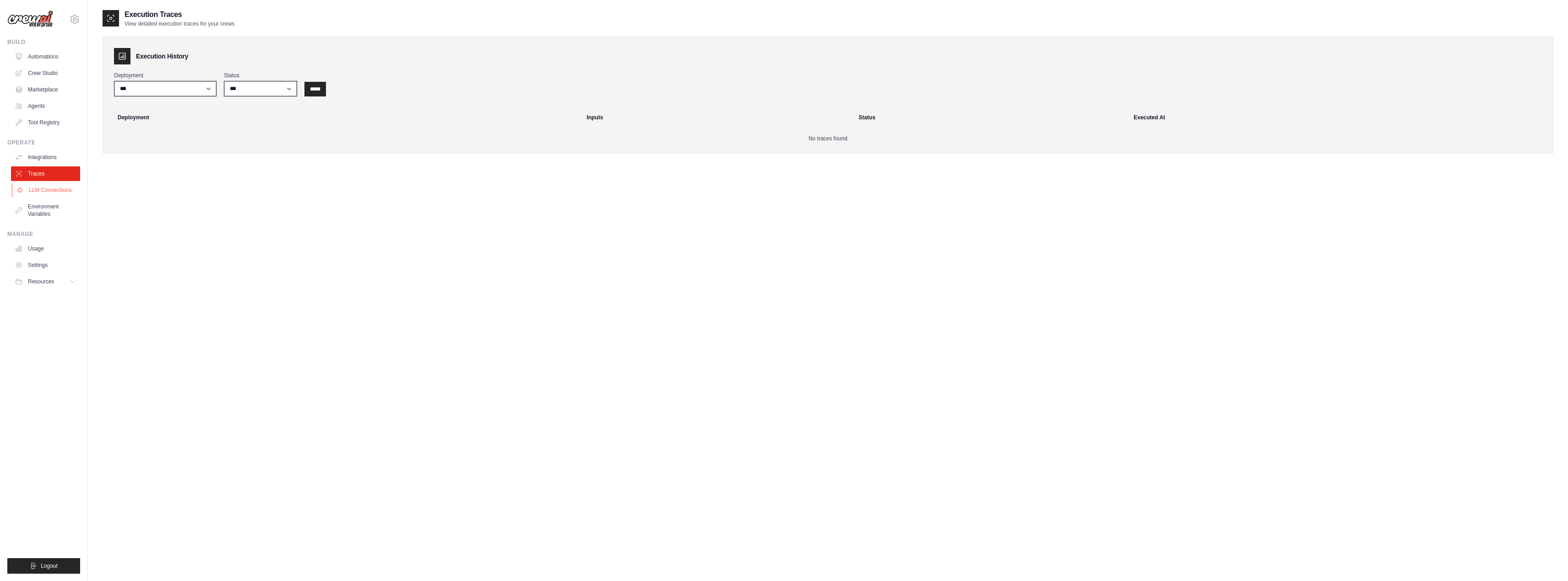
click at [51, 190] on link "LLM Connections" at bounding box center [46, 190] width 69 height 15
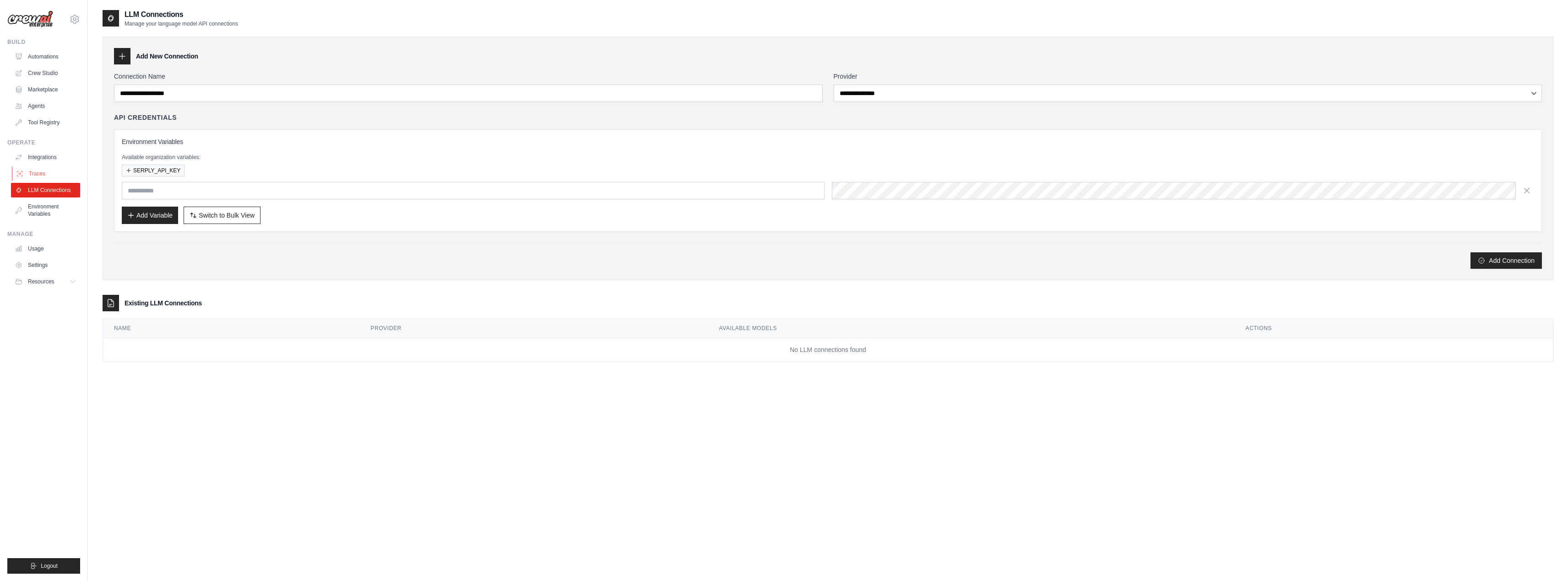
click at [49, 179] on link "Traces" at bounding box center [46, 174] width 69 height 15
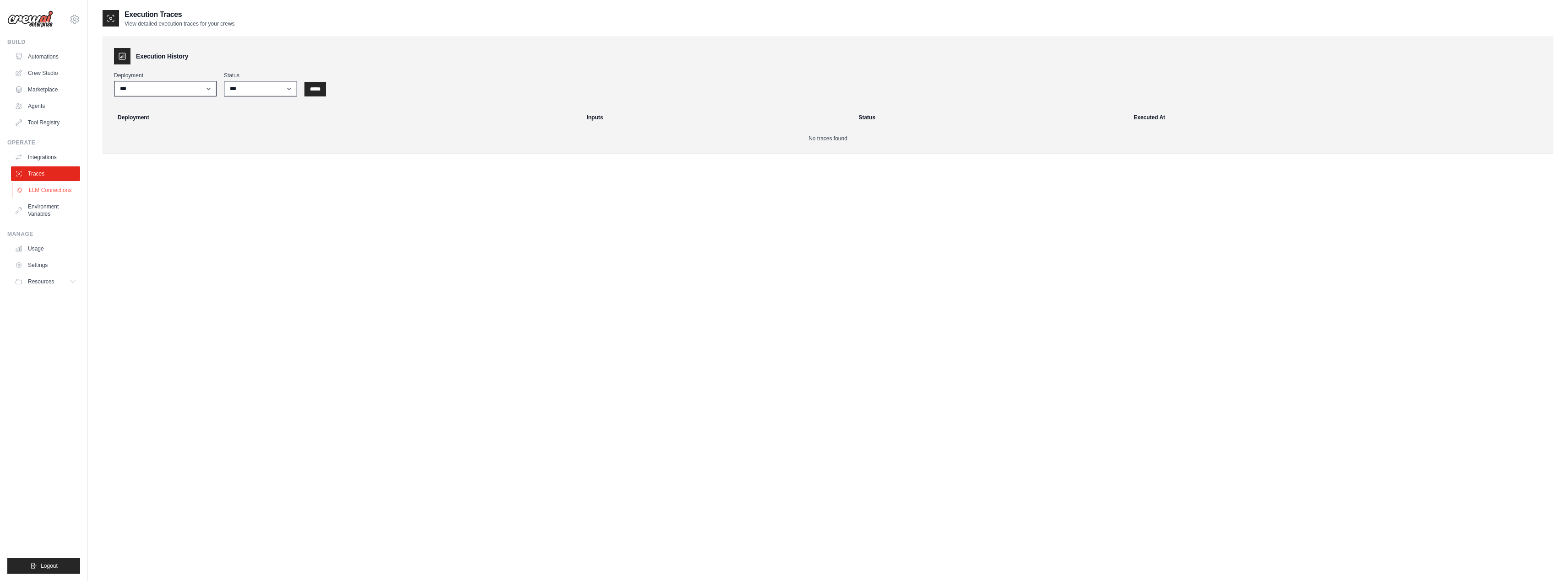
click at [54, 187] on link "LLM Connections" at bounding box center [46, 190] width 69 height 15
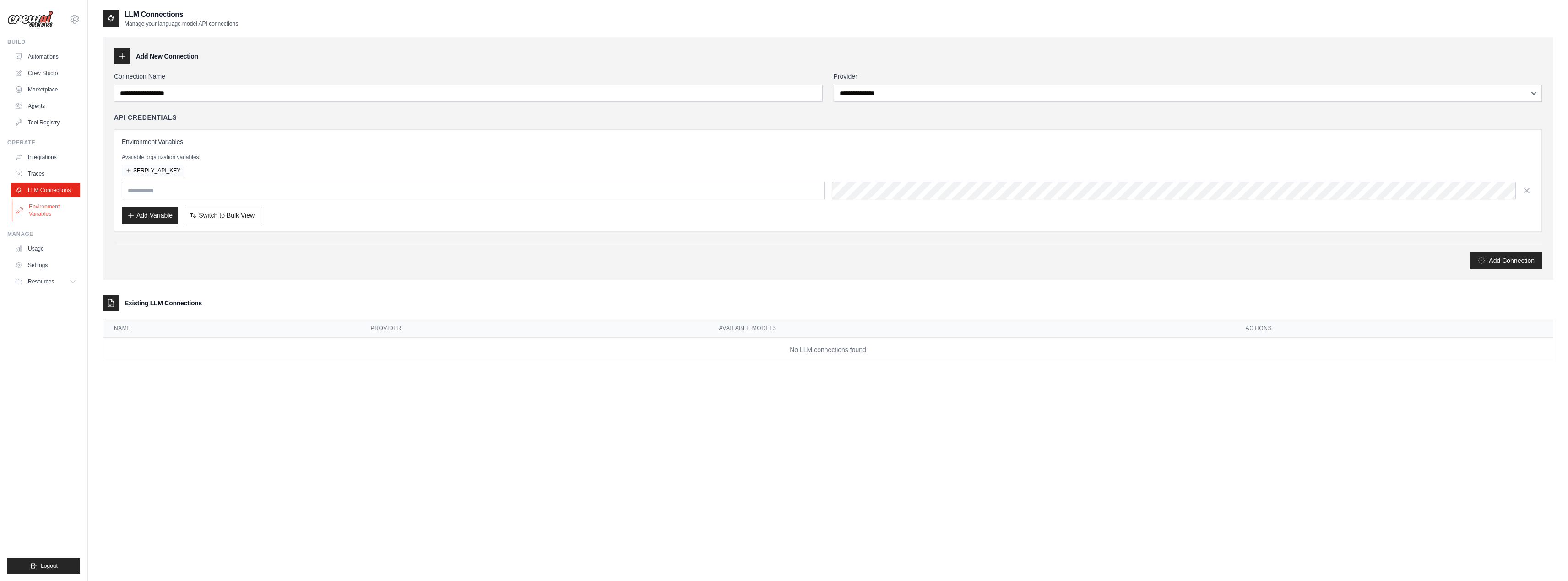
click at [54, 204] on link "Environment Variables" at bounding box center [46, 211] width 69 height 22
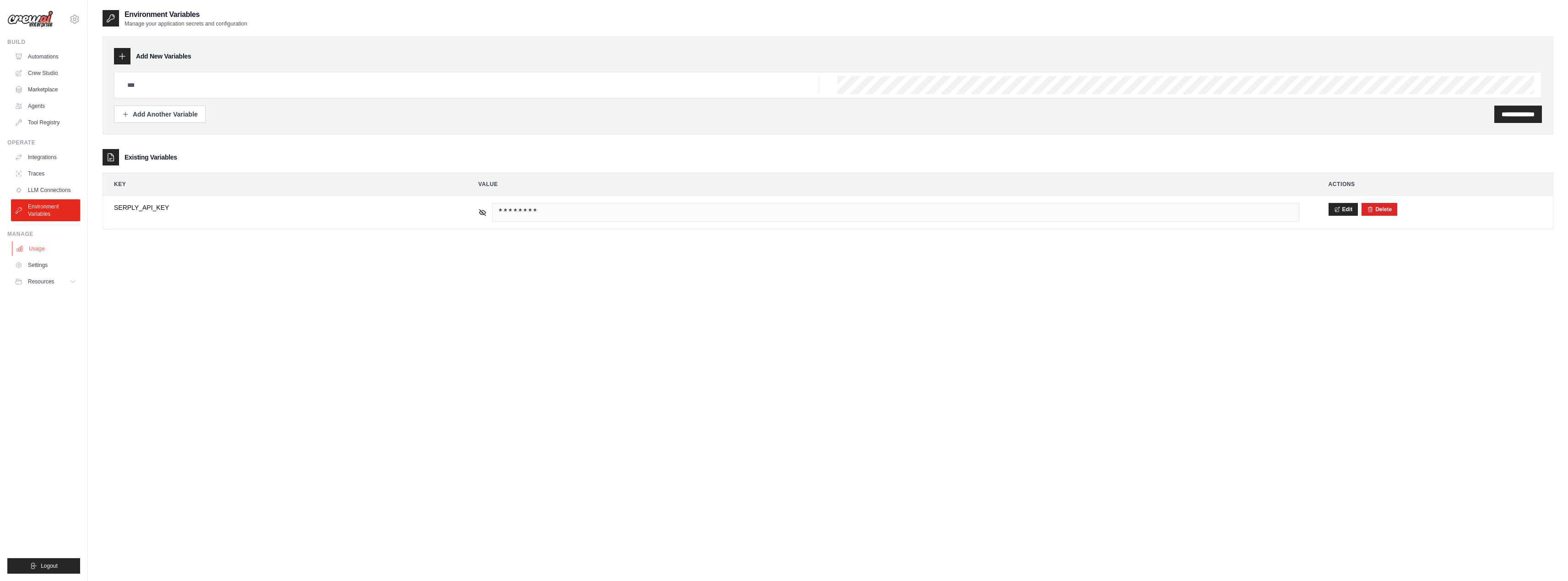
click at [51, 245] on link "Usage" at bounding box center [46, 249] width 69 height 15
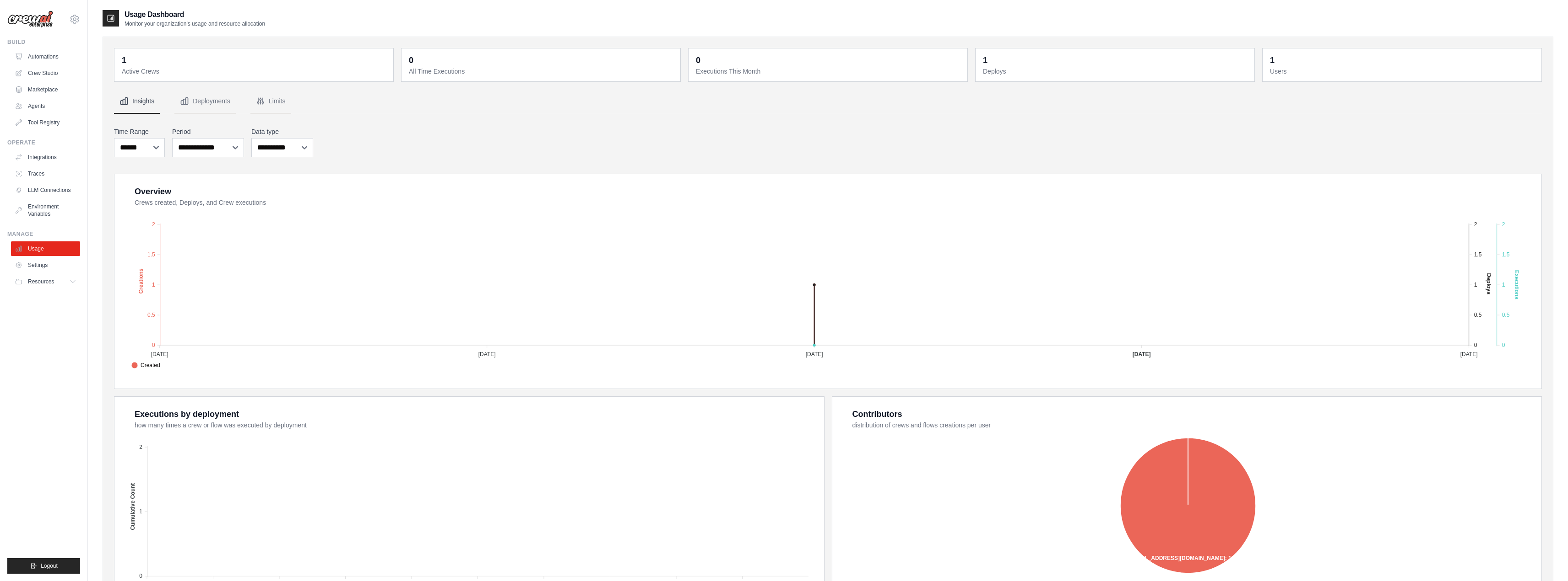
click at [42, 49] on div "Build Automations Crew Studio Marketplace Agents" at bounding box center [43, 84] width 73 height 92
click at [46, 57] on link "Automations" at bounding box center [46, 57] width 69 height 15
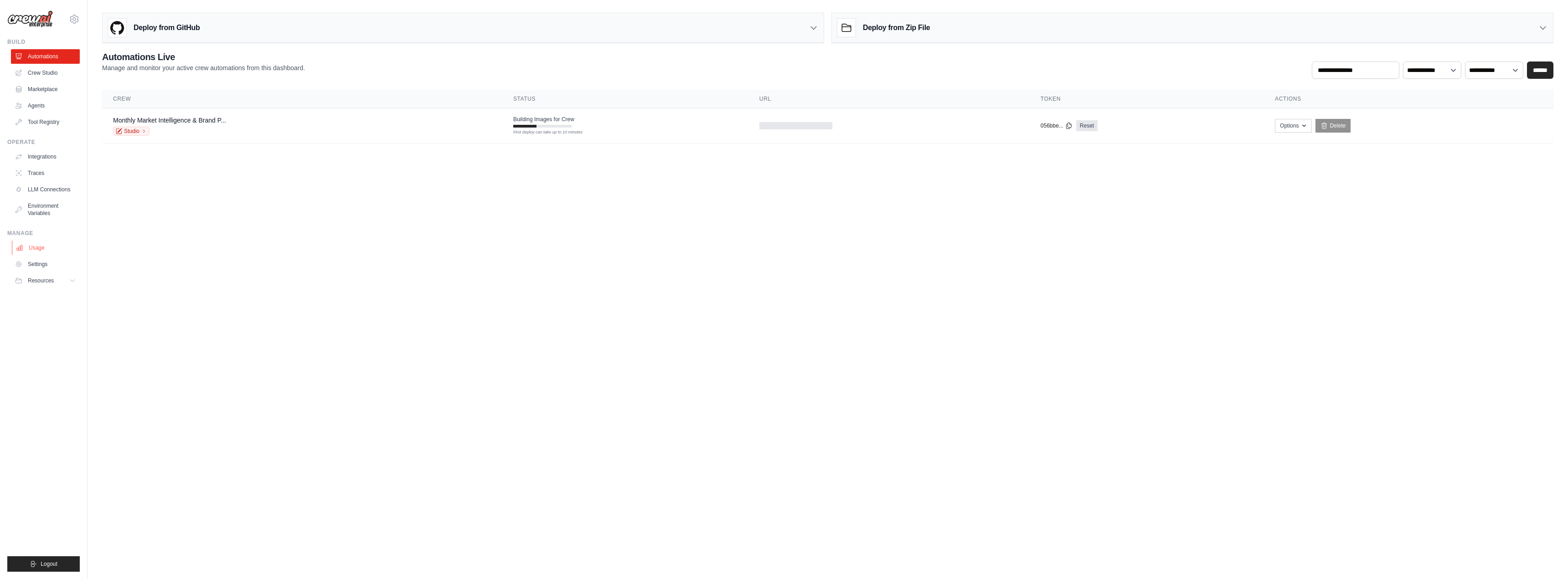
click at [49, 249] on link "Usage" at bounding box center [46, 248] width 69 height 15
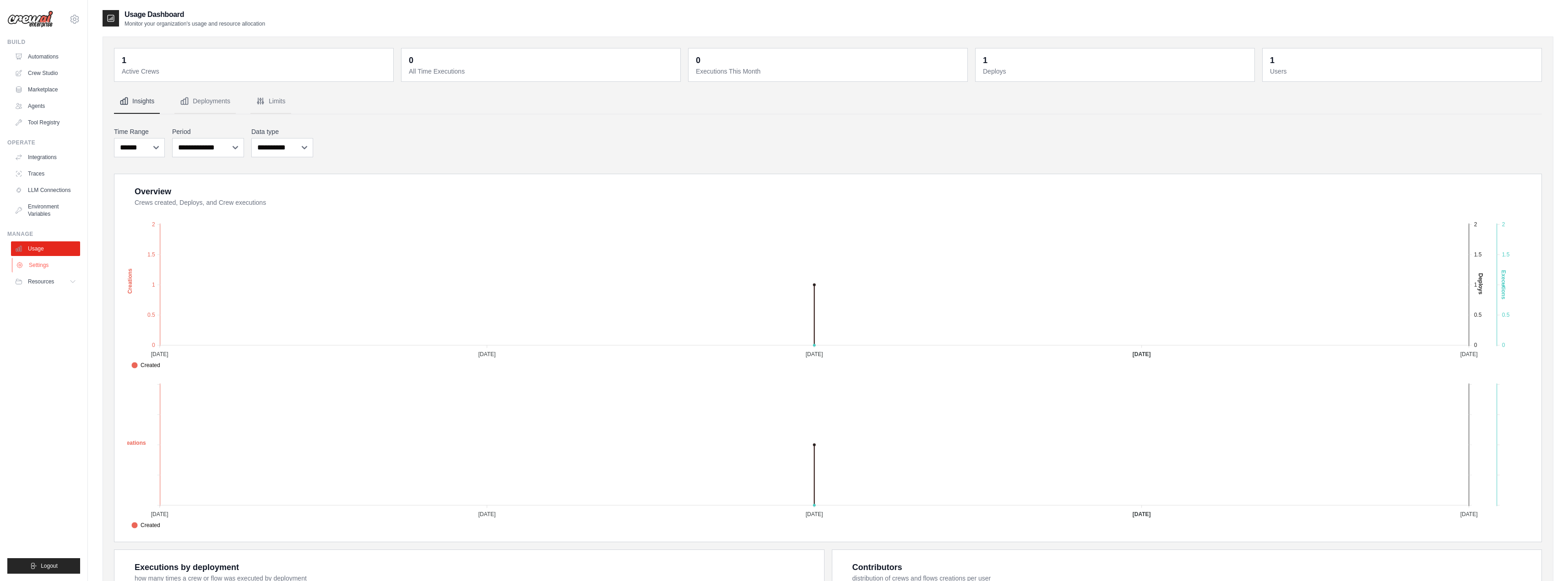
click at [60, 265] on link "Settings" at bounding box center [46, 265] width 69 height 15
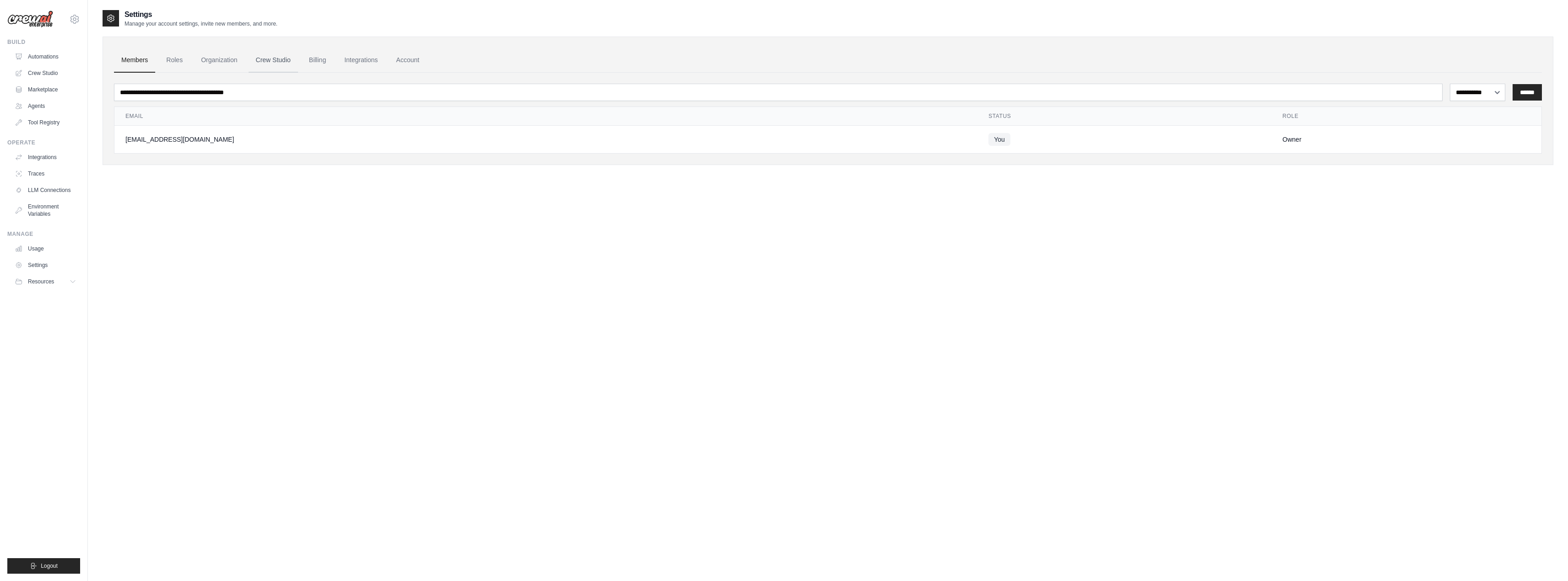
click at [290, 57] on link "Crew Studio" at bounding box center [273, 60] width 49 height 25
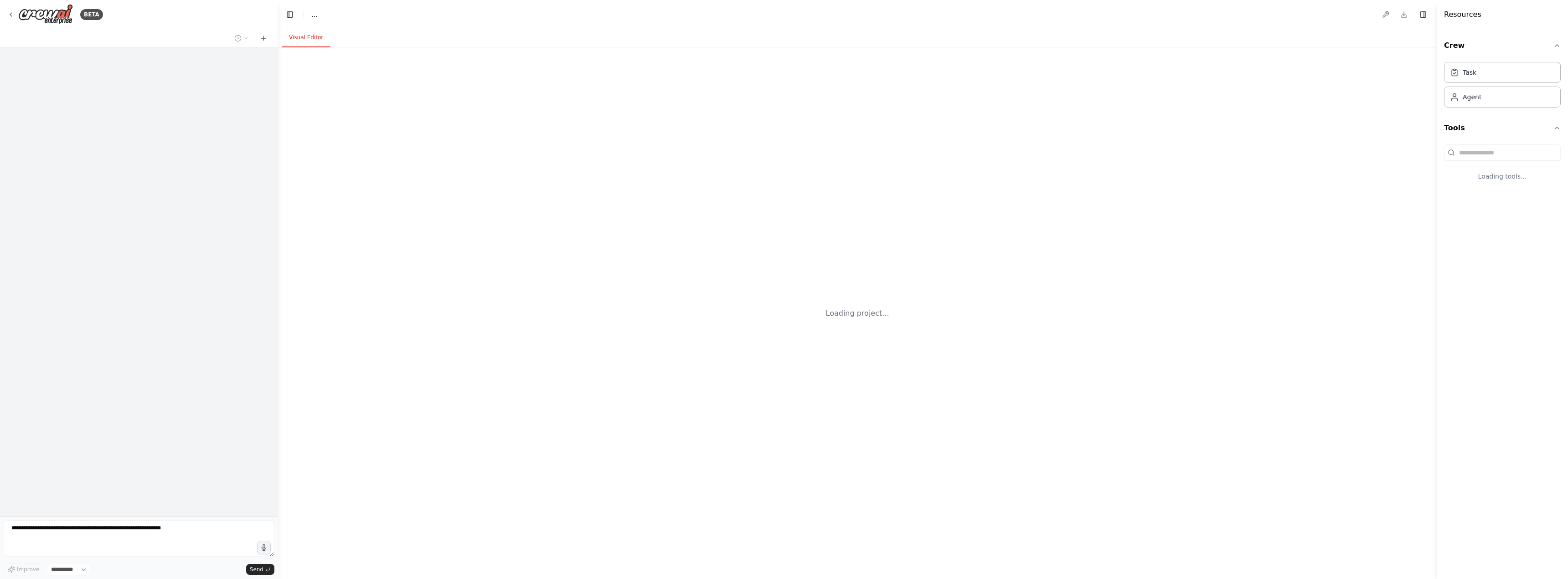
select select "****"
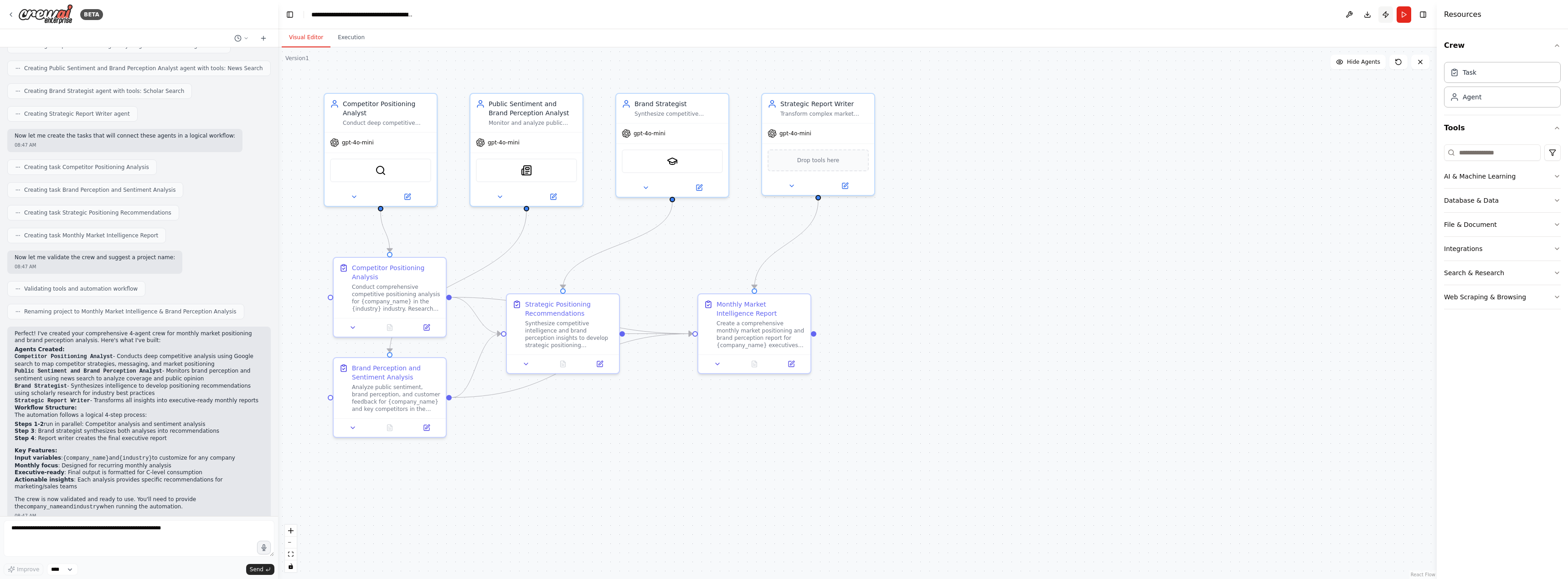
click at [1386, 15] on button "Publish" at bounding box center [1386, 15] width 15 height 16
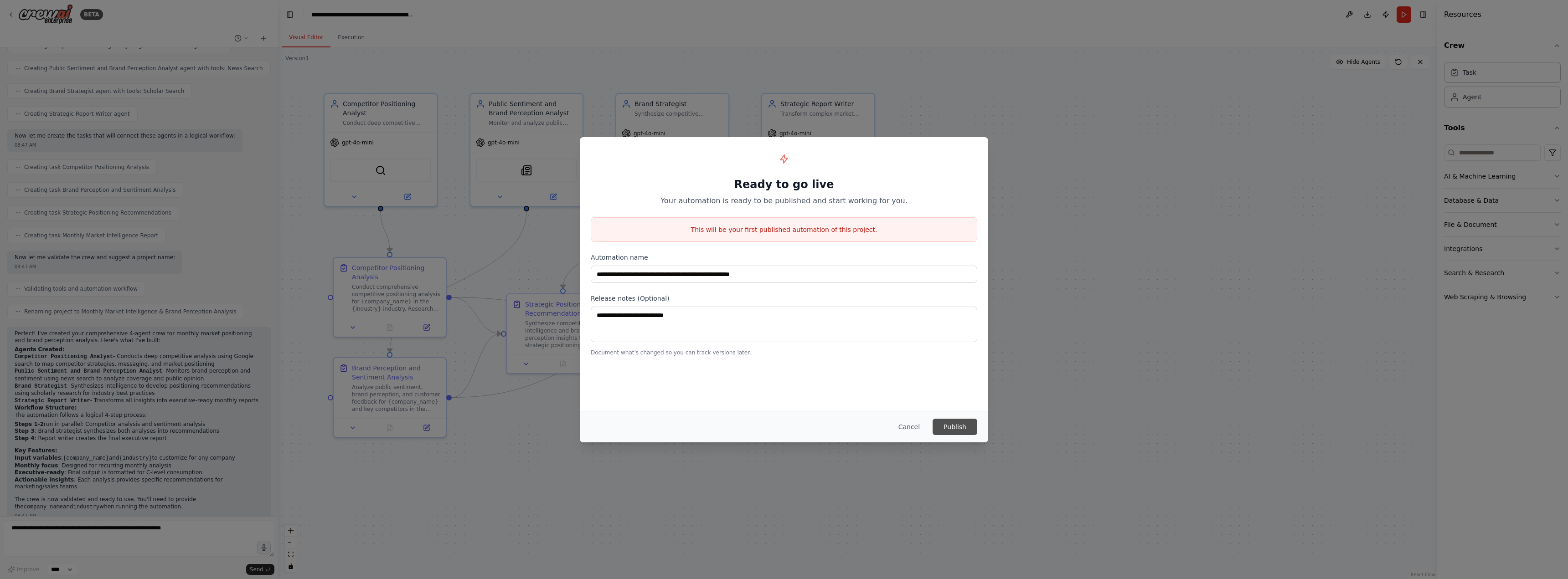
click at [949, 427] on button "Publish" at bounding box center [955, 427] width 45 height 16
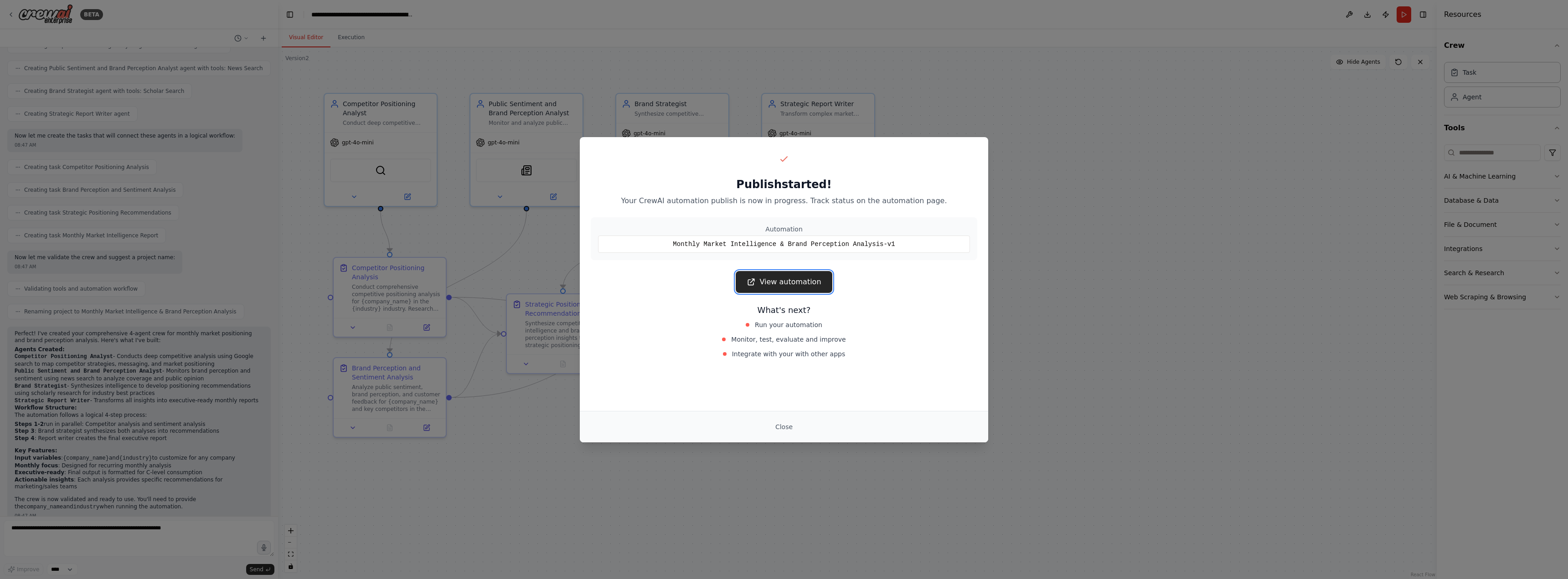
click at [796, 285] on link "View automation" at bounding box center [783, 283] width 96 height 22
click at [788, 424] on button "Close" at bounding box center [784, 427] width 32 height 16
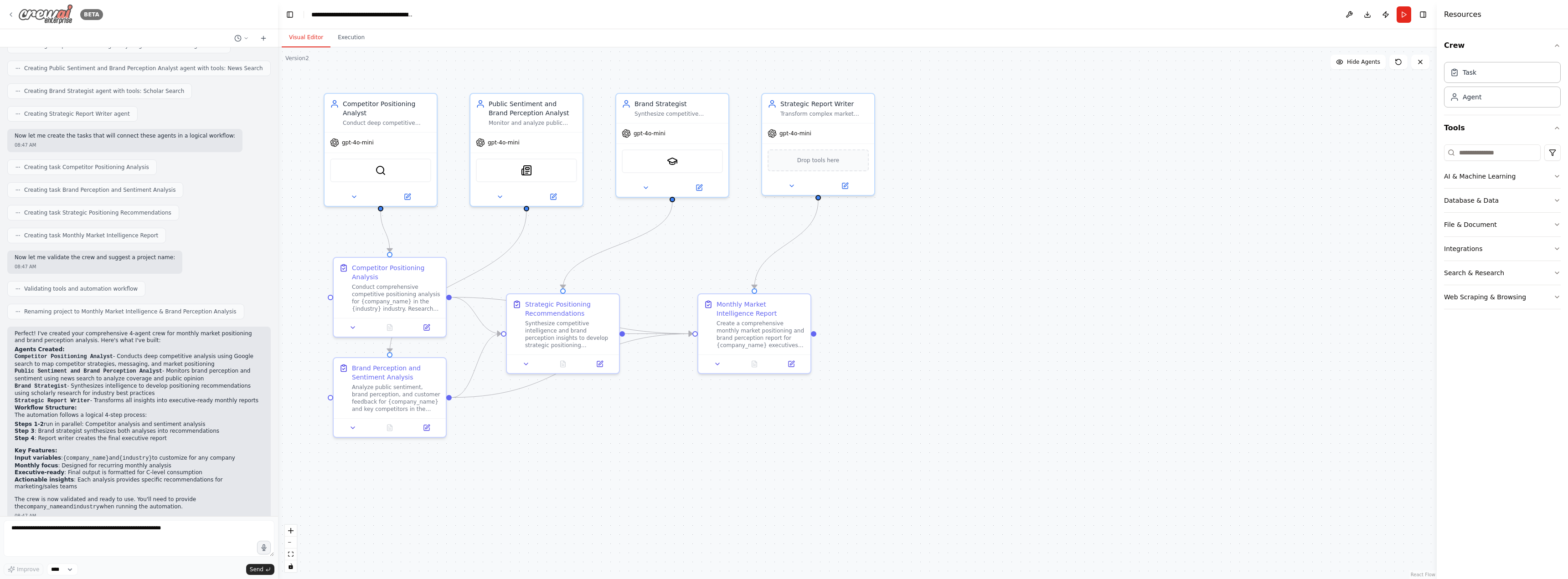
click at [17, 11] on div "BETA" at bounding box center [55, 15] width 96 height 20
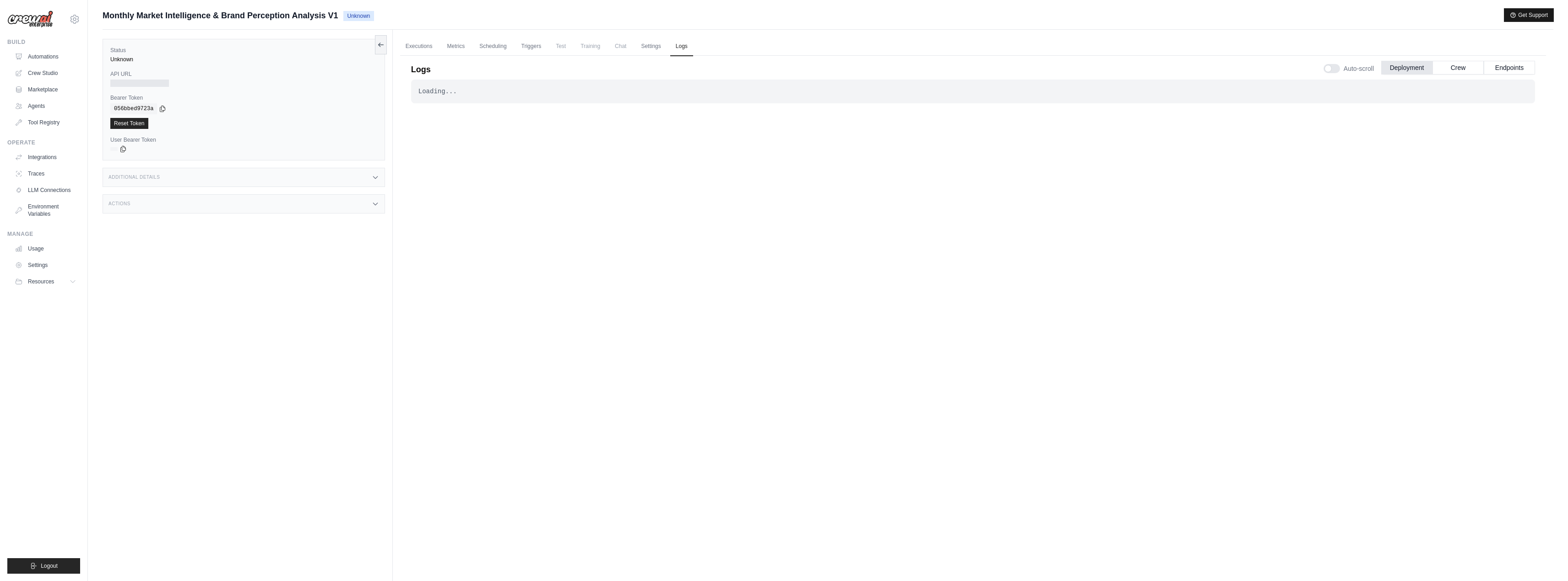
click at [1519, 15] on button "Get Support" at bounding box center [1528, 15] width 49 height 12
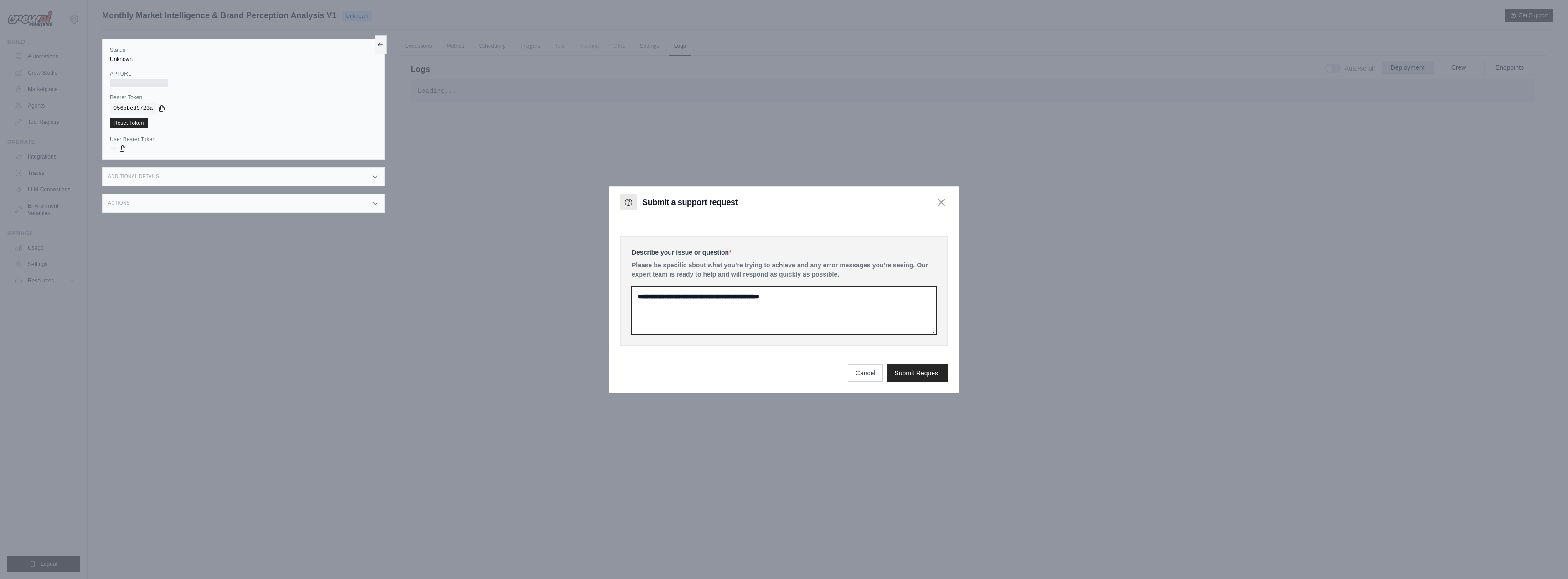
click at [701, 302] on textarea at bounding box center [784, 310] width 305 height 48
type textarea "**********"
click at [896, 369] on button "Submit Request" at bounding box center [916, 373] width 61 height 18
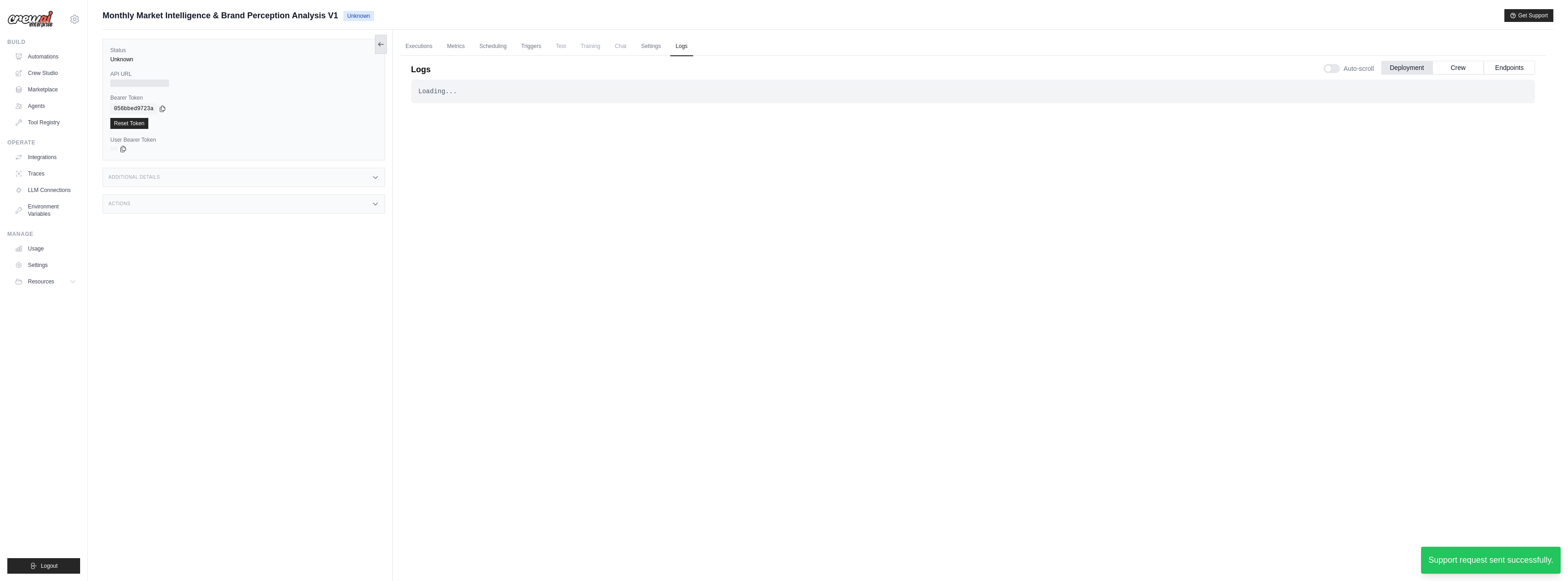
click at [384, 42] on button at bounding box center [381, 44] width 12 height 19
click at [101, 46] on icon at bounding box center [101, 44] width 7 height 7
click at [176, 103] on div "Bearer Token copied 056bbed9723a Reset Token" at bounding box center [243, 111] width 267 height 35
click at [141, 83] on div at bounding box center [140, 83] width 59 height 7
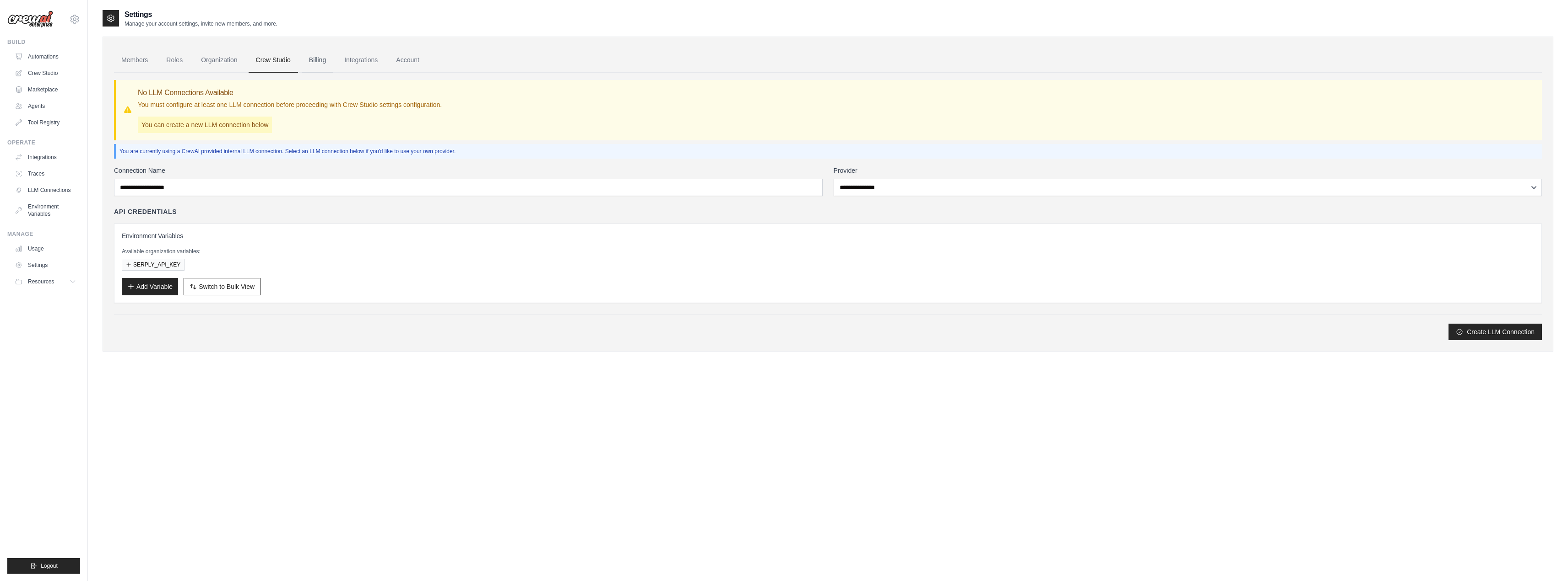
click at [323, 61] on link "Billing" at bounding box center [317, 60] width 32 height 25
click at [321, 59] on link "Billing" at bounding box center [317, 60] width 32 height 25
click at [148, 62] on link "Members" at bounding box center [135, 60] width 41 height 25
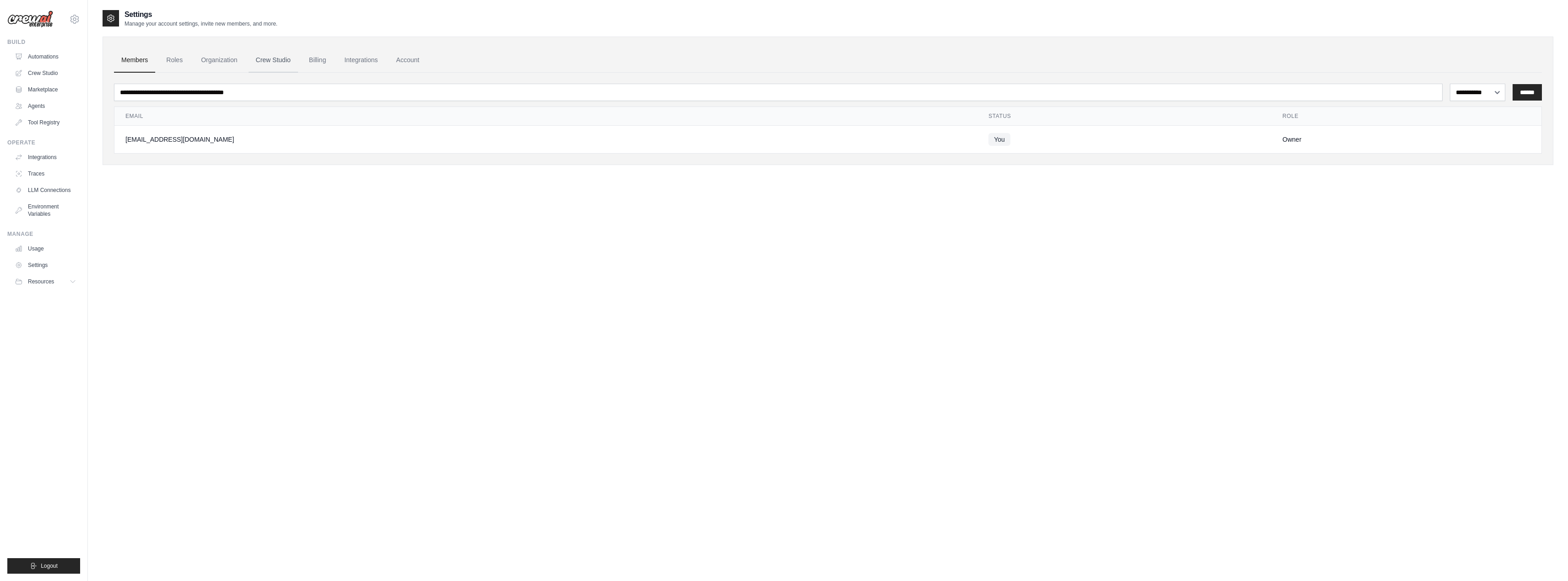
click at [266, 59] on link "Crew Studio" at bounding box center [273, 60] width 49 height 25
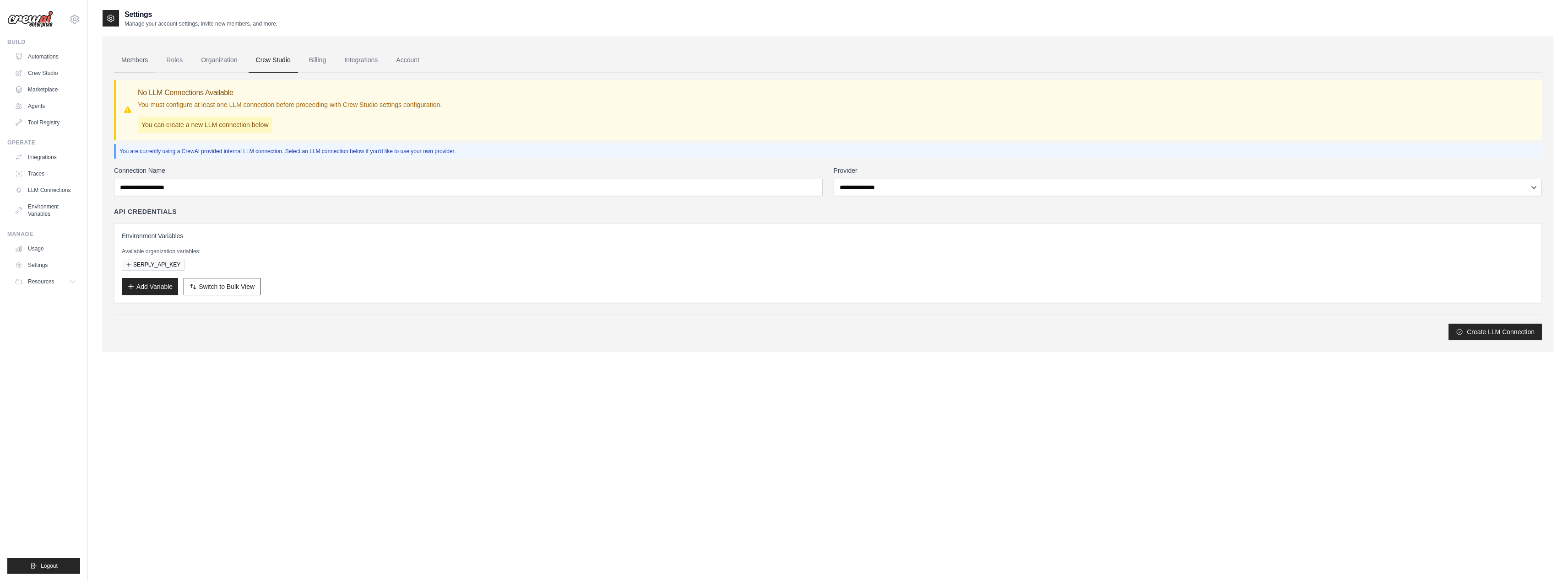
click at [132, 62] on link "Members" at bounding box center [135, 60] width 41 height 25
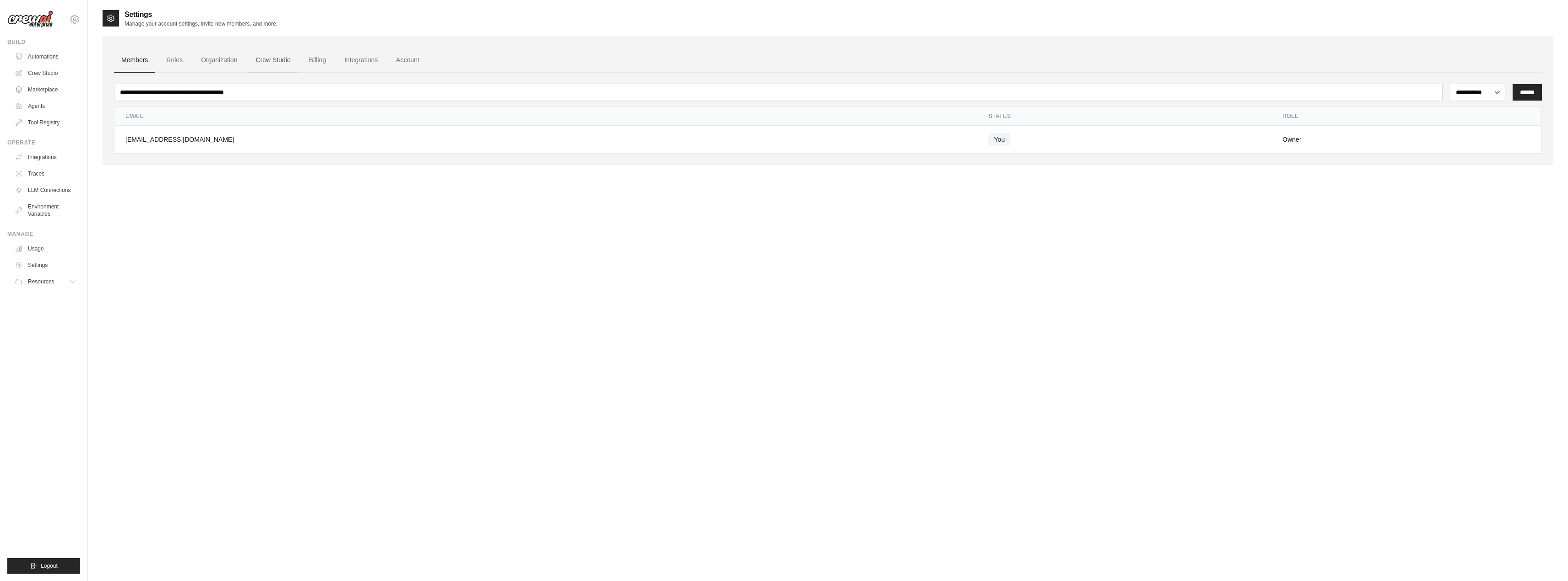
click at [269, 57] on link "Crew Studio" at bounding box center [273, 60] width 49 height 25
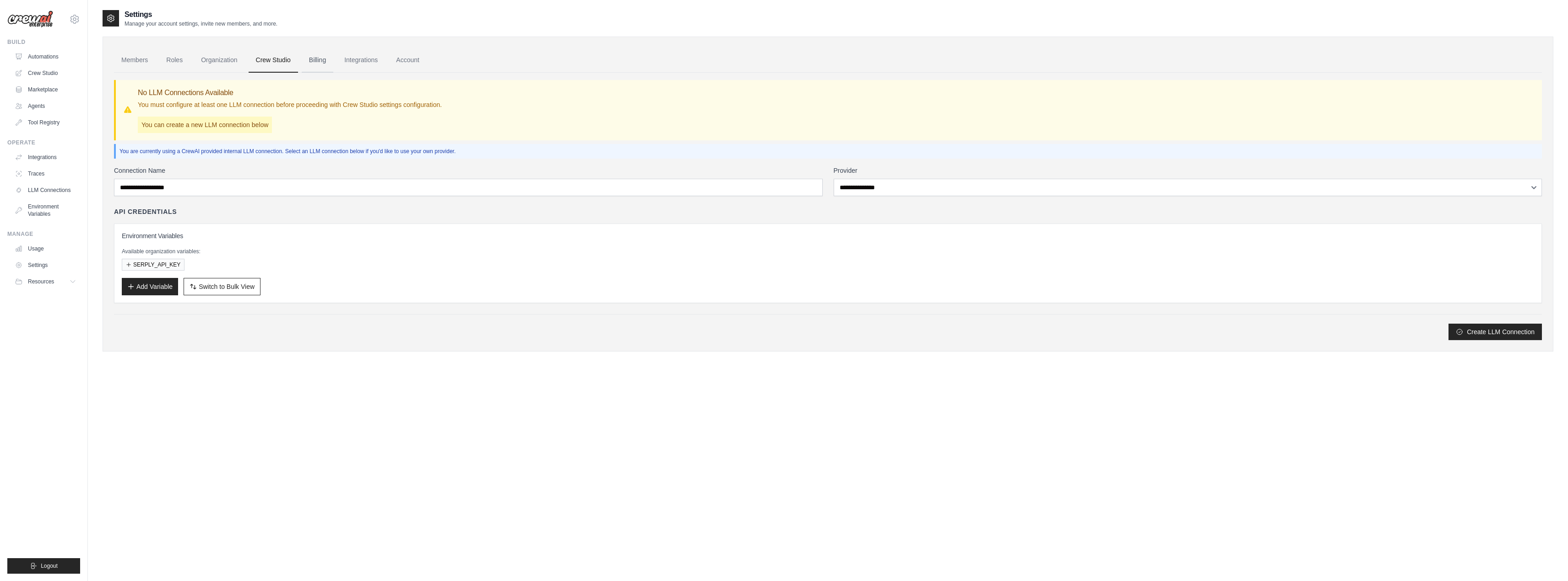
click at [318, 57] on link "Billing" at bounding box center [317, 60] width 32 height 25
